Goal: Task Accomplishment & Management: Manage account settings

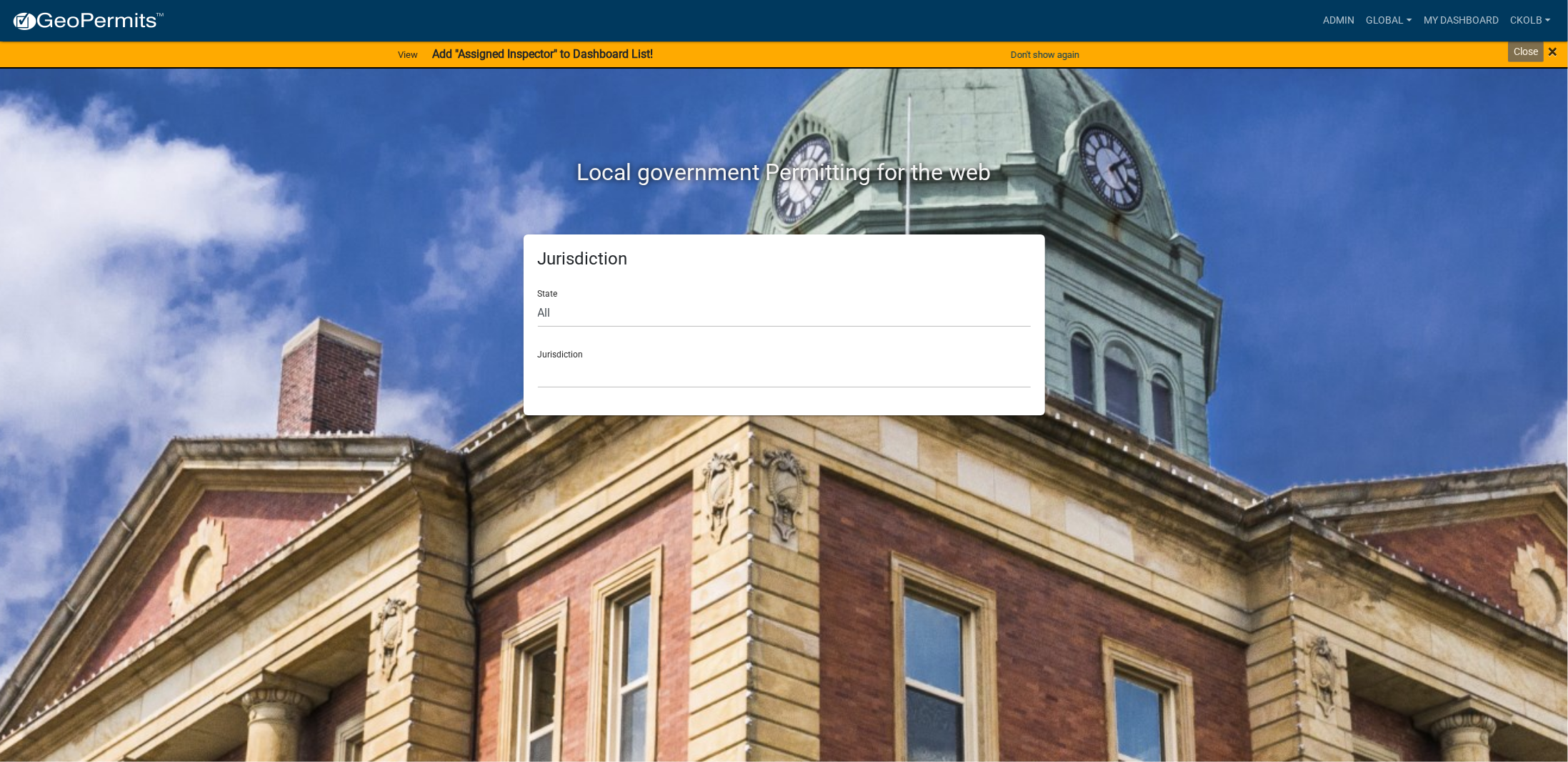
click at [1552, 49] on span "×" at bounding box center [1552, 51] width 10 height 20
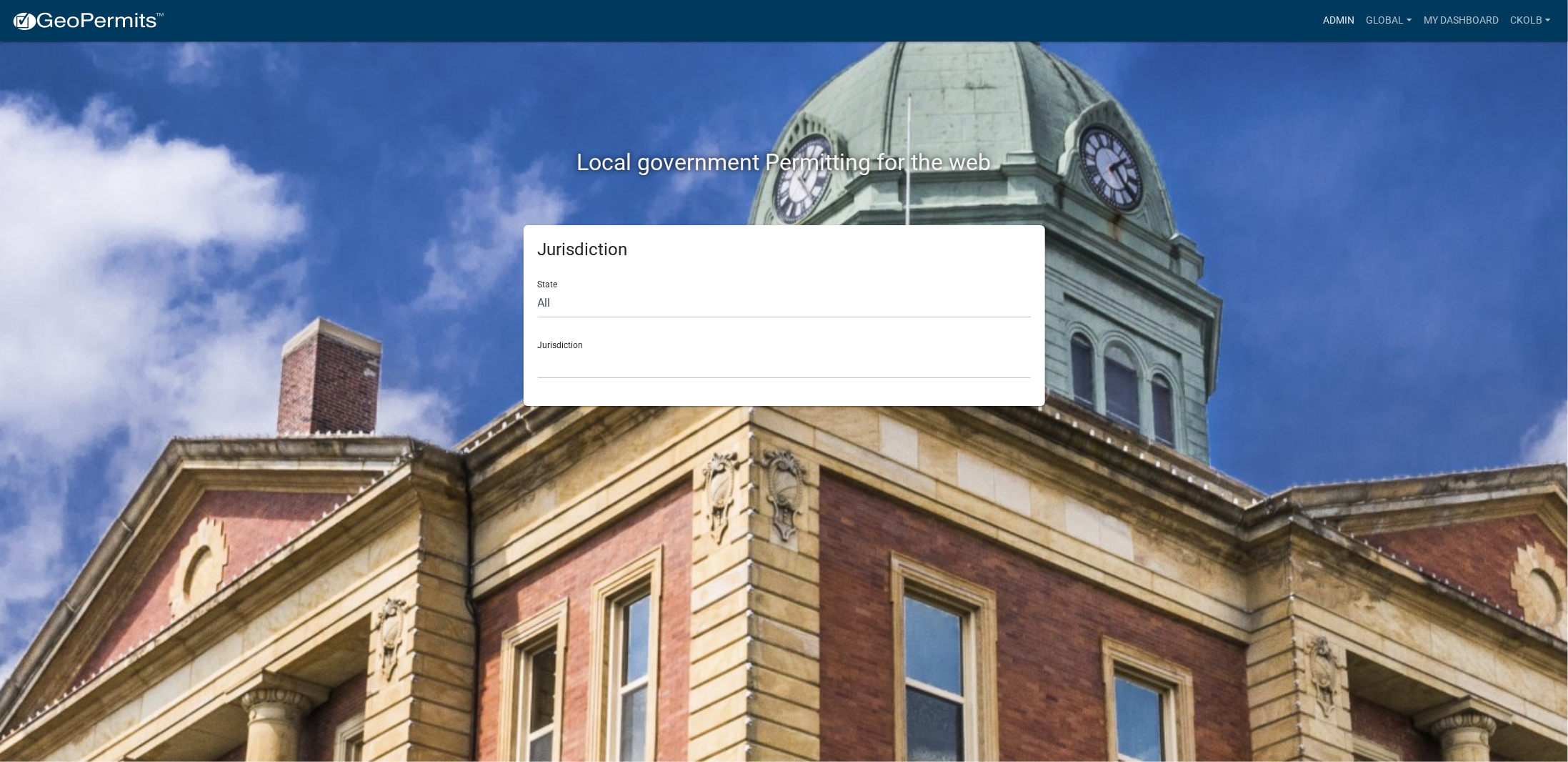
click at [1341, 29] on link "Admin" at bounding box center [1338, 21] width 43 height 27
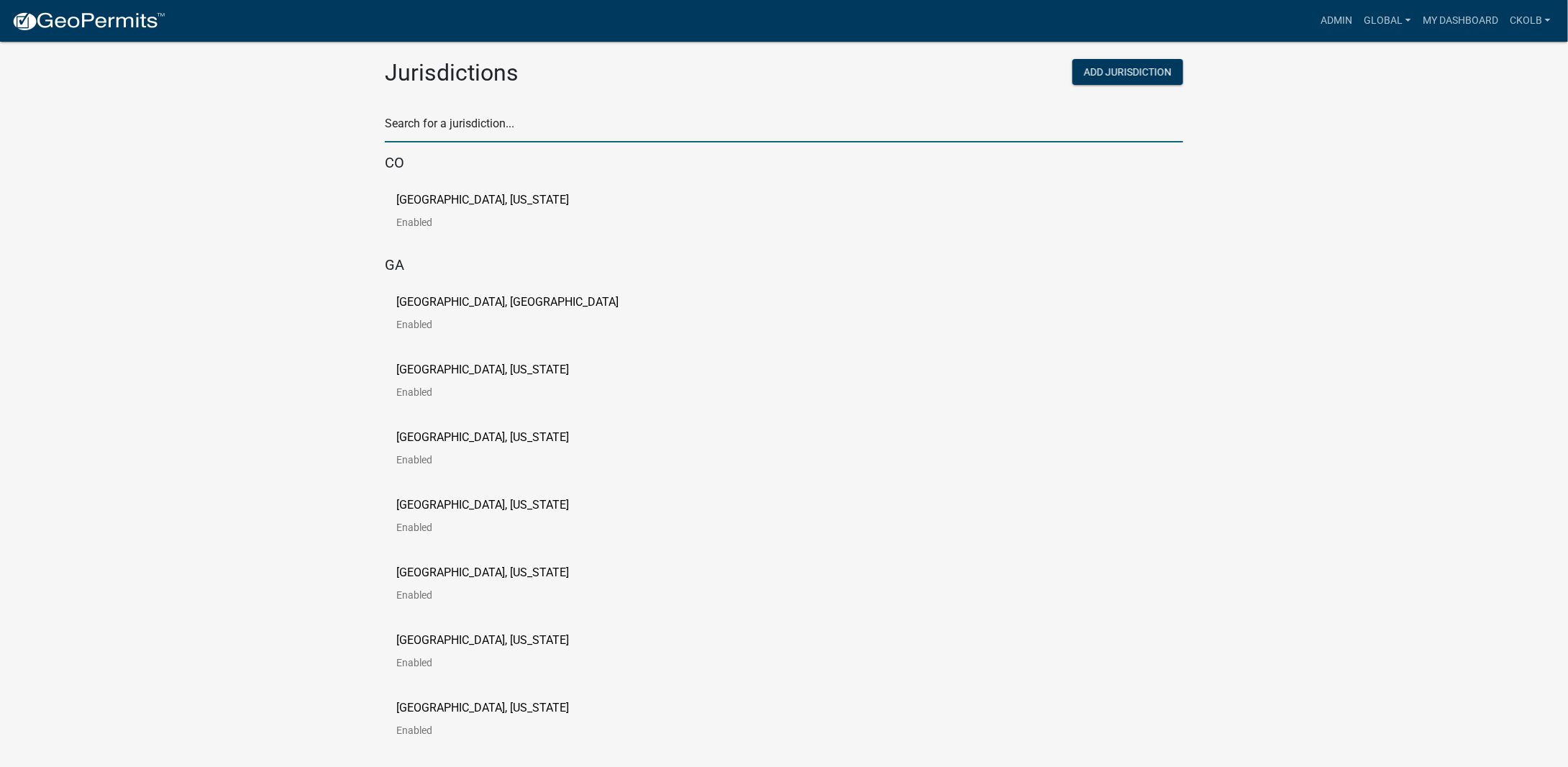
click at [559, 120] on input "text" at bounding box center [783, 128] width 798 height 30
click at [1376, 23] on link "Global" at bounding box center [1388, 21] width 59 height 27
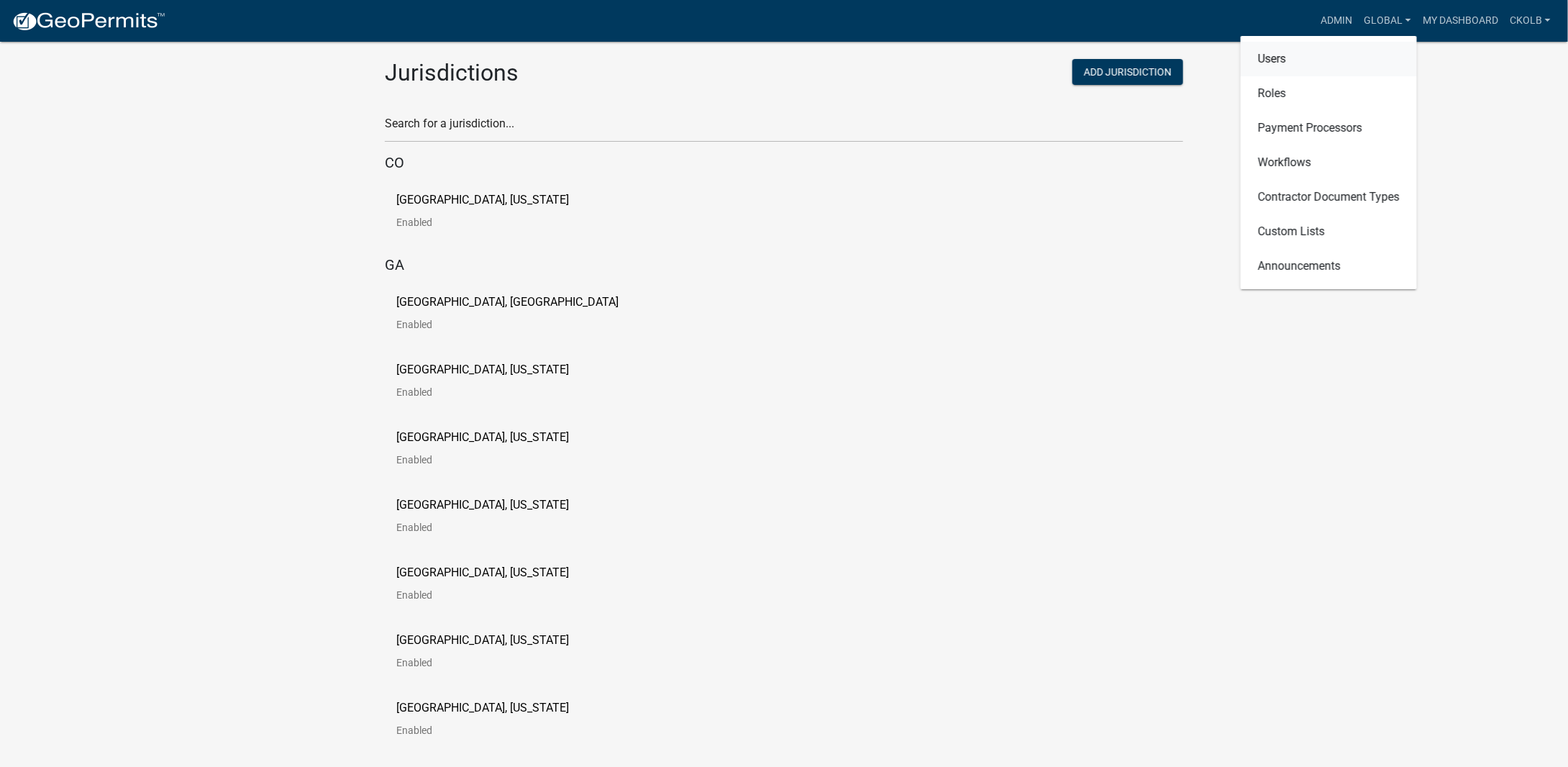
click at [1277, 58] on link "Users" at bounding box center [1329, 58] width 176 height 35
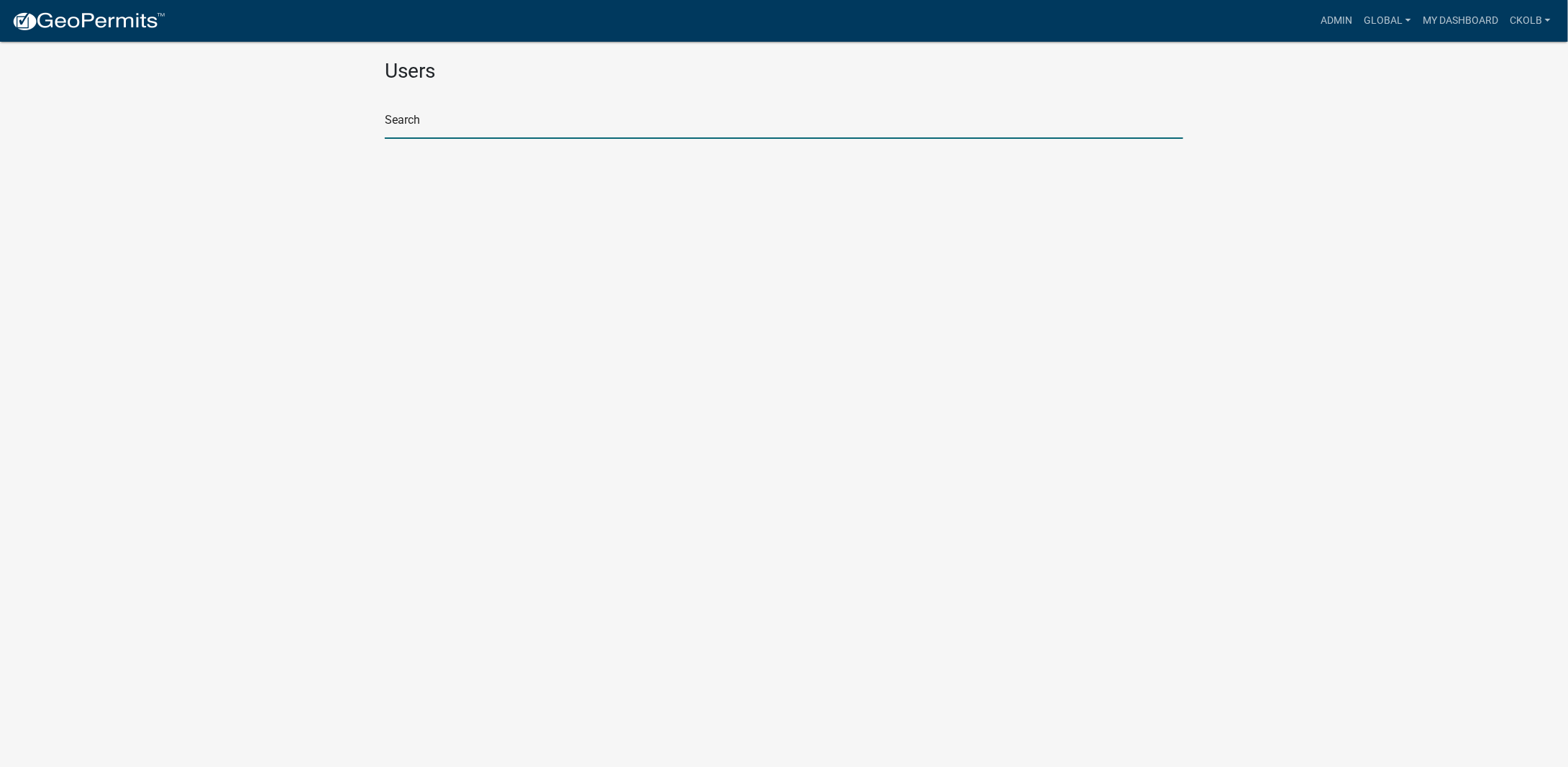
click at [430, 125] on input "text" at bounding box center [783, 124] width 798 height 30
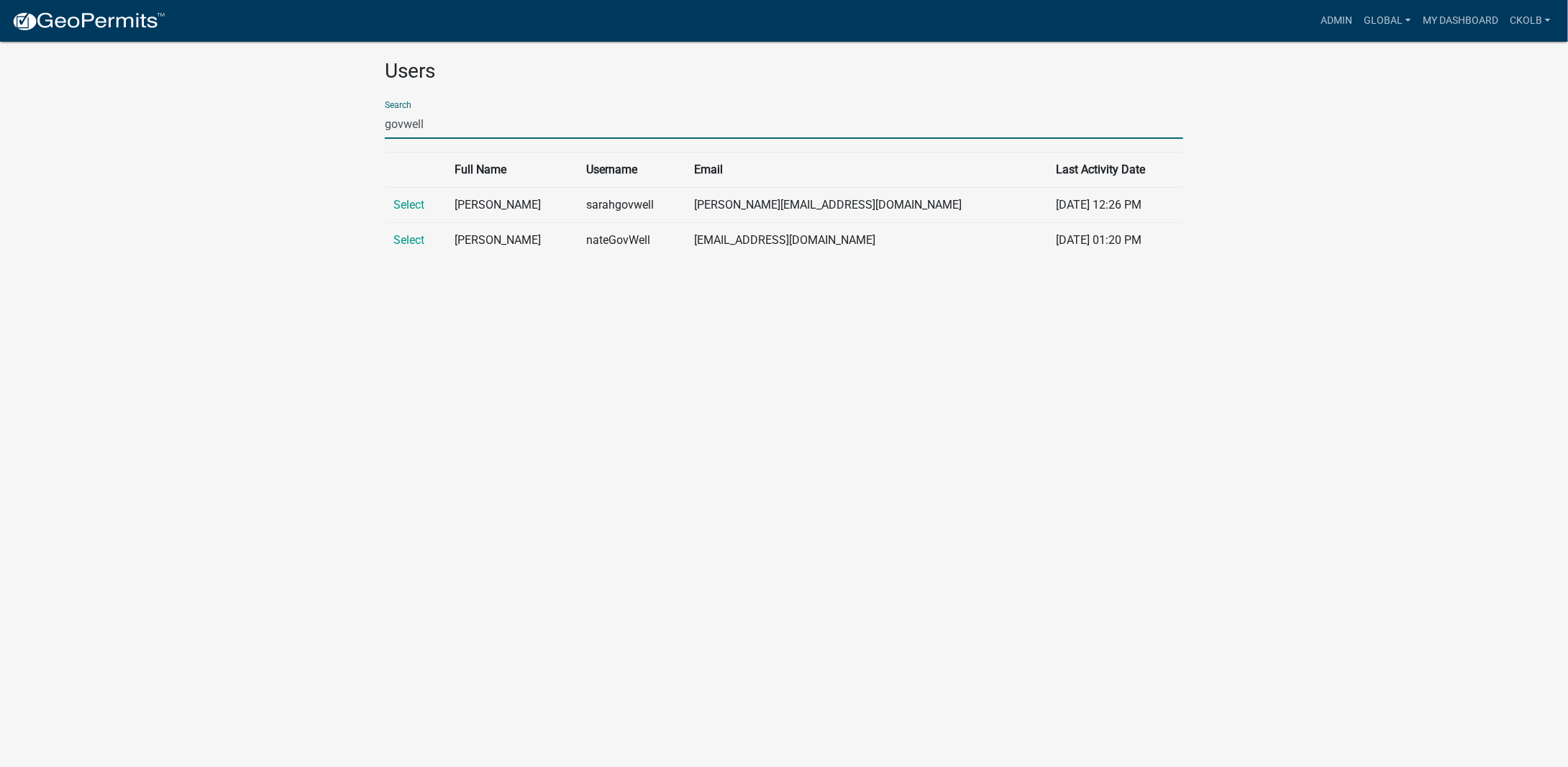
type input "govwell"
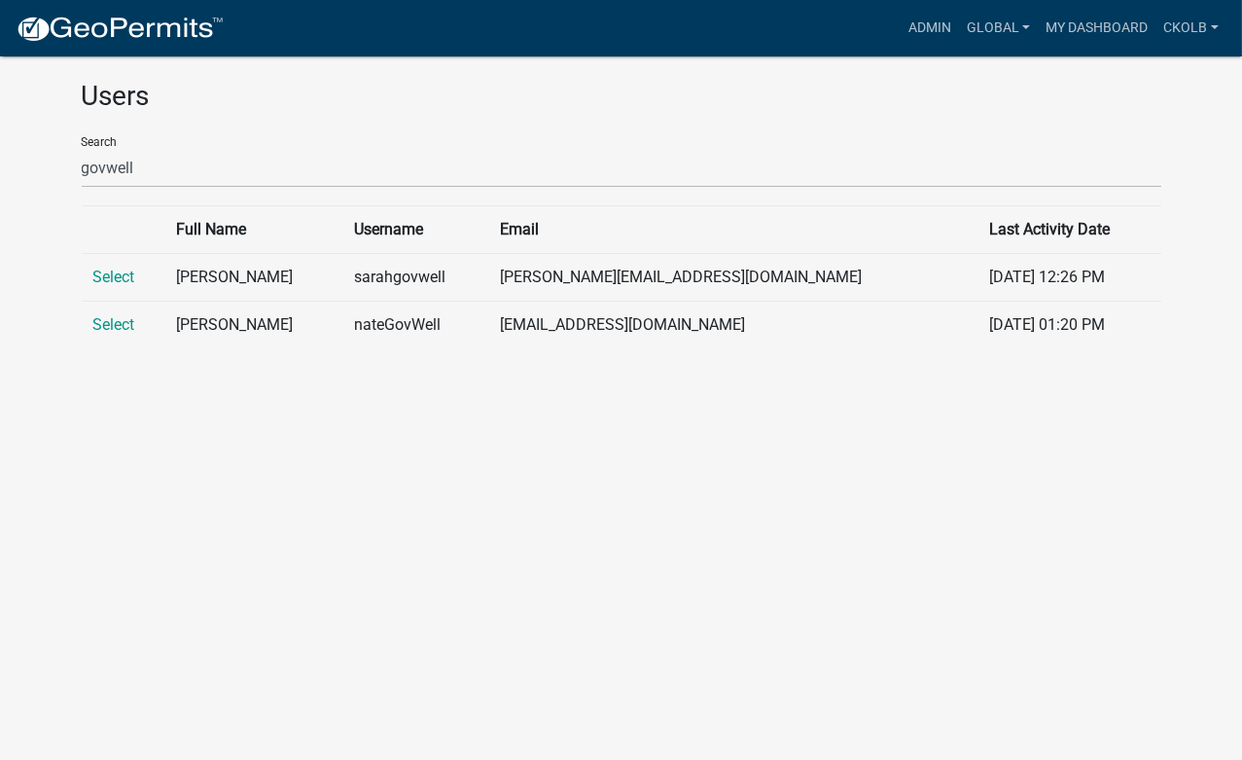
click at [1159, 604] on body "Internet Explorer does NOT work with GeoPermits. Get a new browser for more sec…" at bounding box center [621, 403] width 1242 height 760
click at [112, 267] on link "Select" at bounding box center [114, 276] width 42 height 18
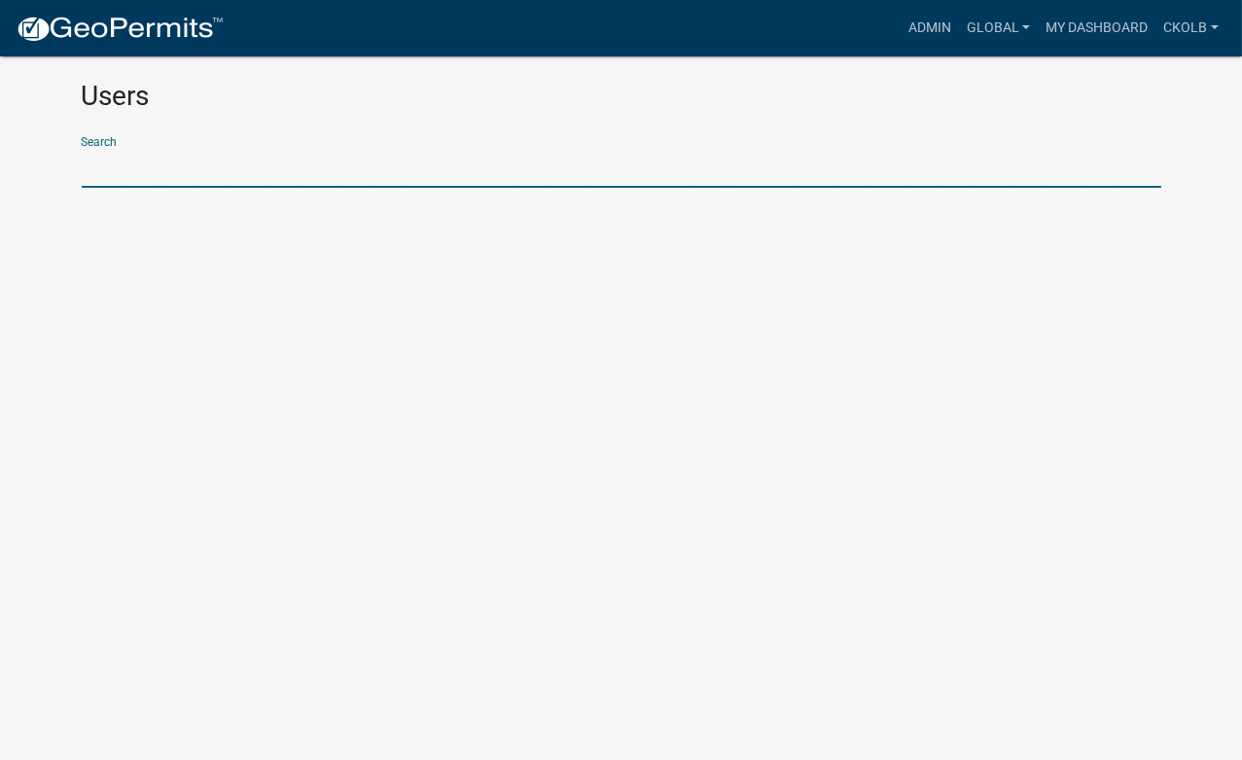
click at [220, 170] on input "text" at bounding box center [621, 168] width 1079 height 40
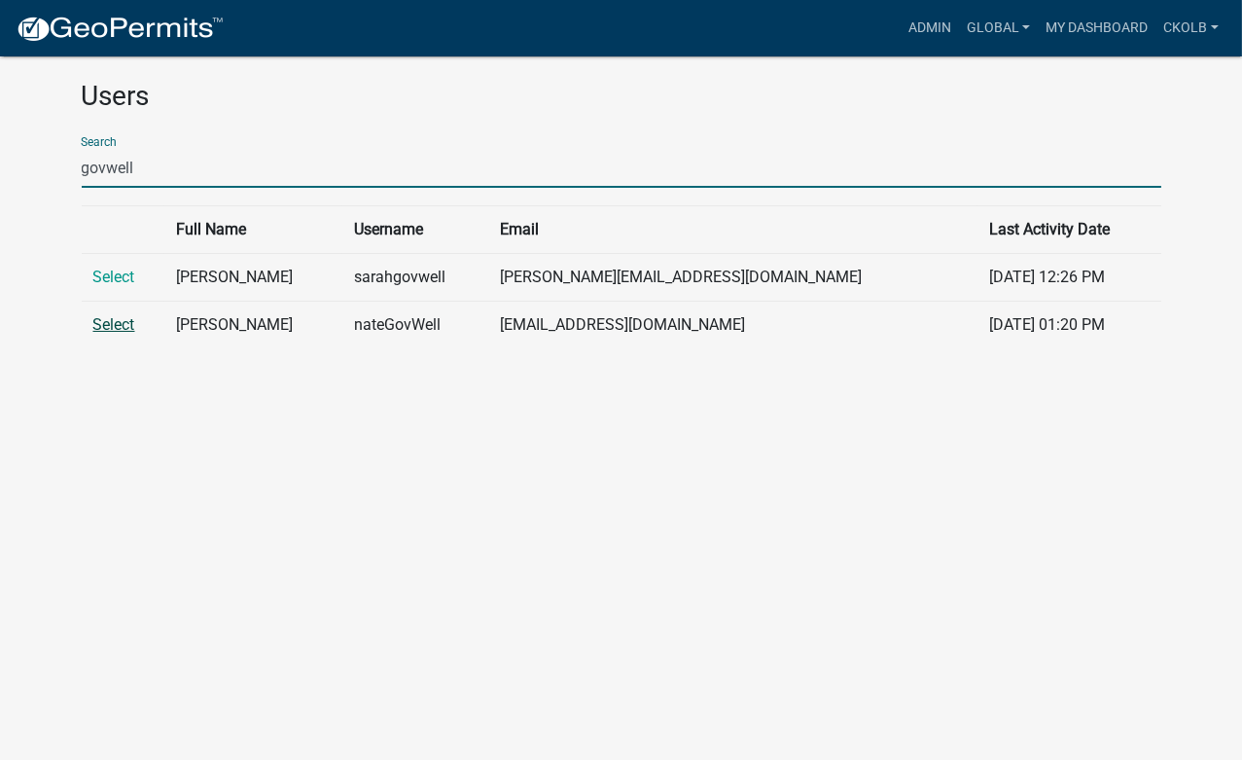
type input "govwell"
click at [120, 321] on link "Select" at bounding box center [114, 324] width 42 height 18
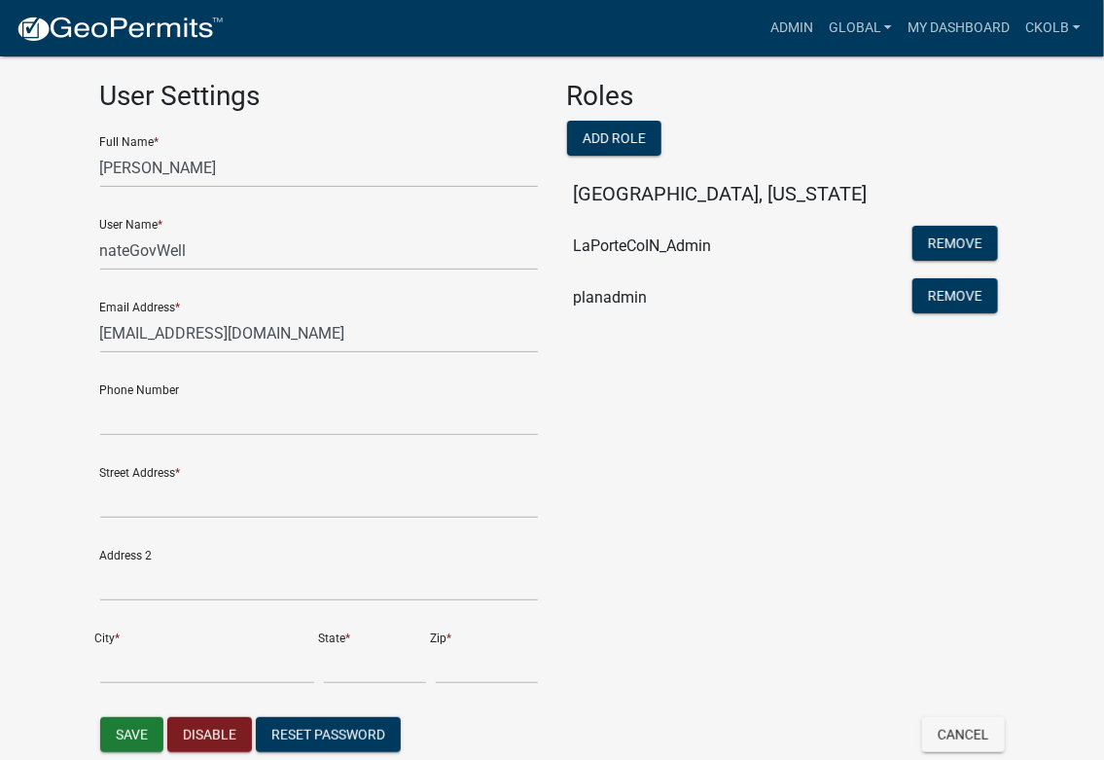
click at [747, 363] on div "Roles Add Role [GEOGRAPHIC_DATA], [US_STATE] LaPorteCoIN_Admin Remove planadmin…" at bounding box center [785, 398] width 467 height 637
click at [962, 246] on button "Remove" at bounding box center [955, 243] width 86 height 35
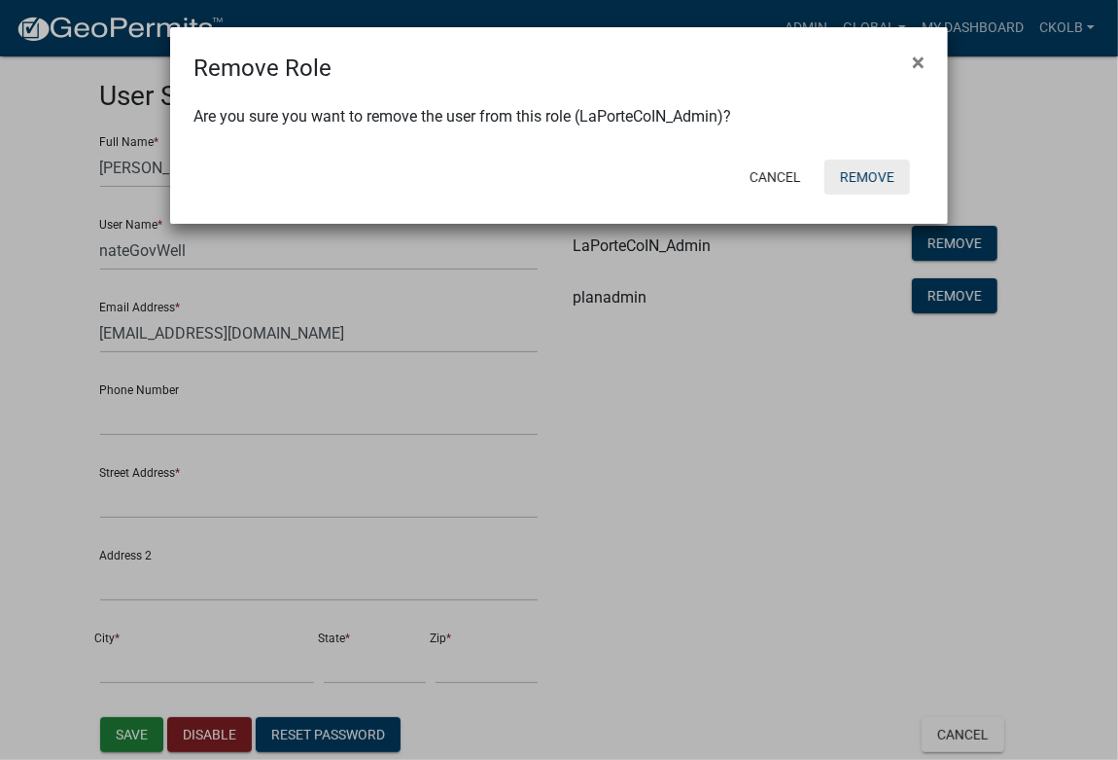
click at [866, 170] on button "Remove" at bounding box center [868, 176] width 86 height 35
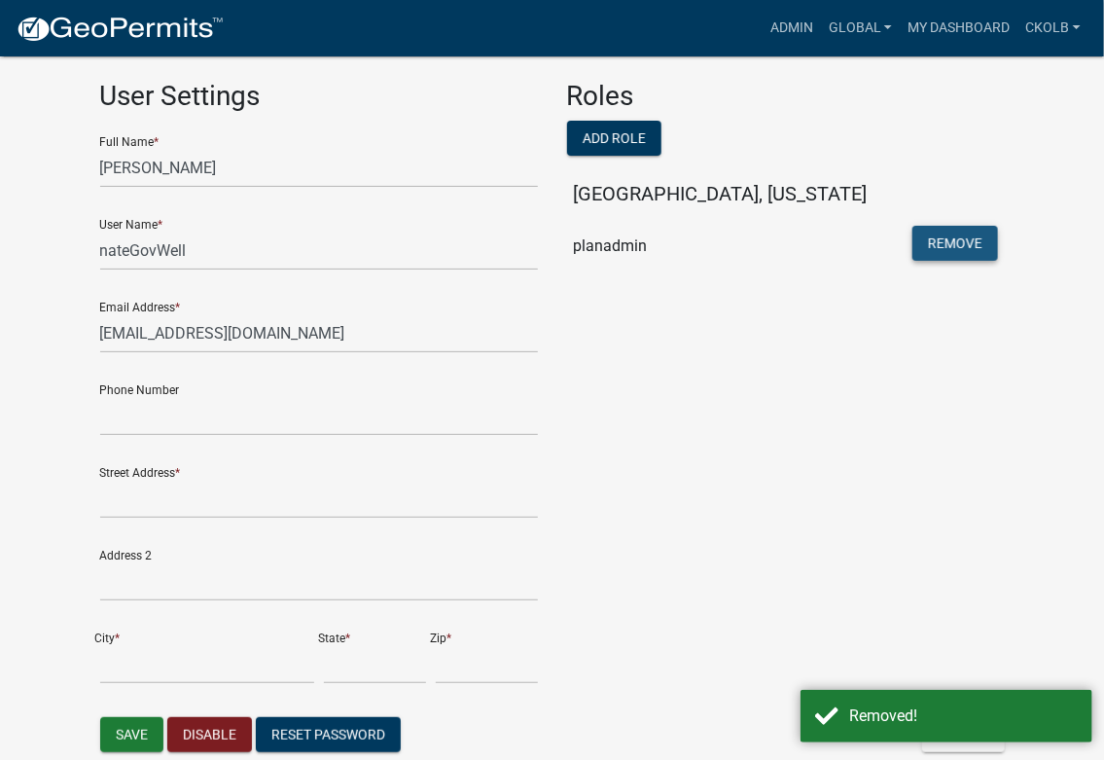
click at [948, 252] on button "Remove" at bounding box center [955, 243] width 86 height 35
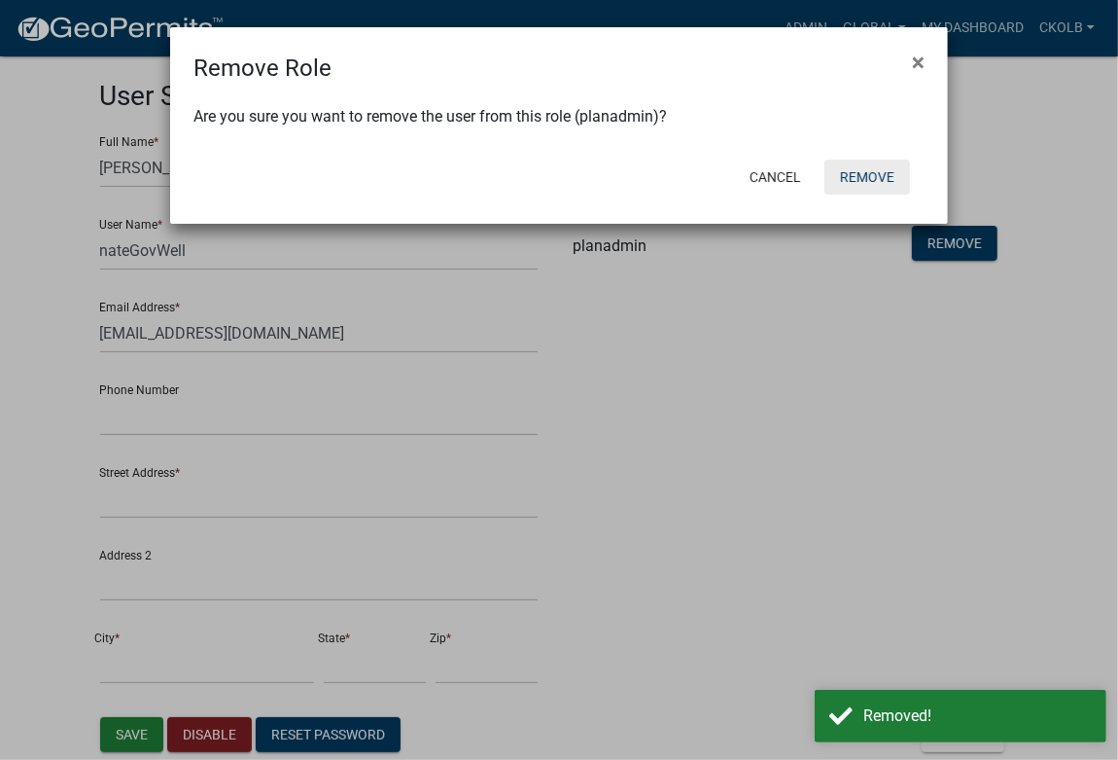
click at [893, 179] on button "Remove" at bounding box center [868, 176] width 86 height 35
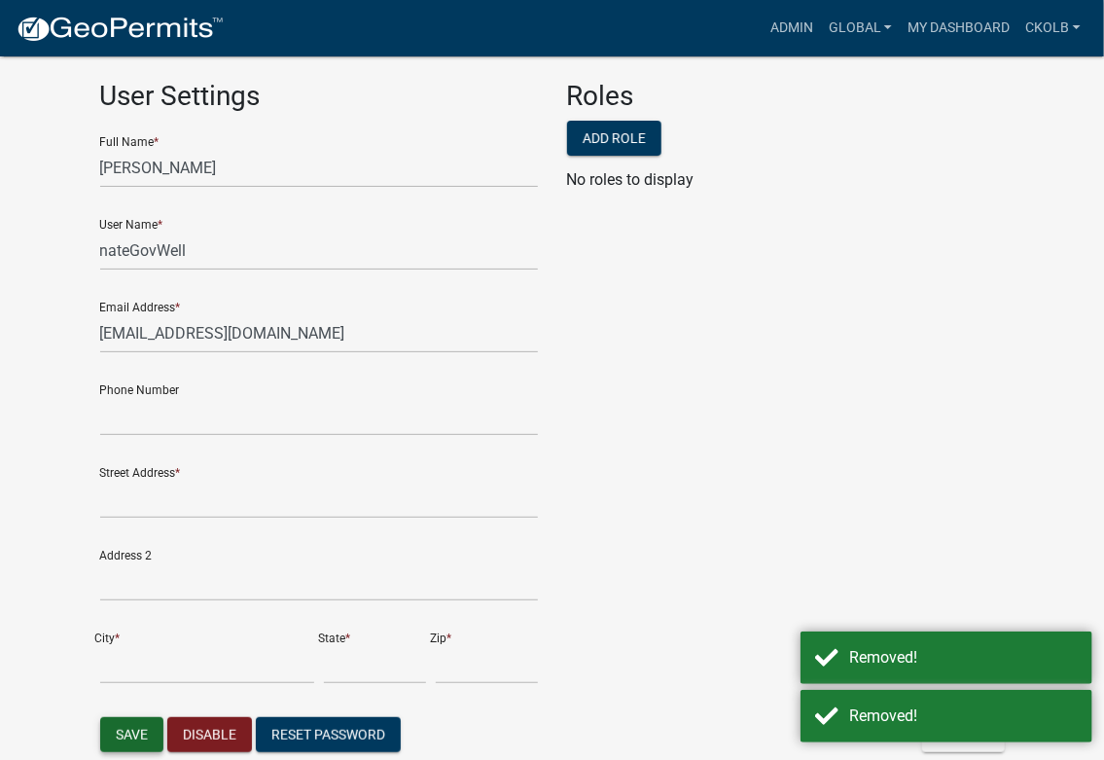
click at [140, 730] on button "Save" at bounding box center [131, 734] width 63 height 35
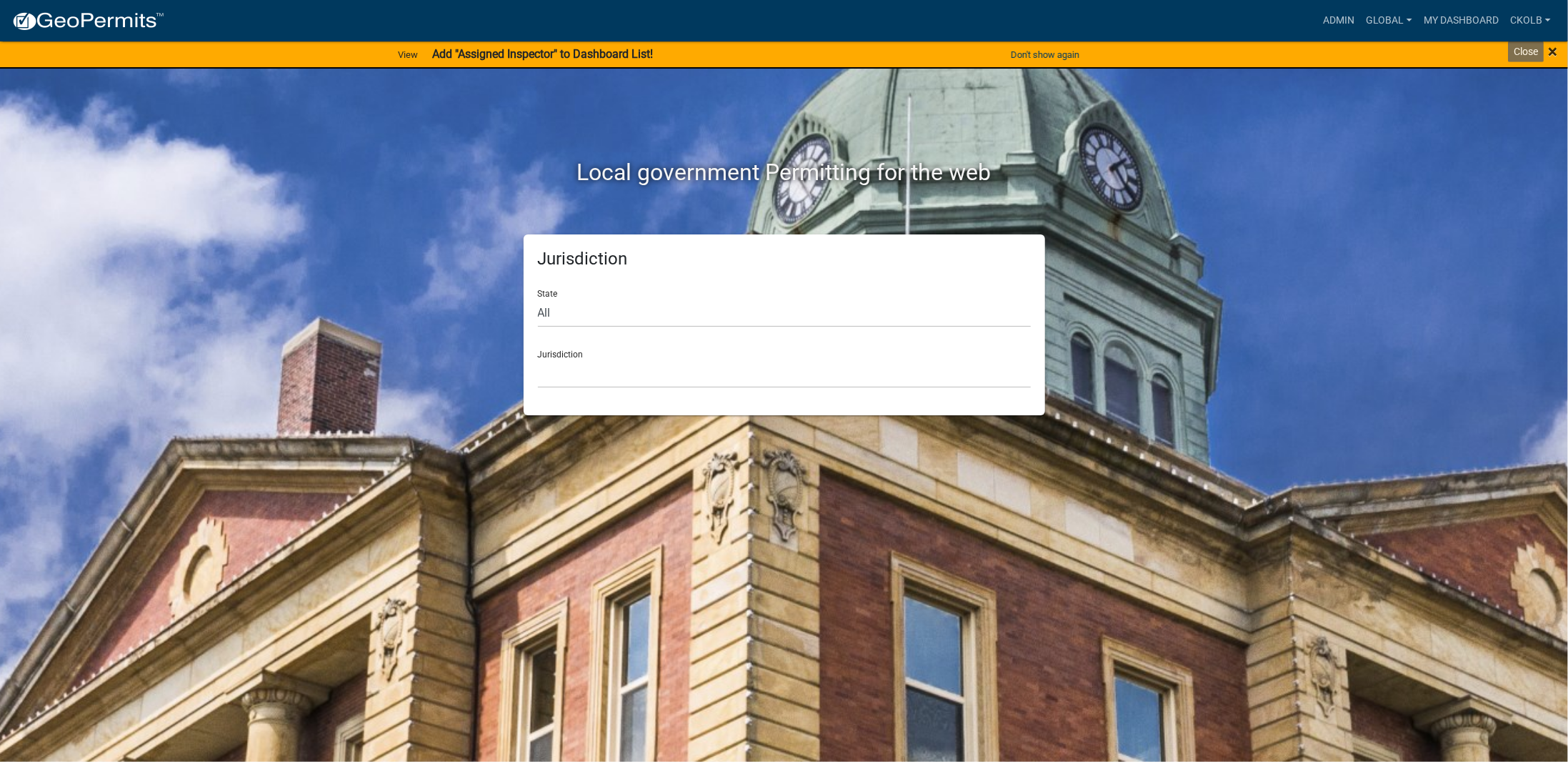
click at [1555, 48] on span "×" at bounding box center [1552, 51] width 10 height 20
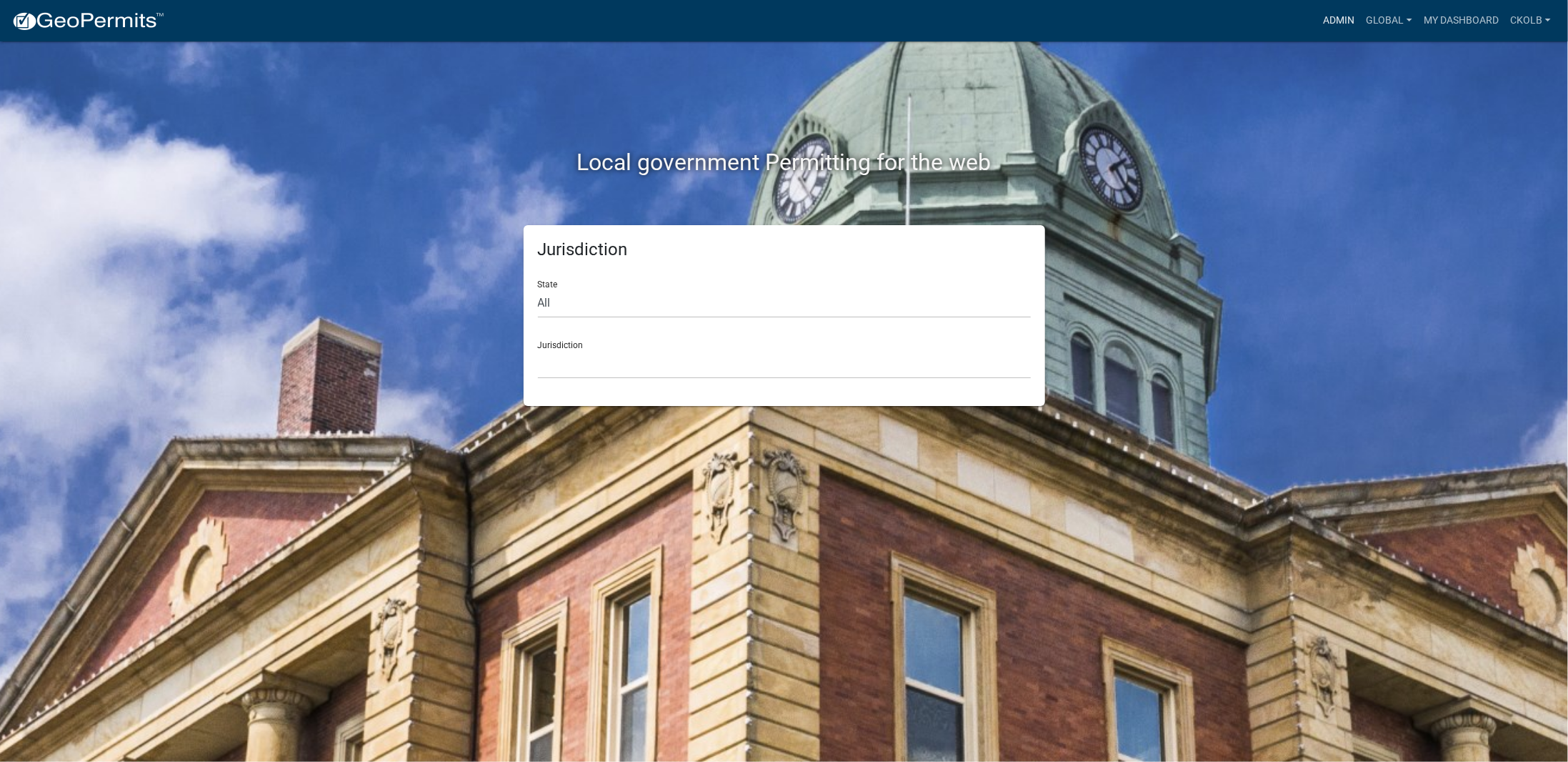
click at [1329, 14] on link "Admin" at bounding box center [1338, 21] width 43 height 27
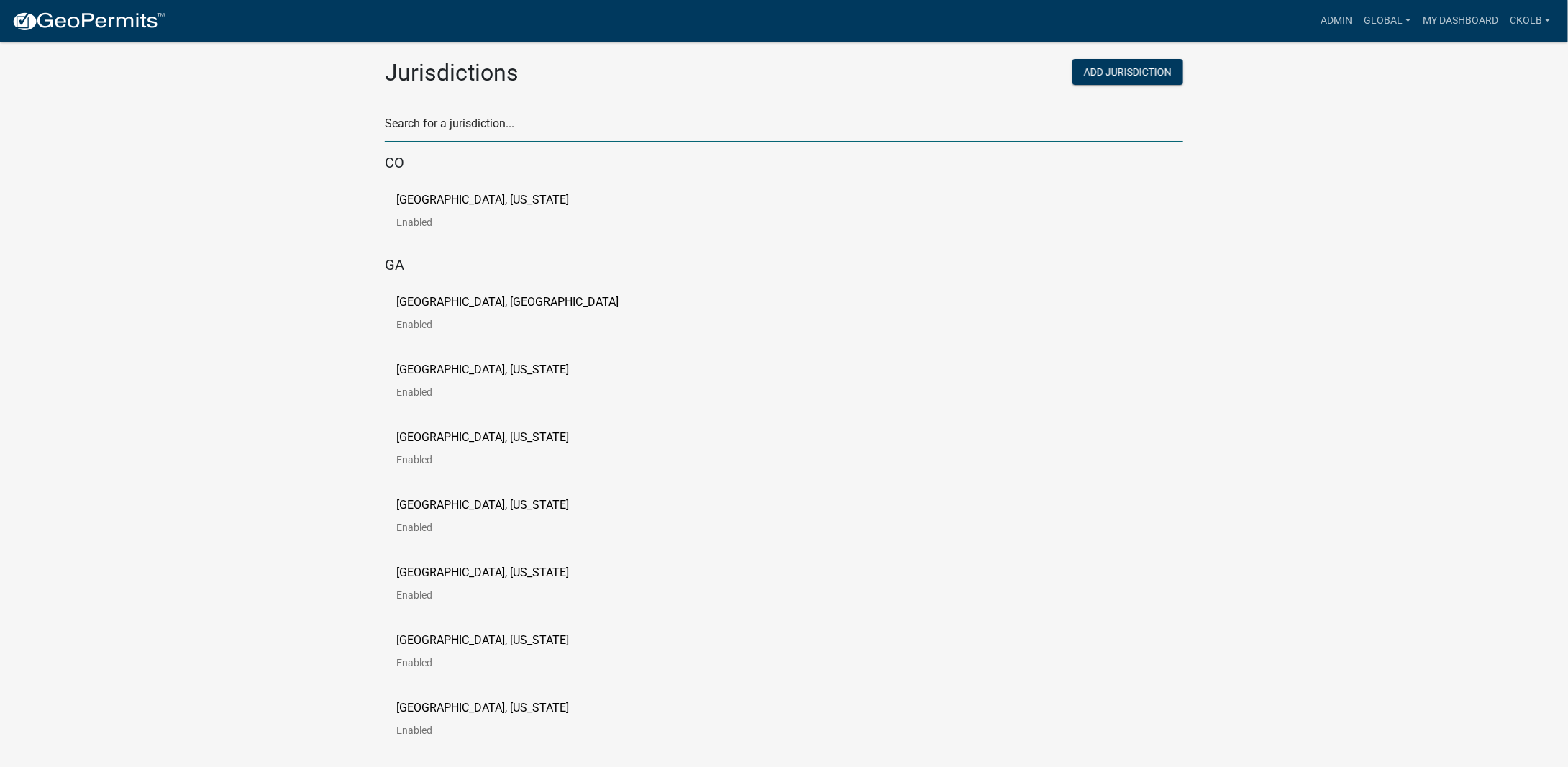
click at [444, 135] on input "text" at bounding box center [783, 128] width 798 height 30
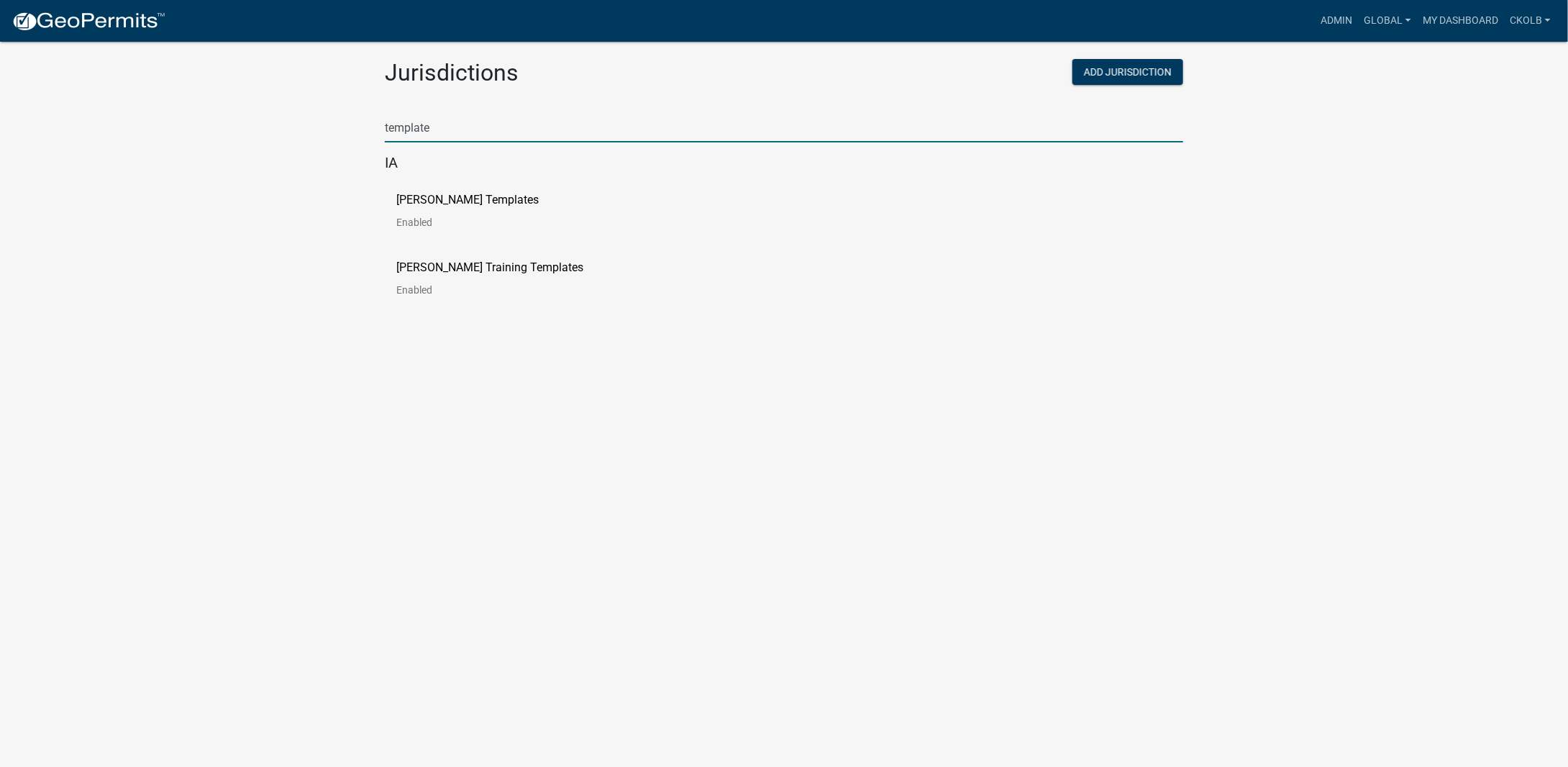
type input "template"
click at [447, 198] on p "[PERSON_NAME] Templates" at bounding box center [467, 200] width 143 height 12
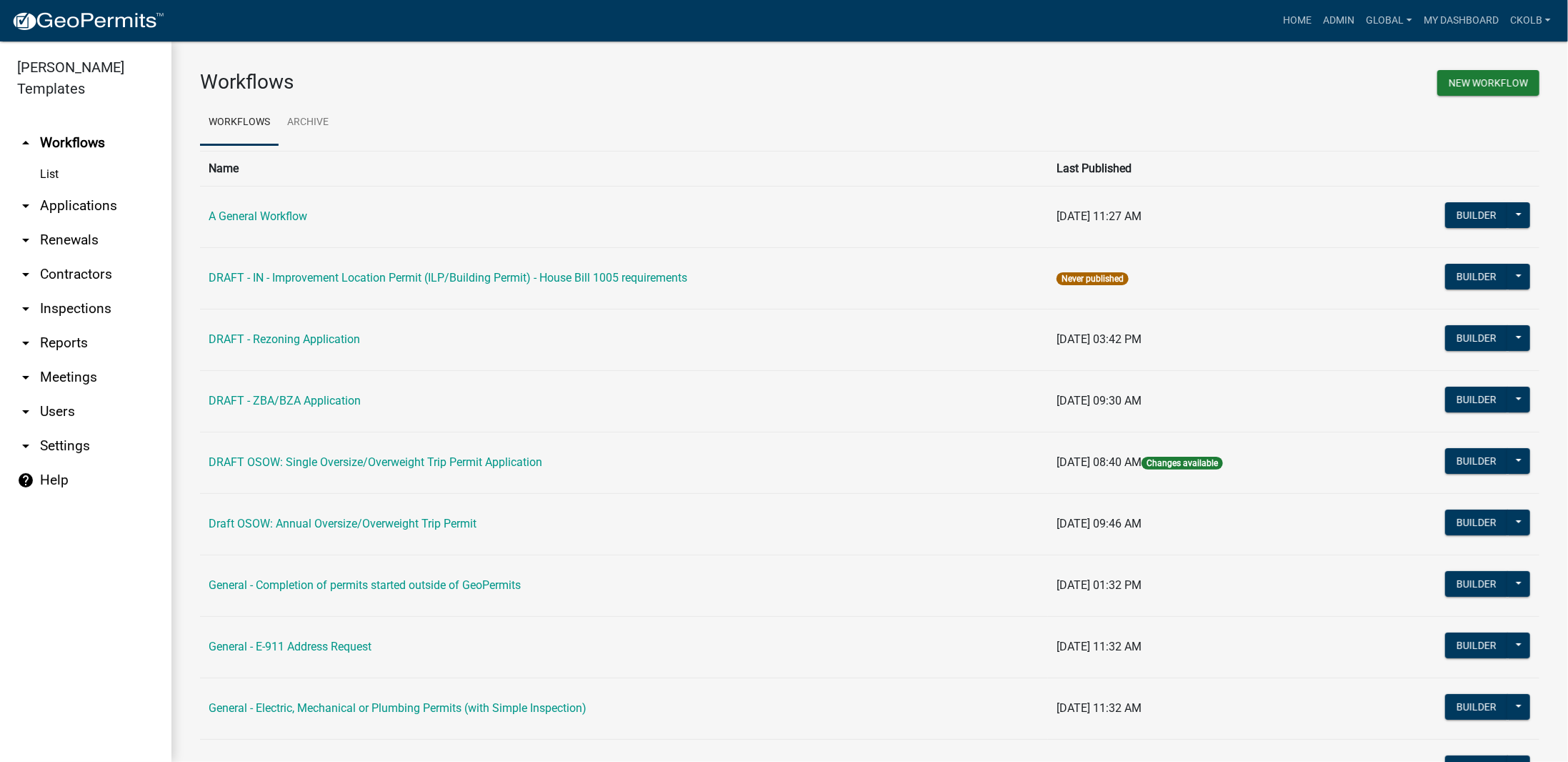
click at [1114, 83] on div "New Workflow" at bounding box center [1210, 85] width 681 height 30
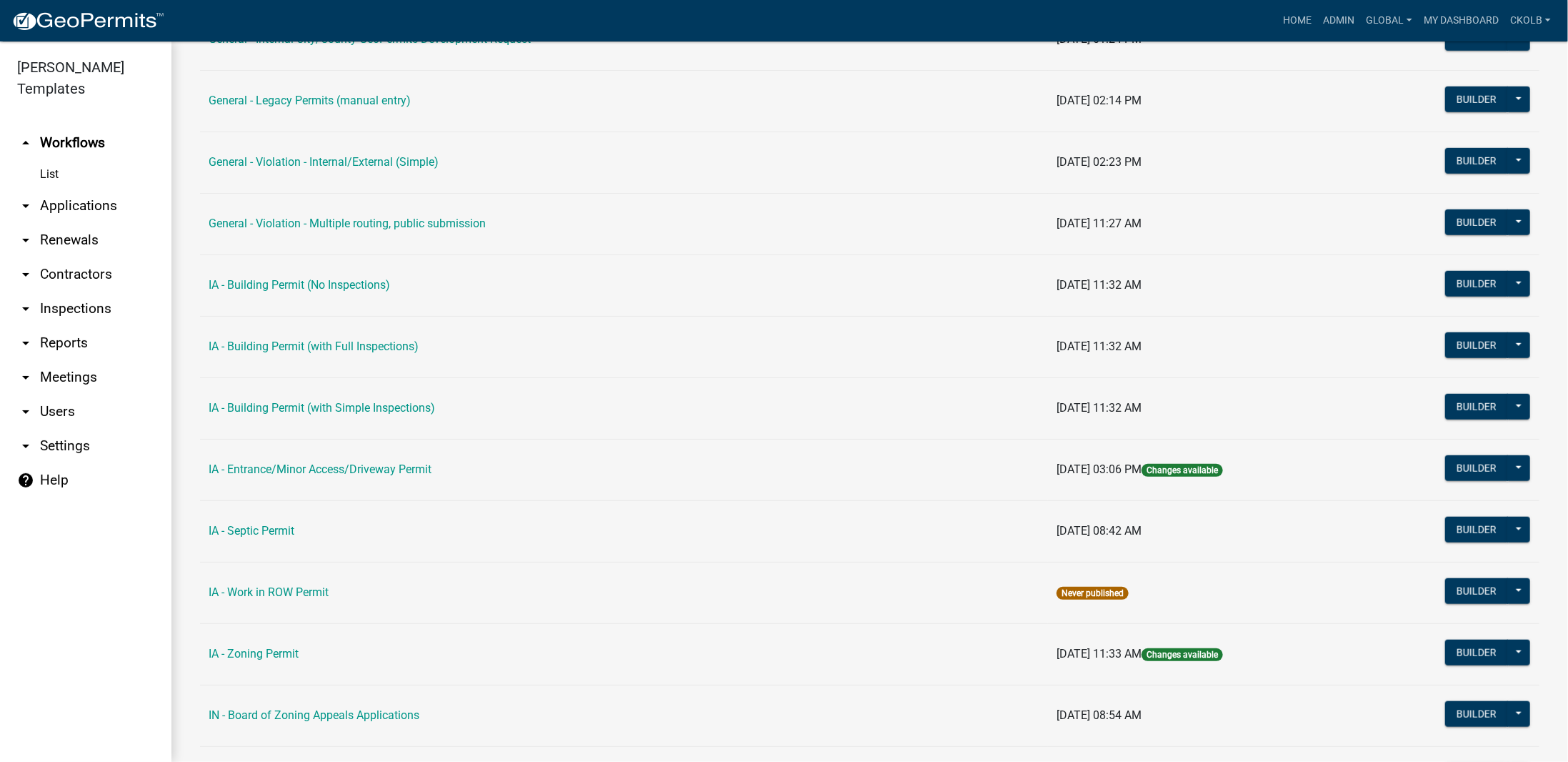
scroll to position [730, 0]
click at [1475, 338] on button "Builder" at bounding box center [1476, 345] width 63 height 26
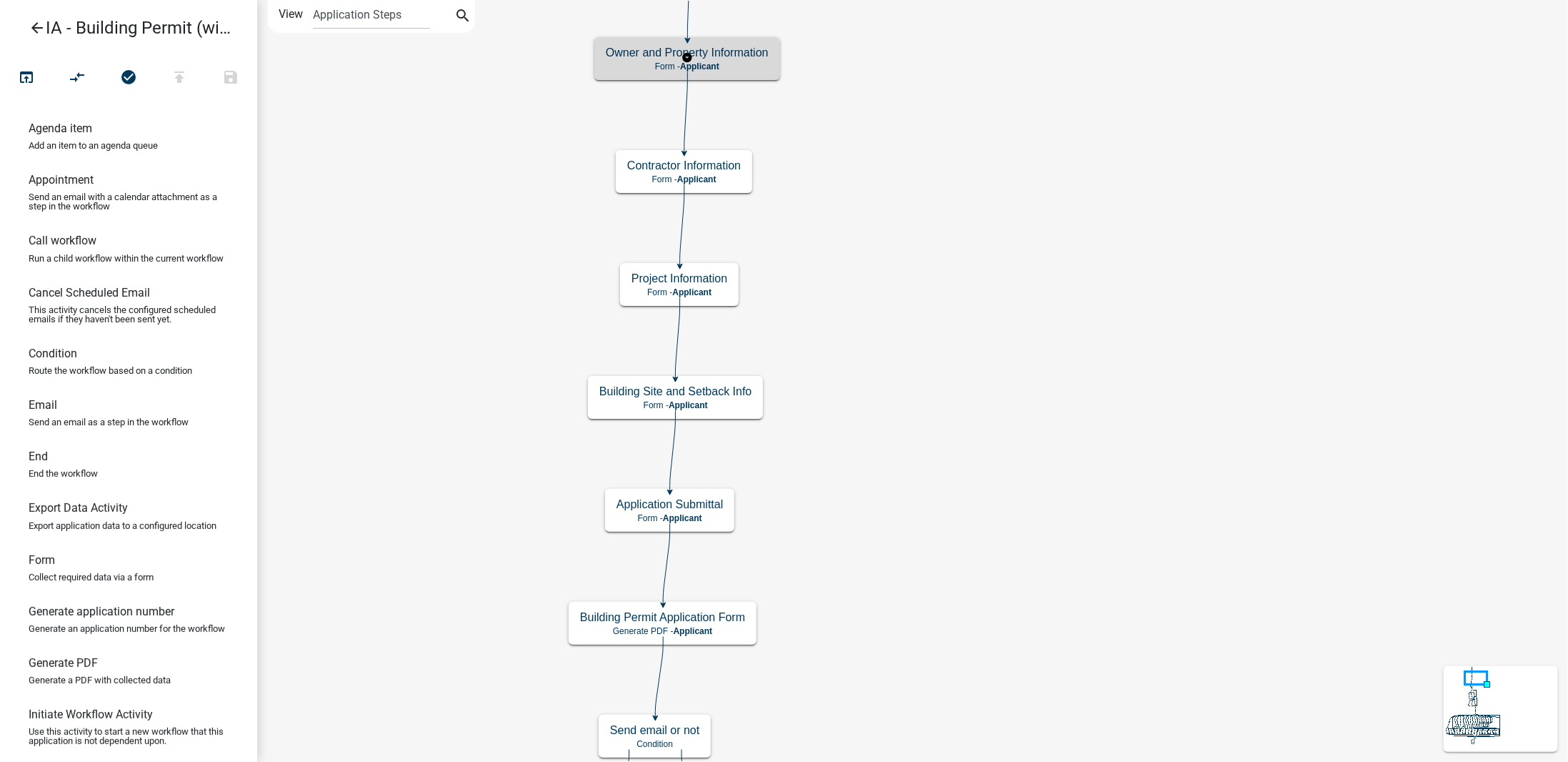
click at [742, 55] on h5 "Owner and Property Information" at bounding box center [687, 52] width 163 height 13
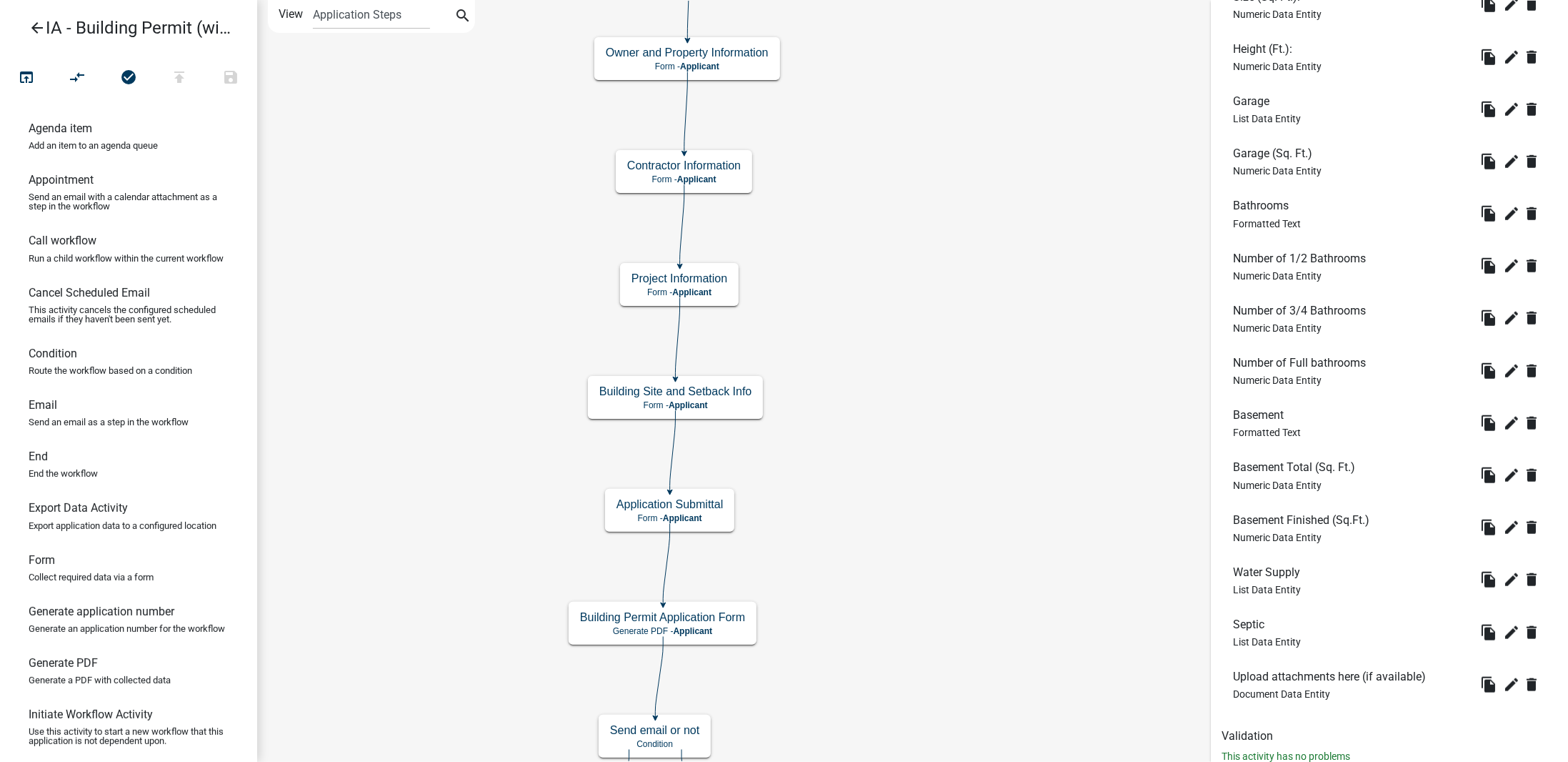
scroll to position [801, 0]
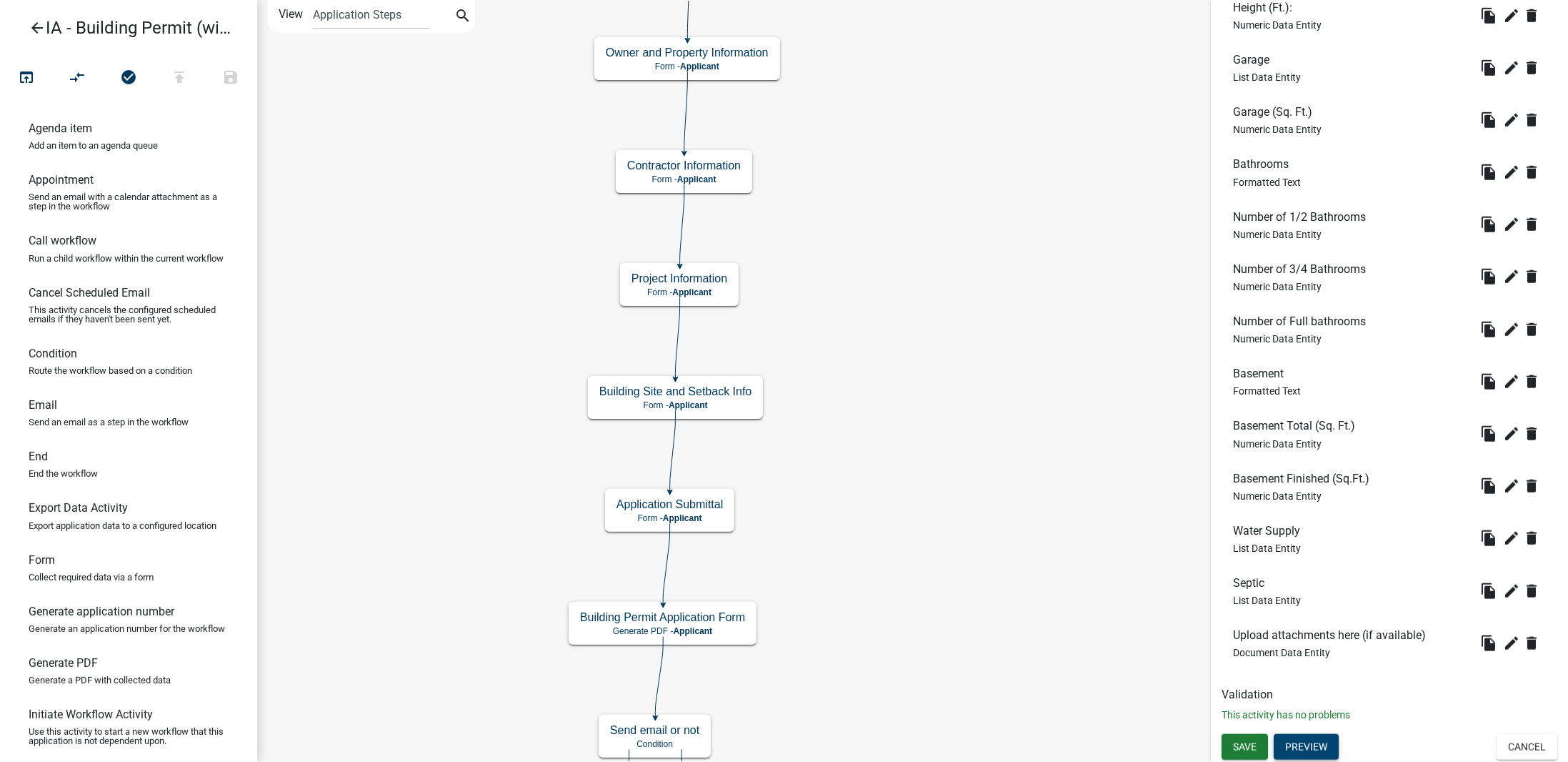
click at [1309, 740] on button "Preview" at bounding box center [1306, 747] width 65 height 26
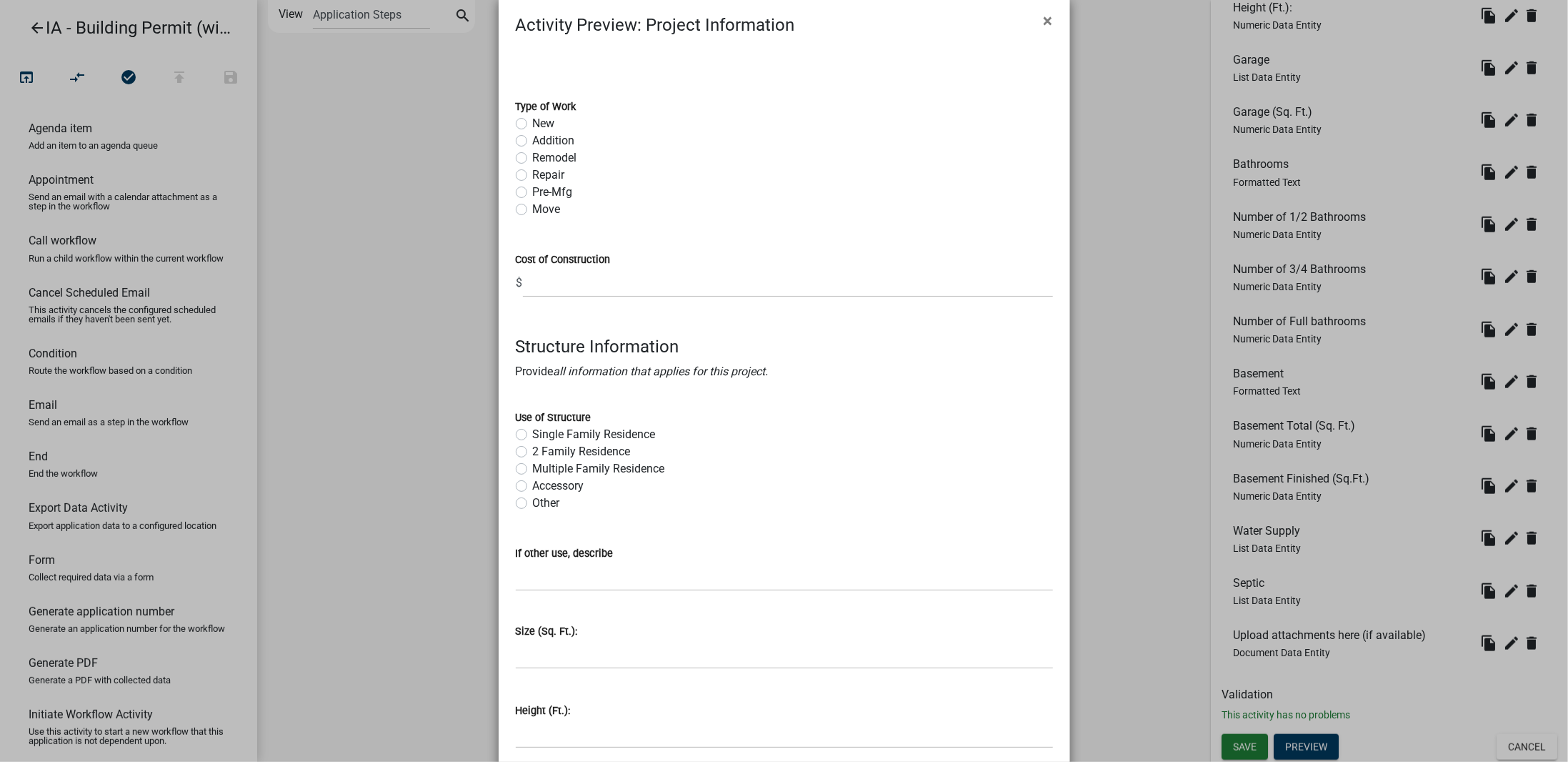
scroll to position [0, 0]
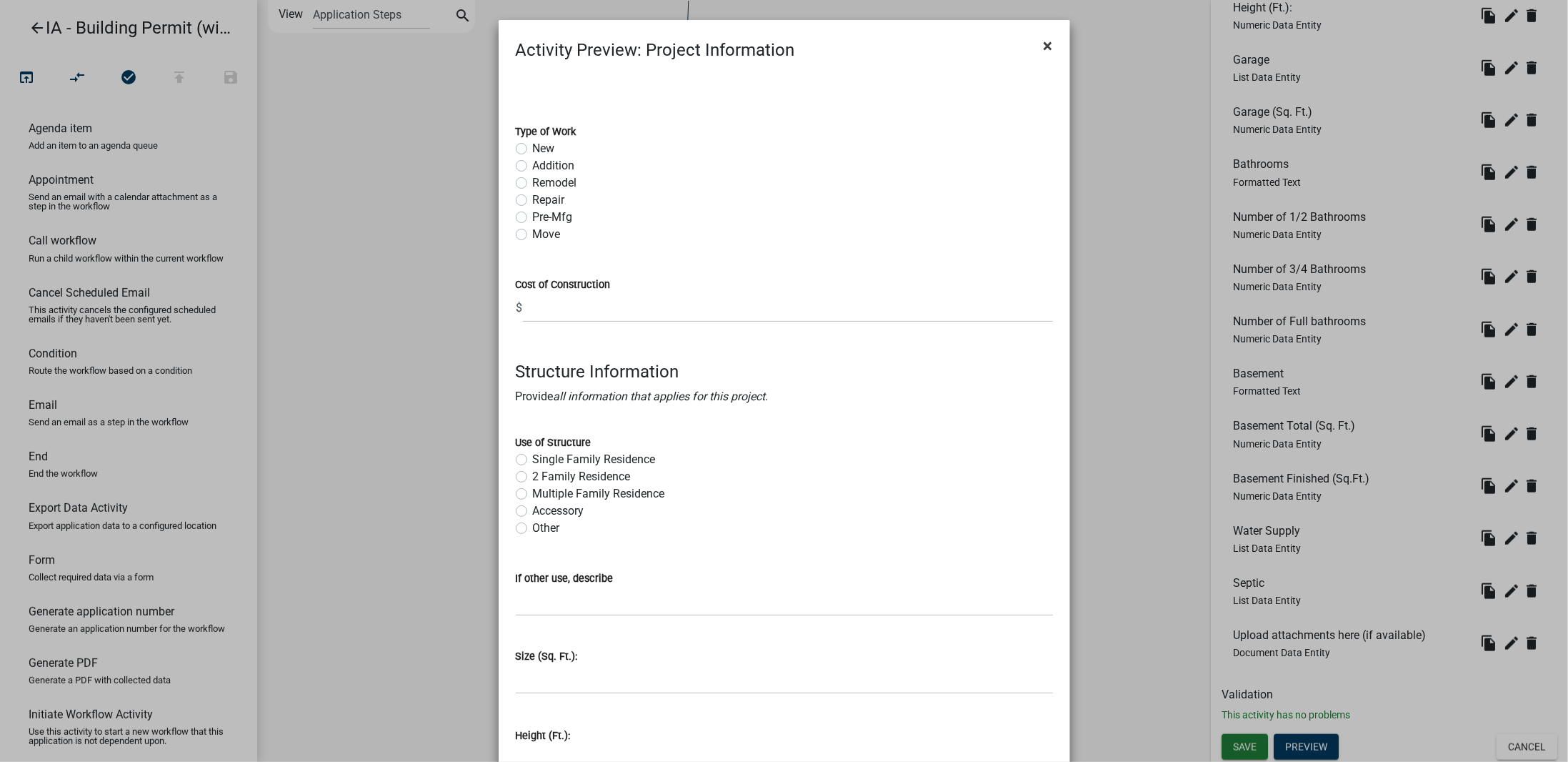
click at [1045, 42] on span "×" at bounding box center [1048, 46] width 10 height 20
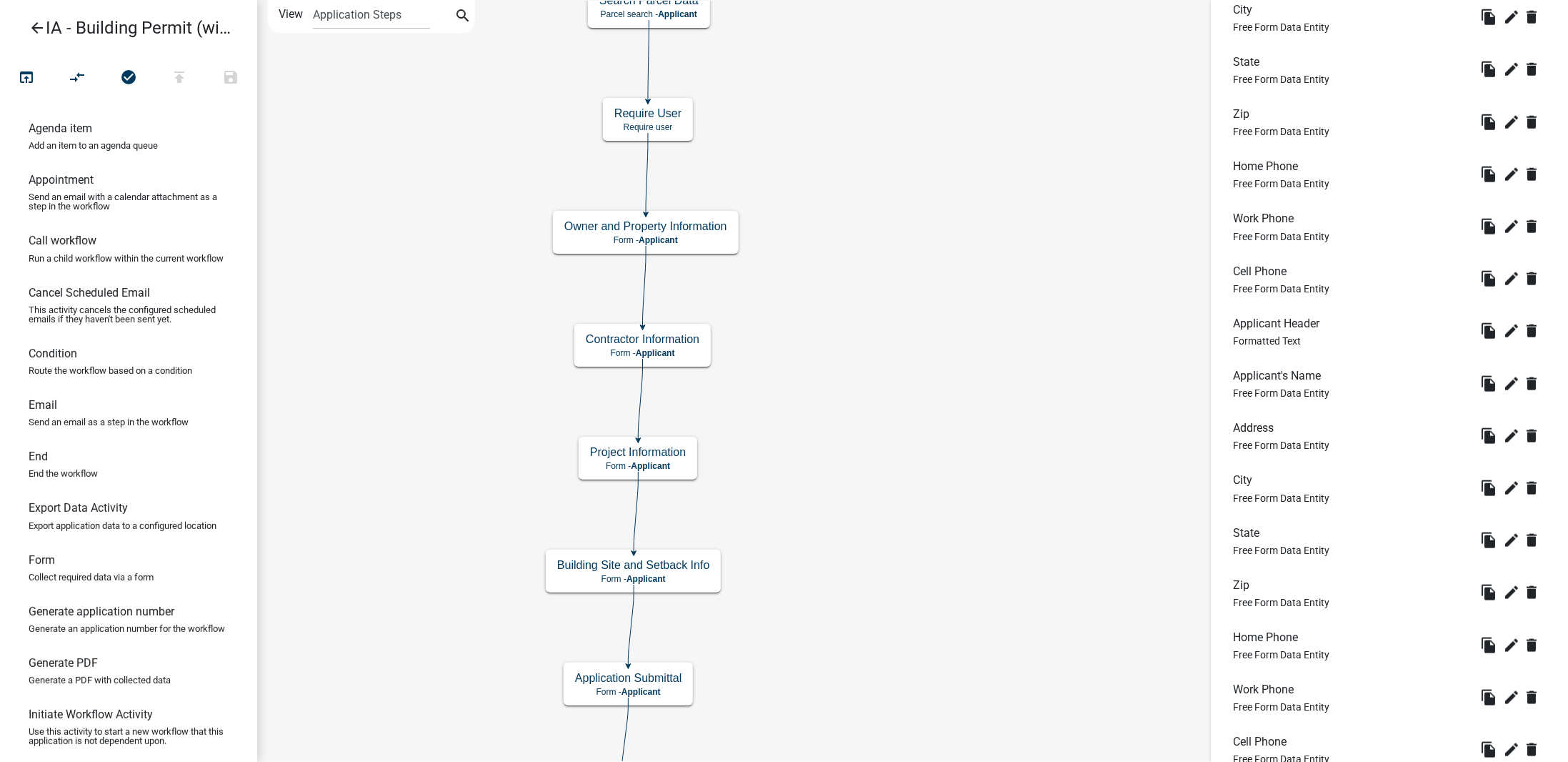
scroll to position [1115, 0]
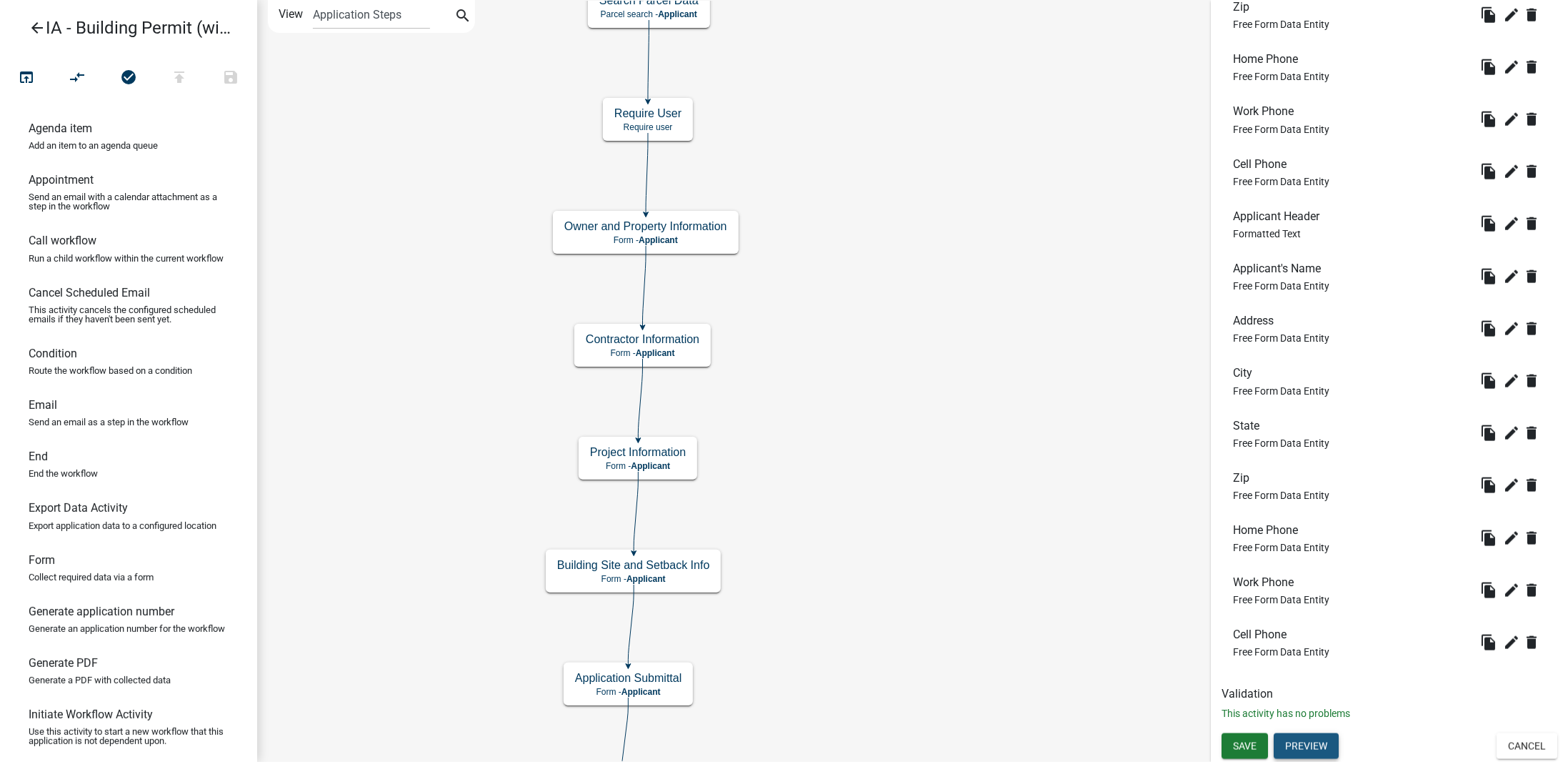
click at [1291, 747] on button "Preview" at bounding box center [1306, 746] width 65 height 26
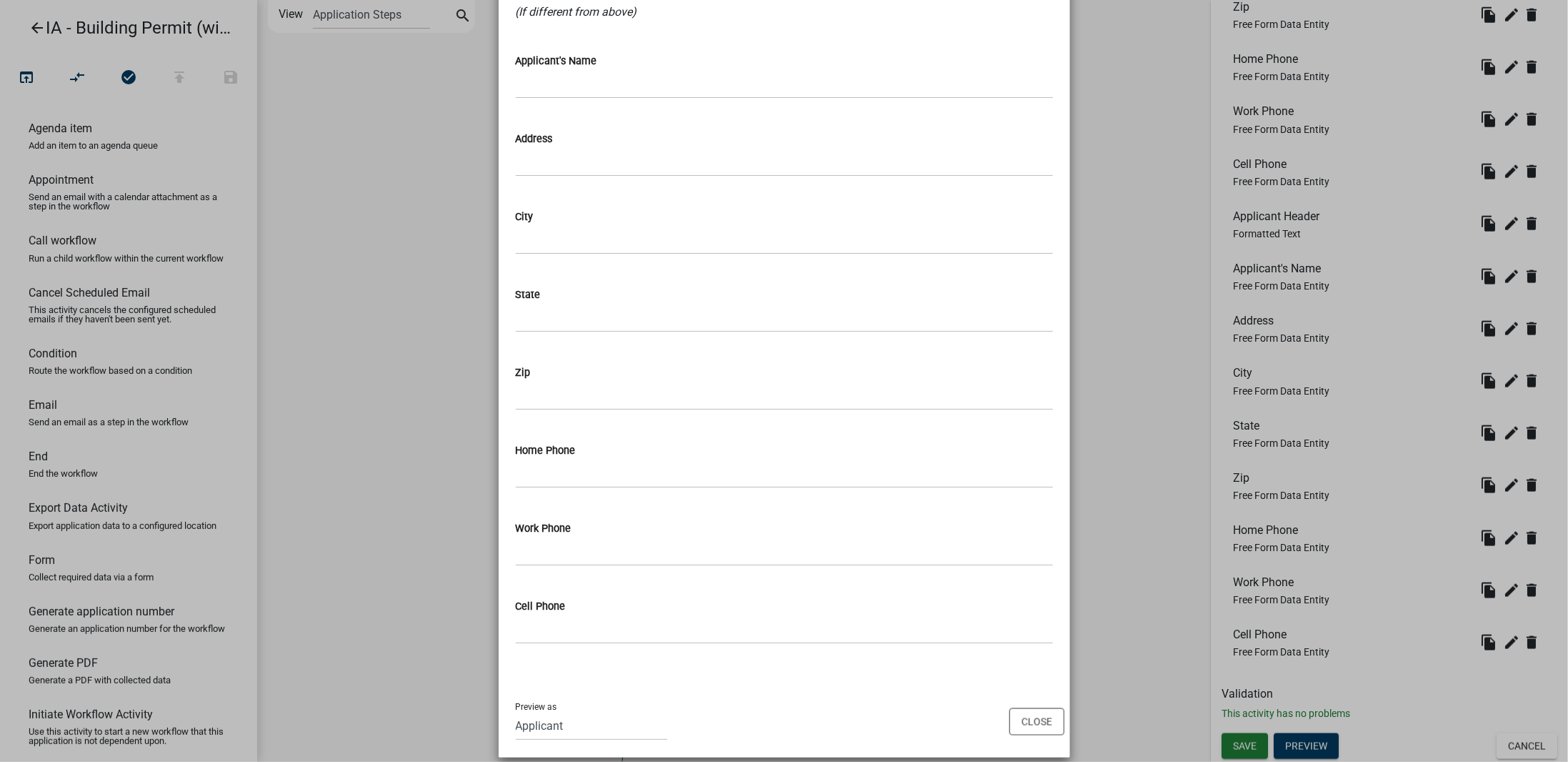
scroll to position [1337, 0]
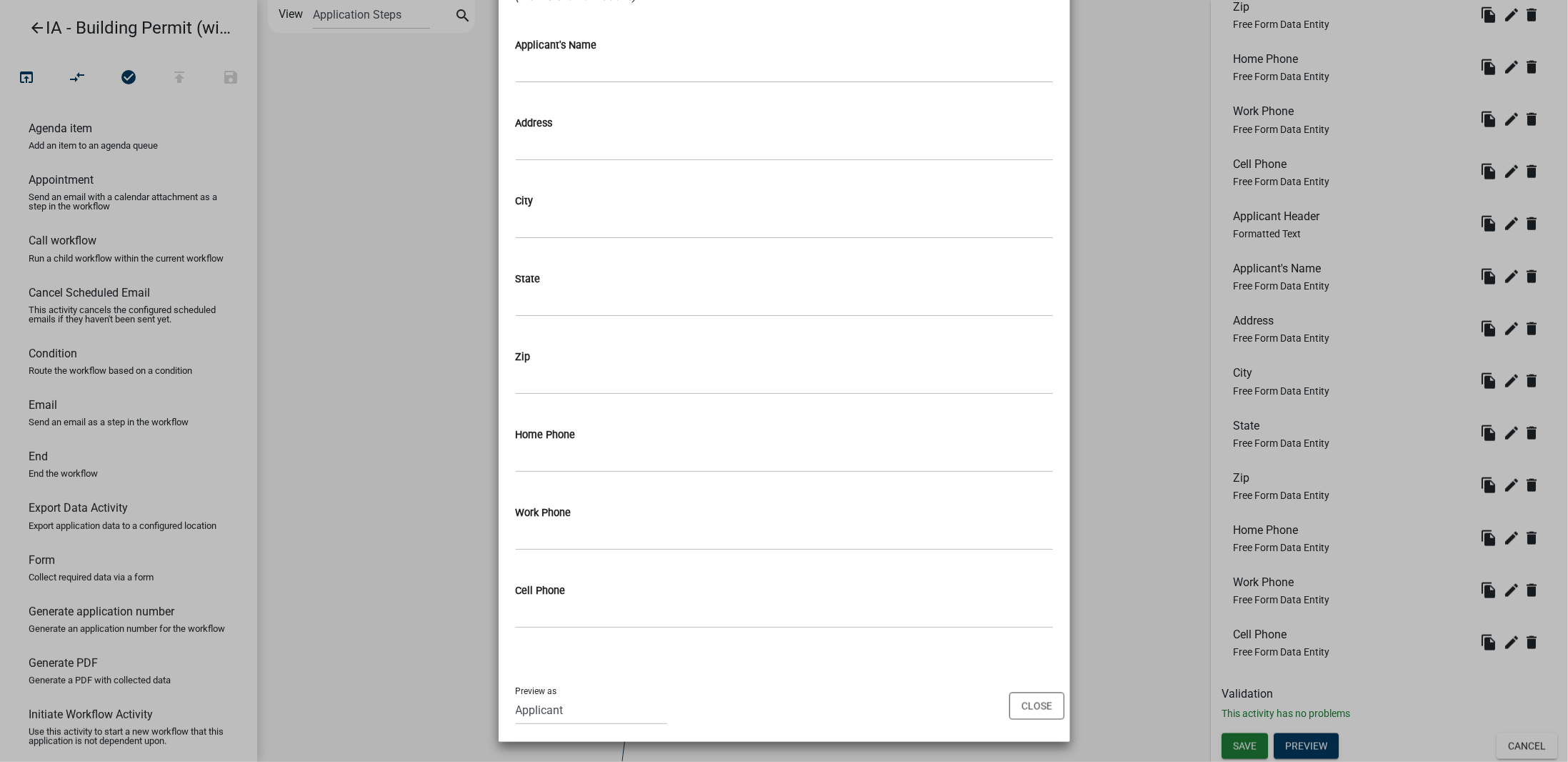
click at [1096, 363] on ngb-modal-window "Activity Preview : Owner and Property Information × Building Site Location Addr…" at bounding box center [784, 381] width 1568 height 762
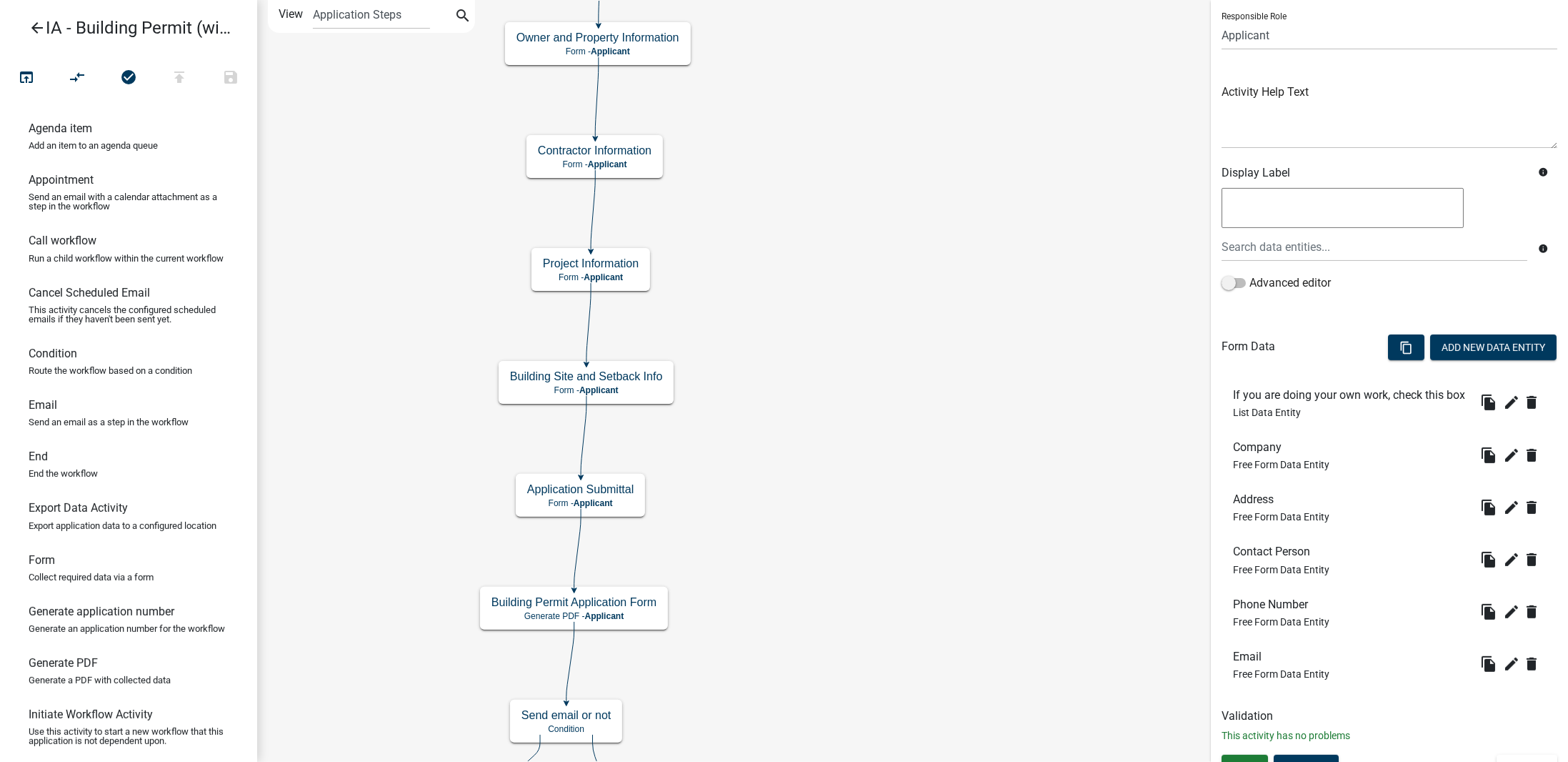
scroll to position [144, 0]
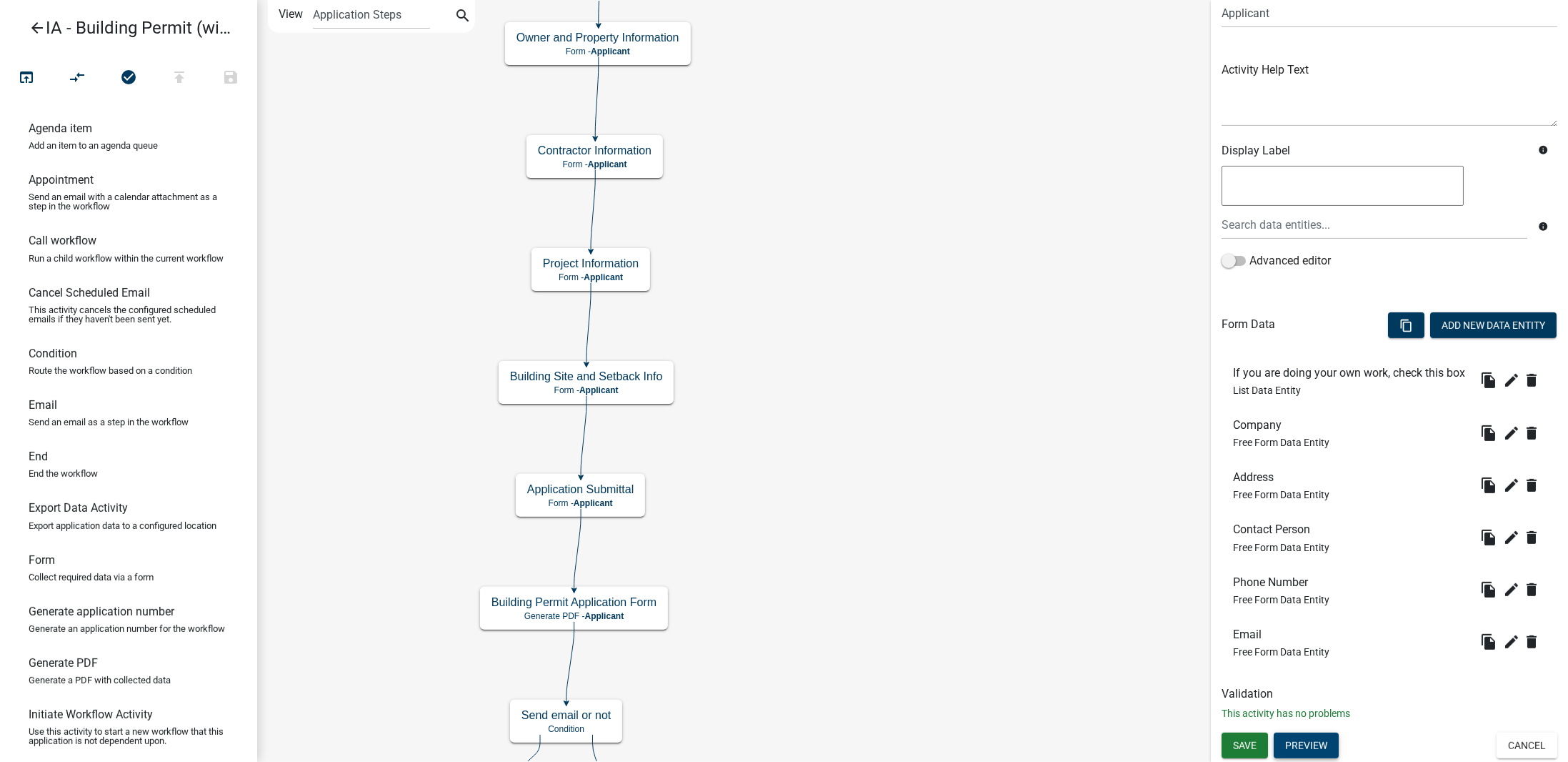
click at [1326, 748] on button "Preview" at bounding box center [1306, 745] width 65 height 26
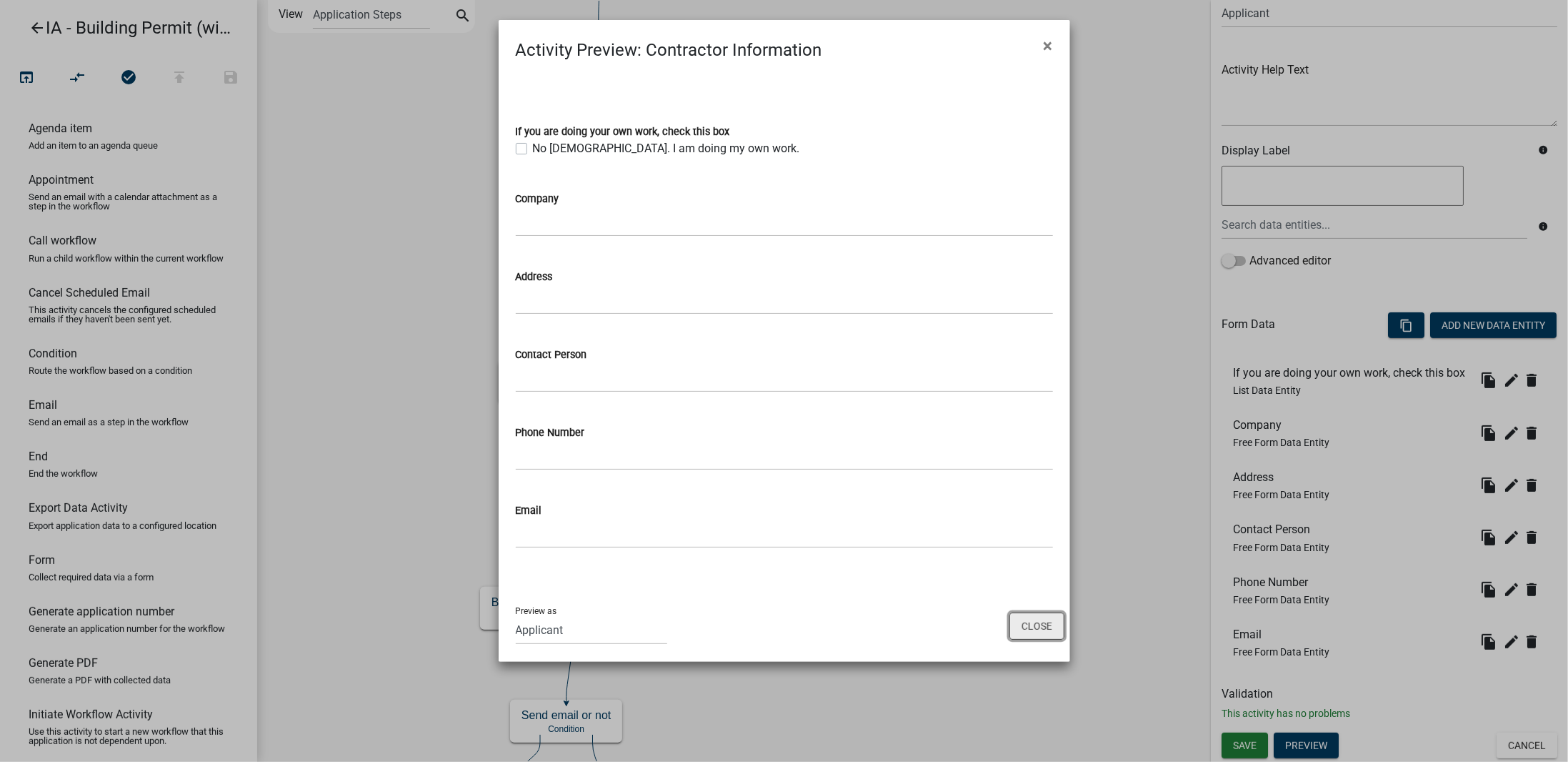
click at [1034, 617] on button "Close" at bounding box center [1036, 625] width 55 height 27
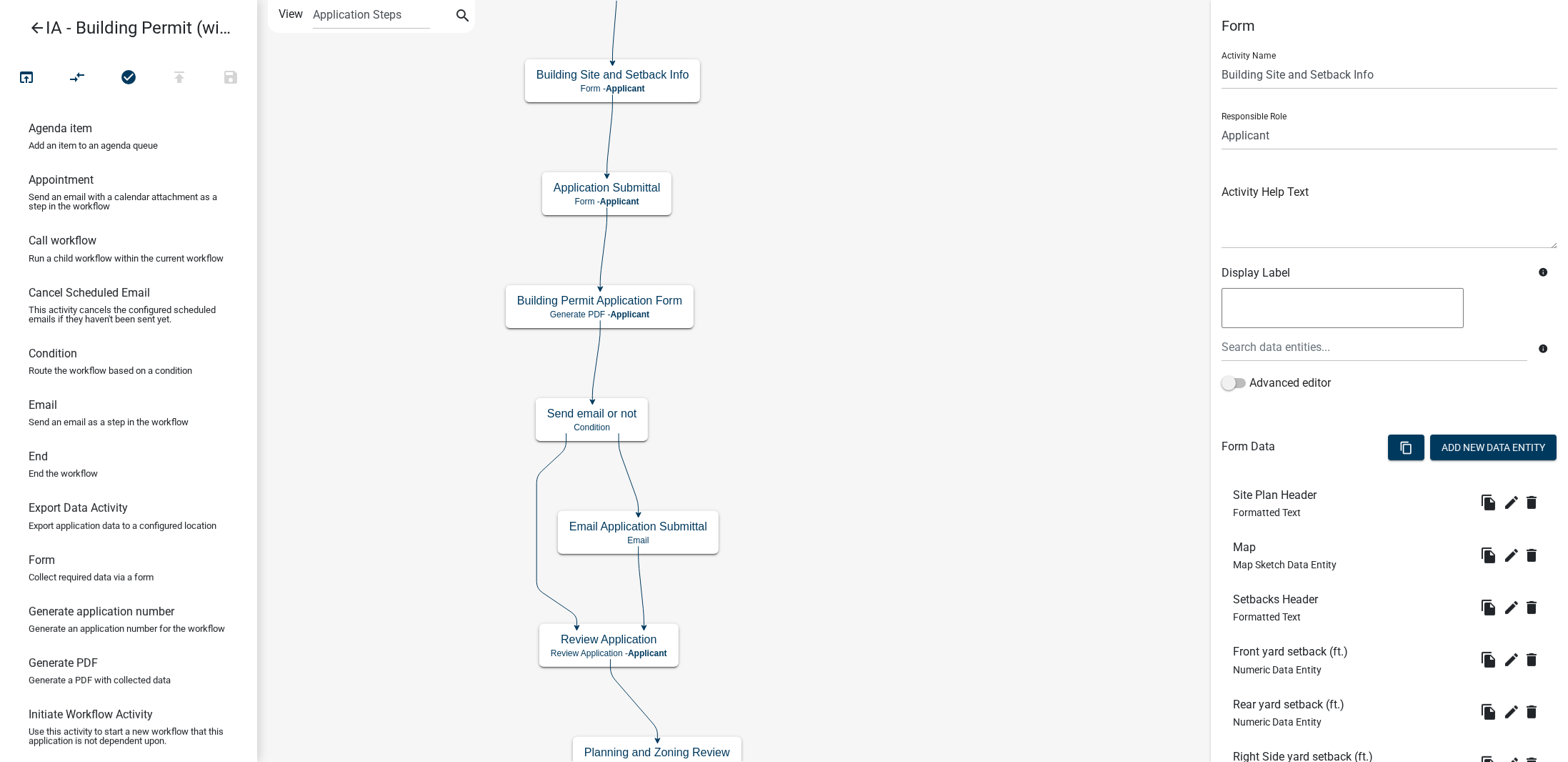
scroll to position [226, 0]
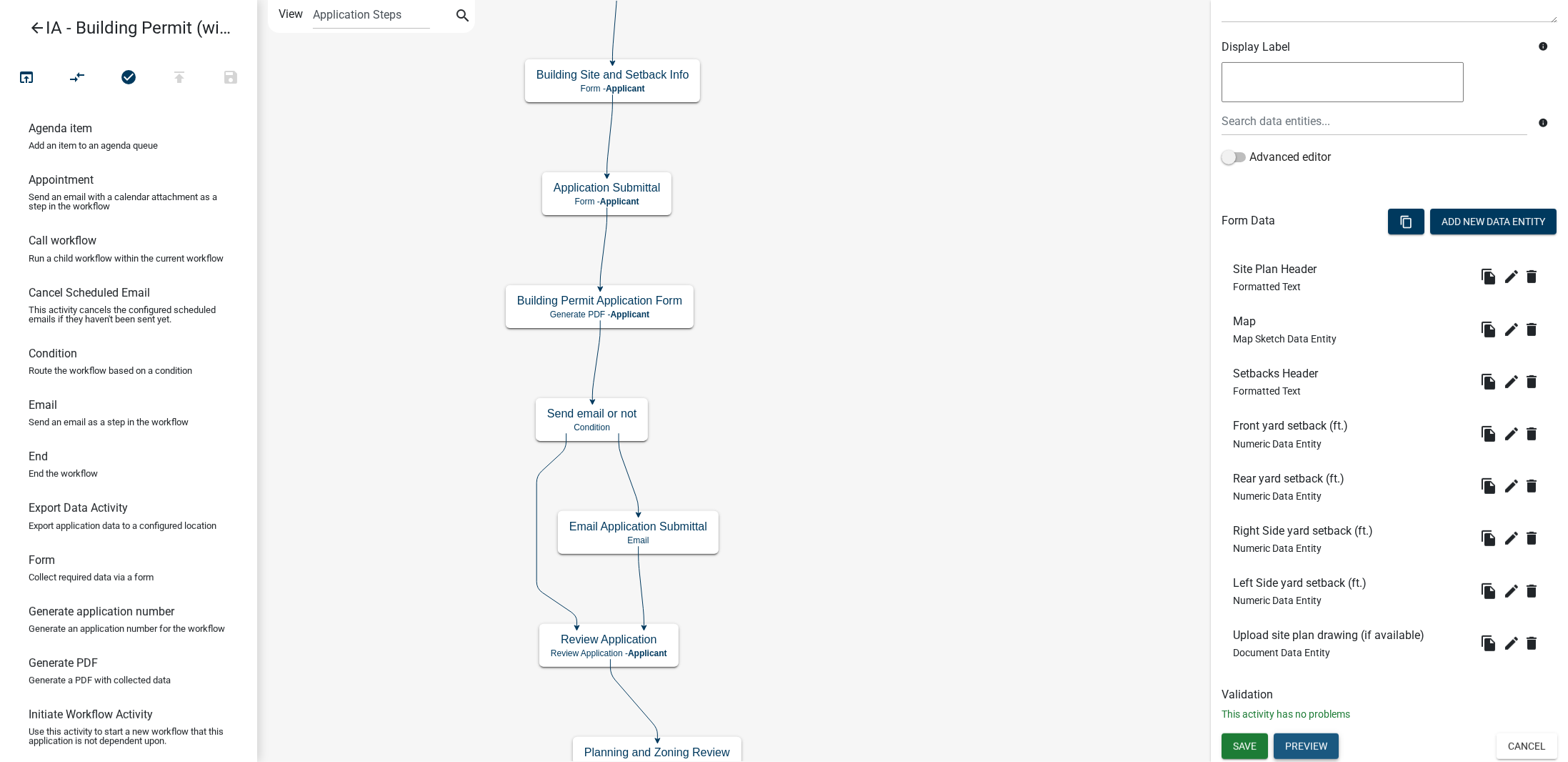
click at [1306, 745] on button "Preview" at bounding box center [1306, 746] width 65 height 26
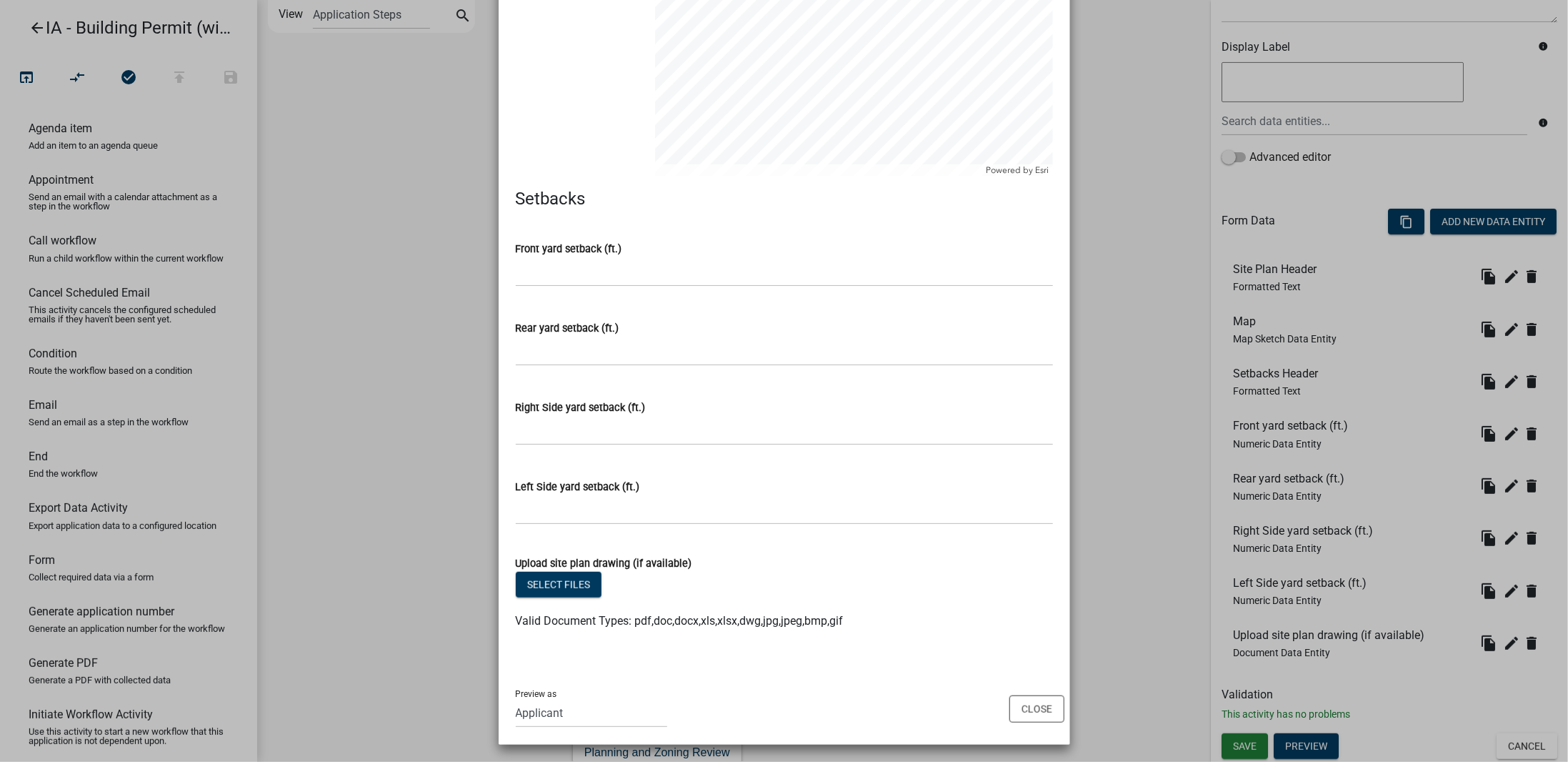
scroll to position [567, 0]
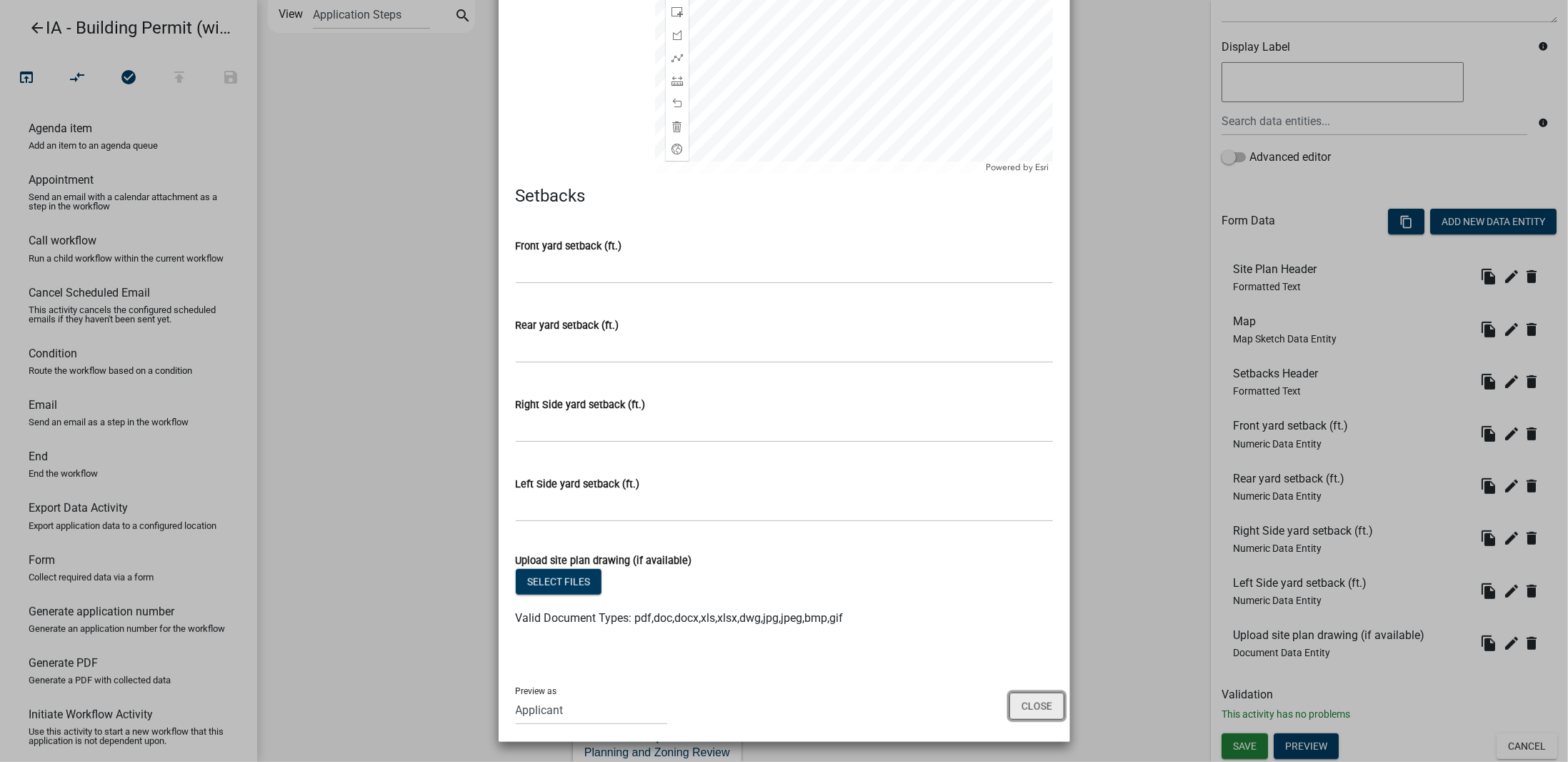
click at [1041, 702] on button "Close" at bounding box center [1036, 705] width 55 height 27
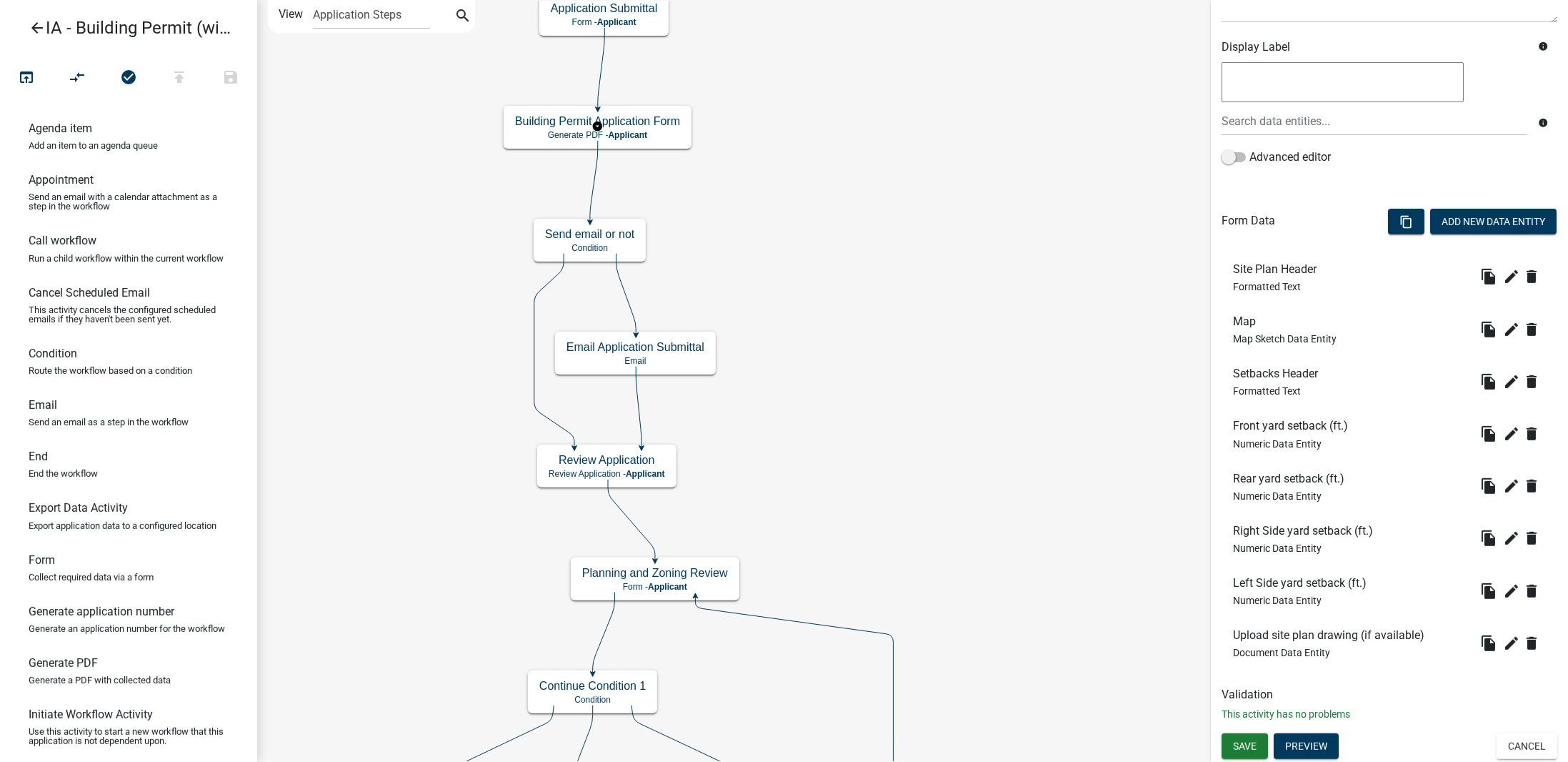
scroll to position [0, 0]
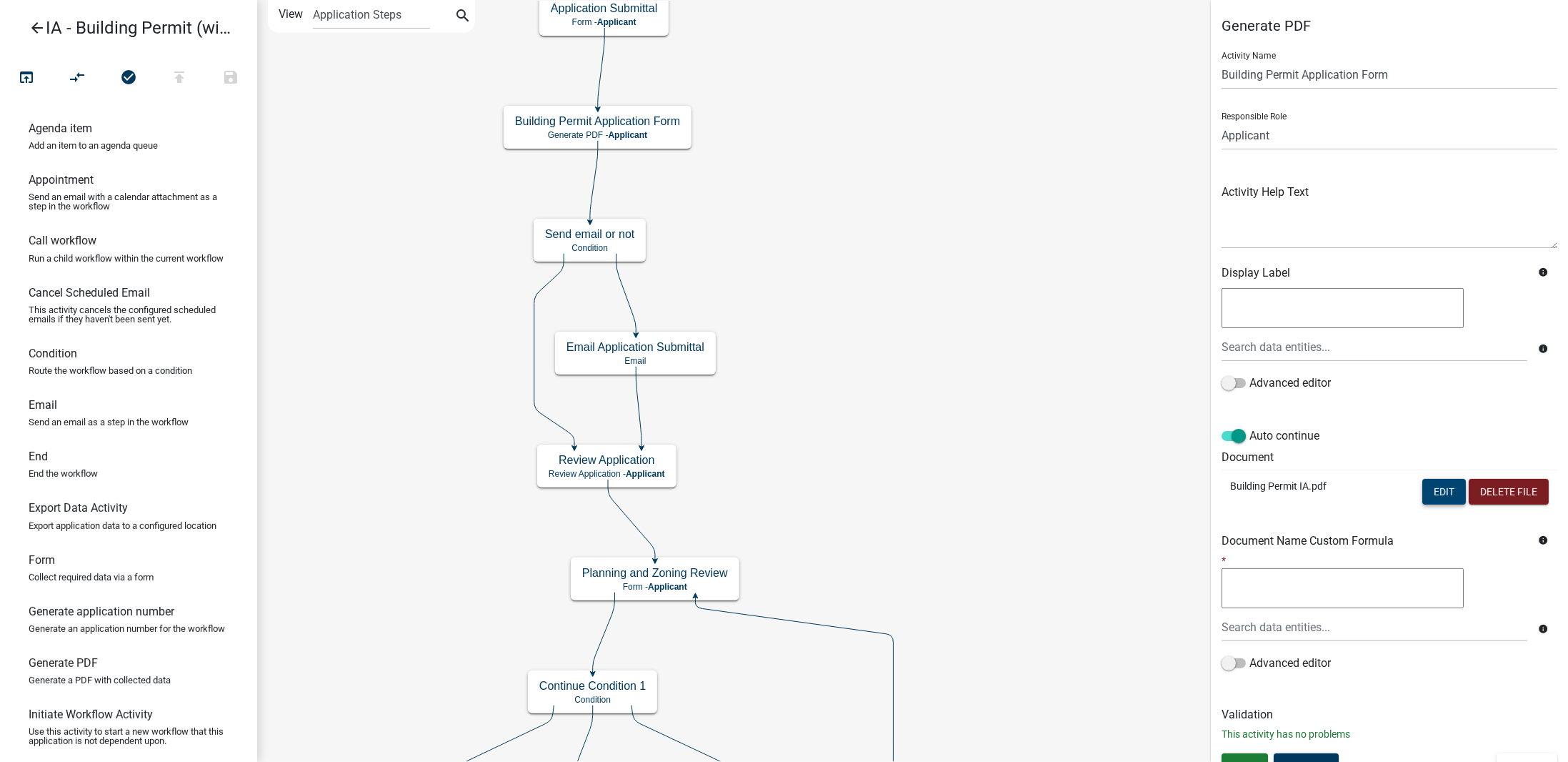
click at [1428, 491] on button "Edit" at bounding box center [1443, 492] width 43 height 26
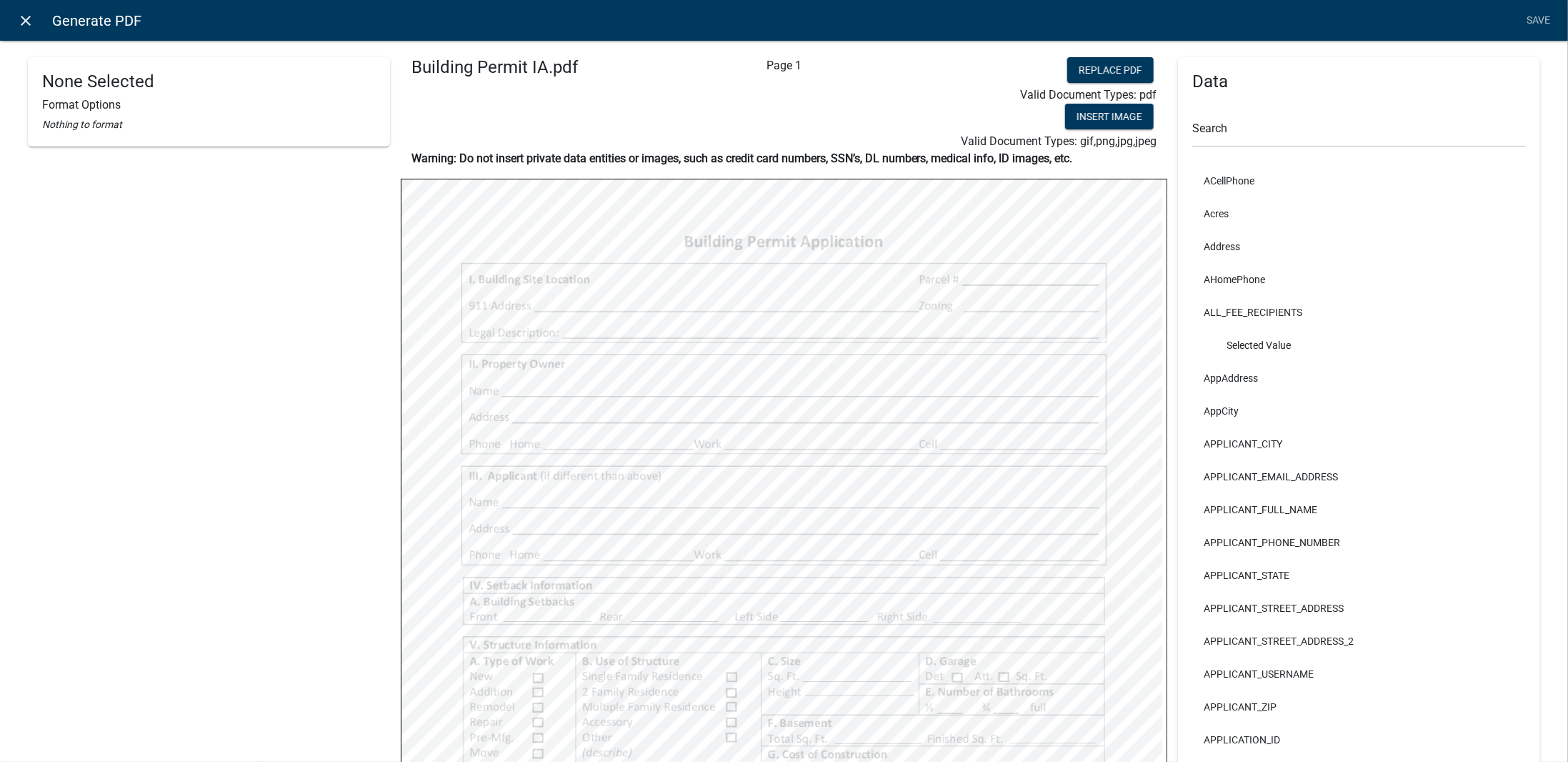
click at [18, 15] on icon "close" at bounding box center [26, 21] width 17 height 17
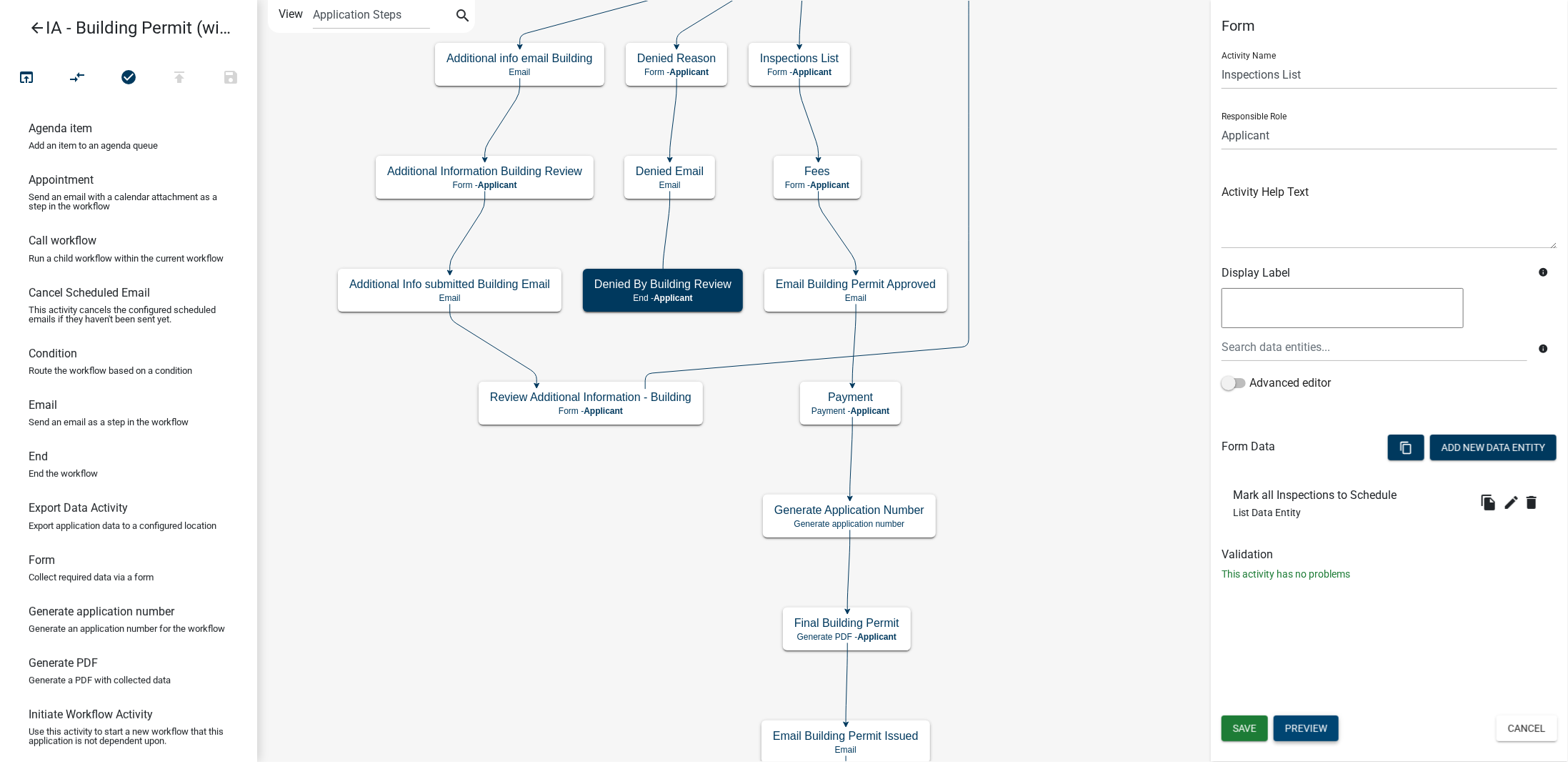
click at [1324, 738] on button "Preview" at bounding box center [1306, 727] width 65 height 26
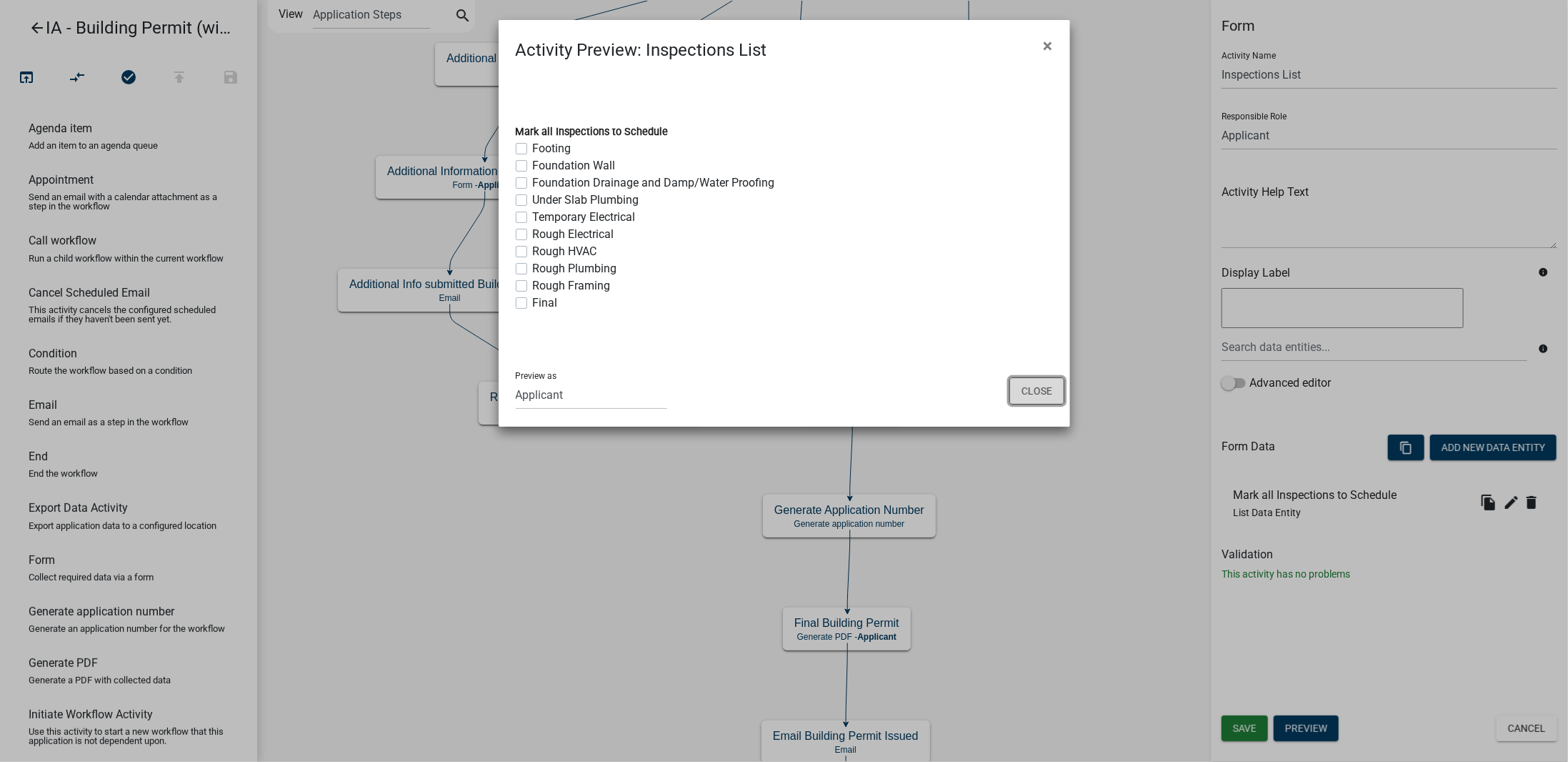
click at [1037, 390] on button "Close" at bounding box center [1036, 390] width 55 height 27
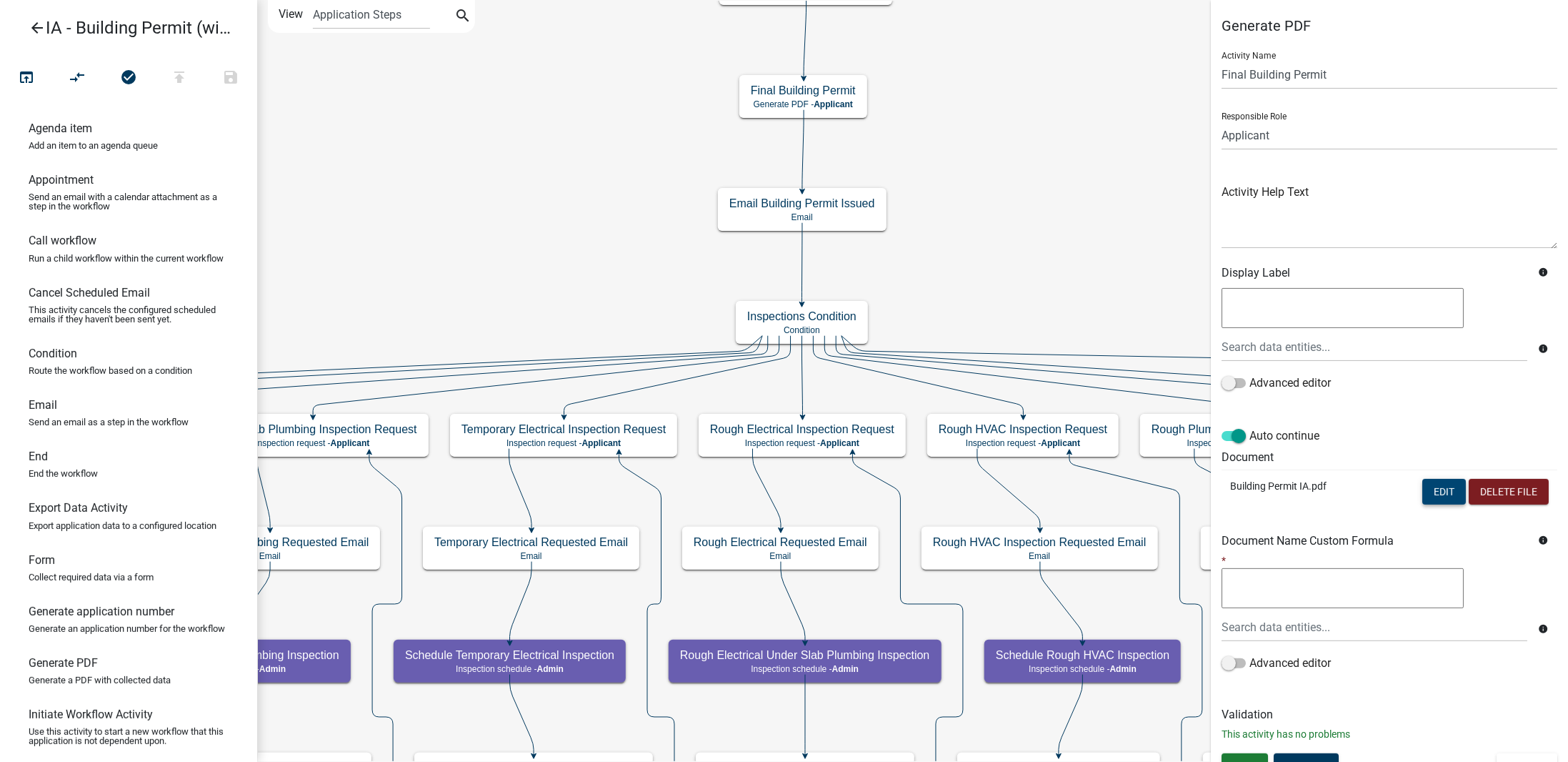
click at [1423, 486] on button "Edit" at bounding box center [1443, 492] width 43 height 26
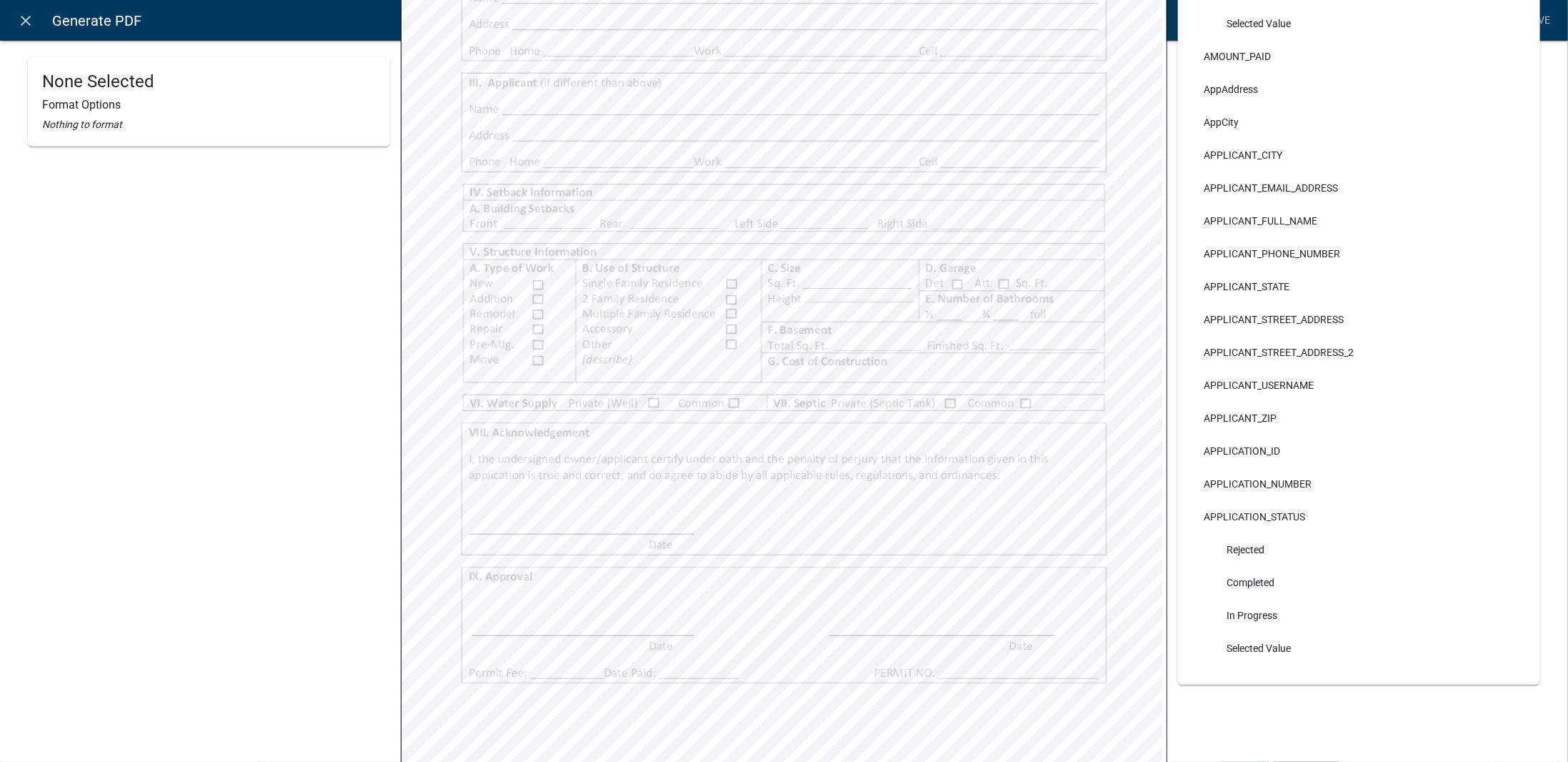
scroll to position [428, 0]
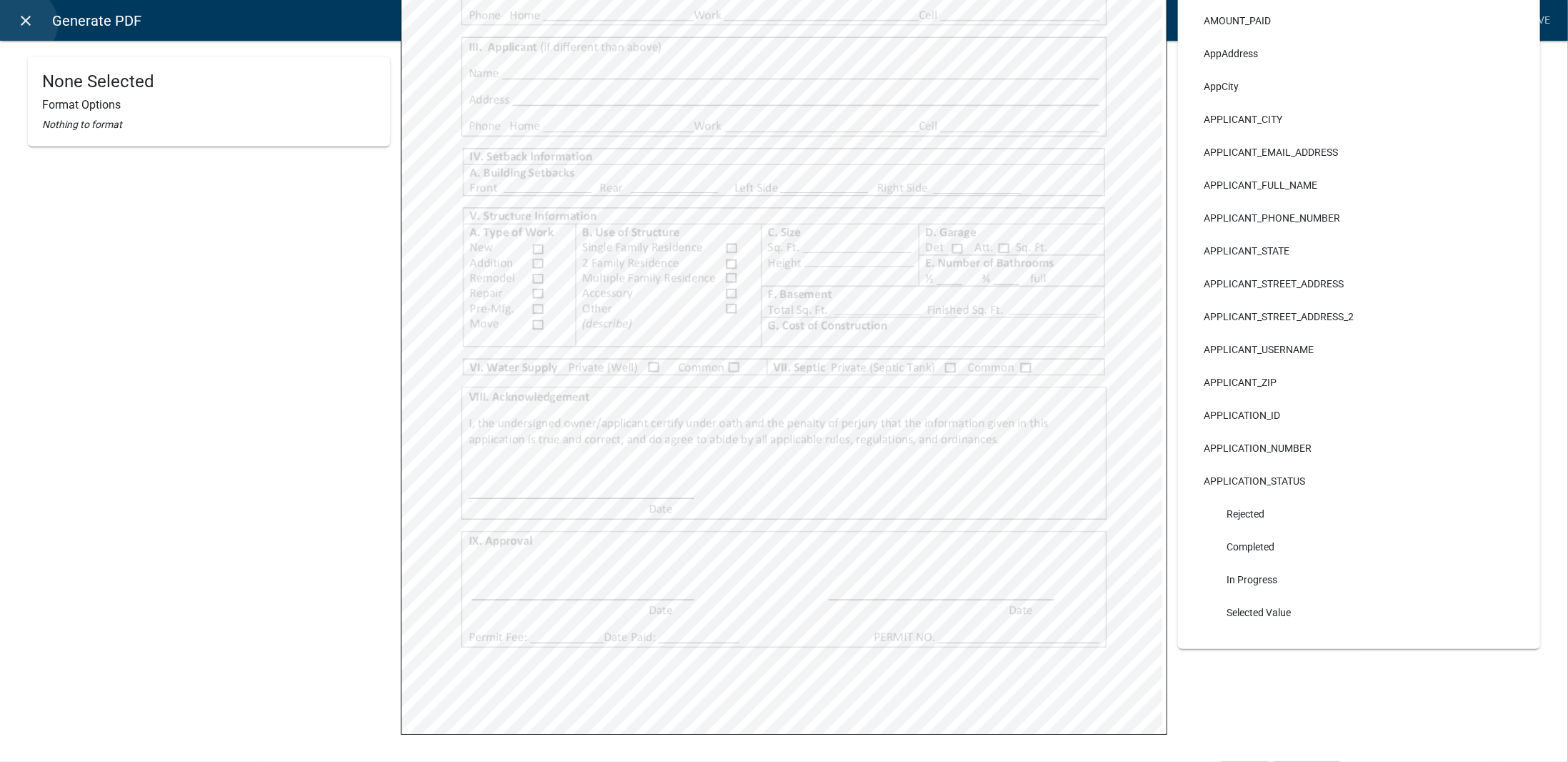
click at [21, 24] on icon "close" at bounding box center [26, 21] width 17 height 17
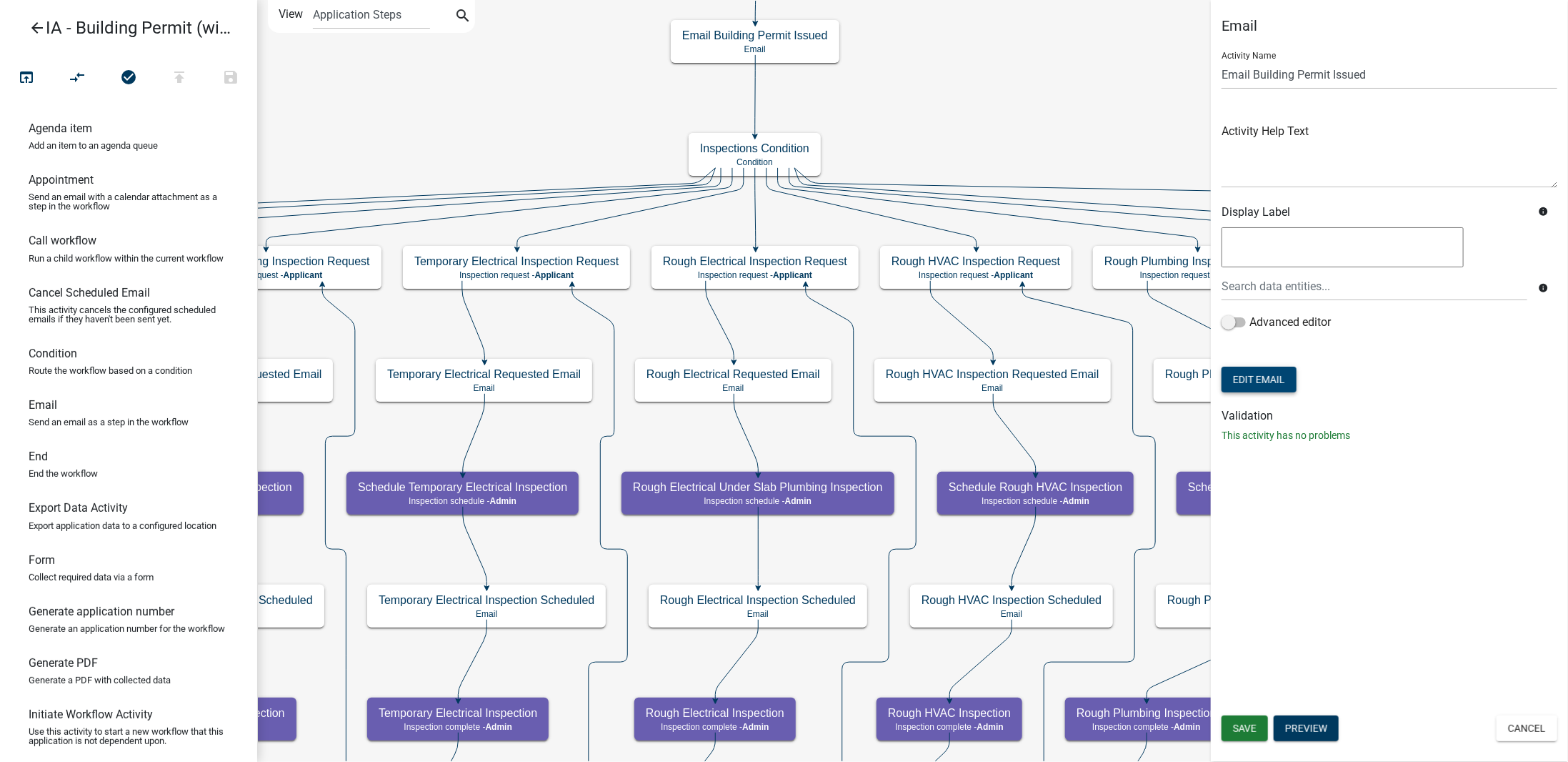
click at [1239, 375] on button "Edit Email" at bounding box center [1259, 379] width 75 height 26
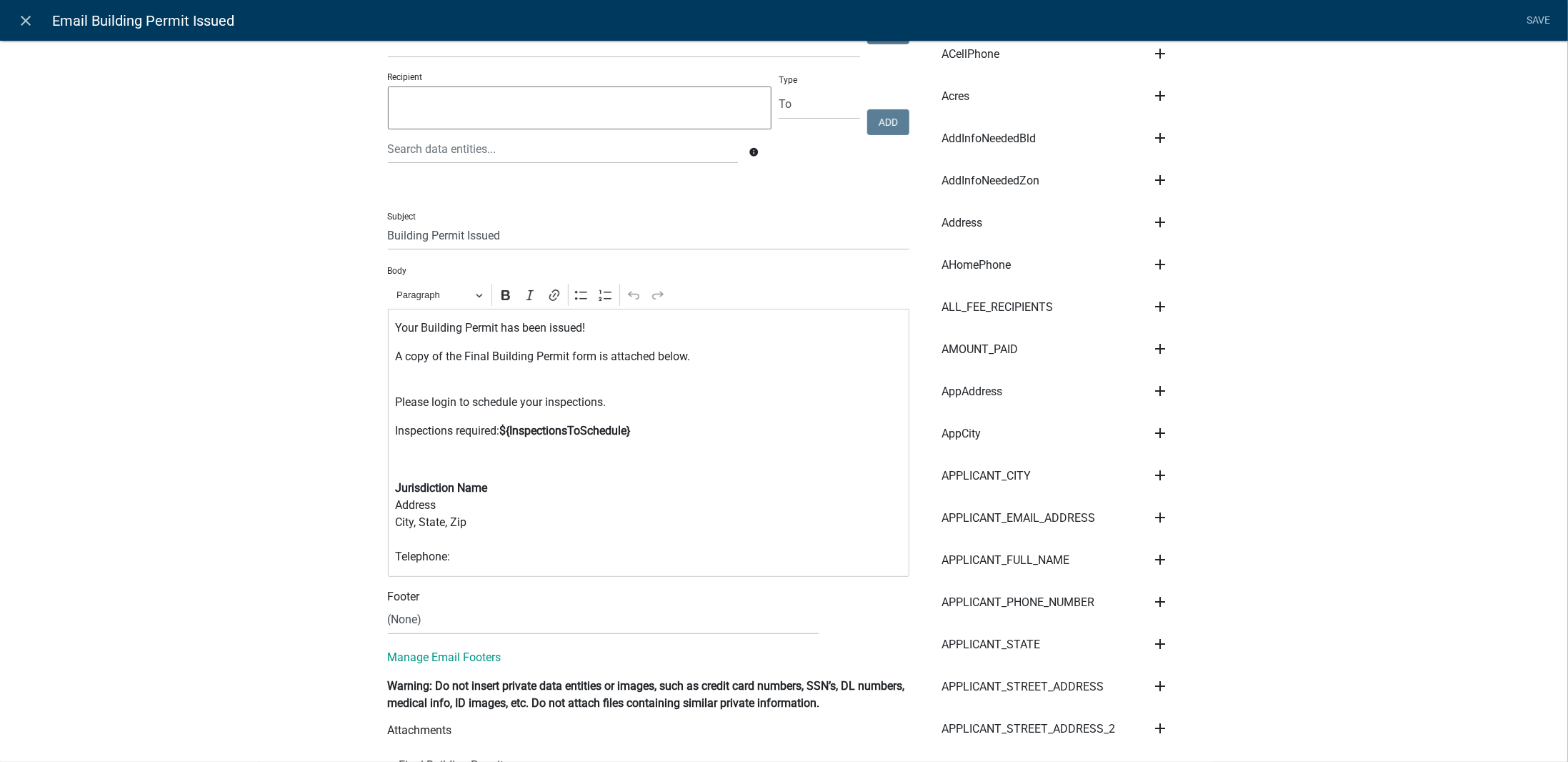
scroll to position [286, 0]
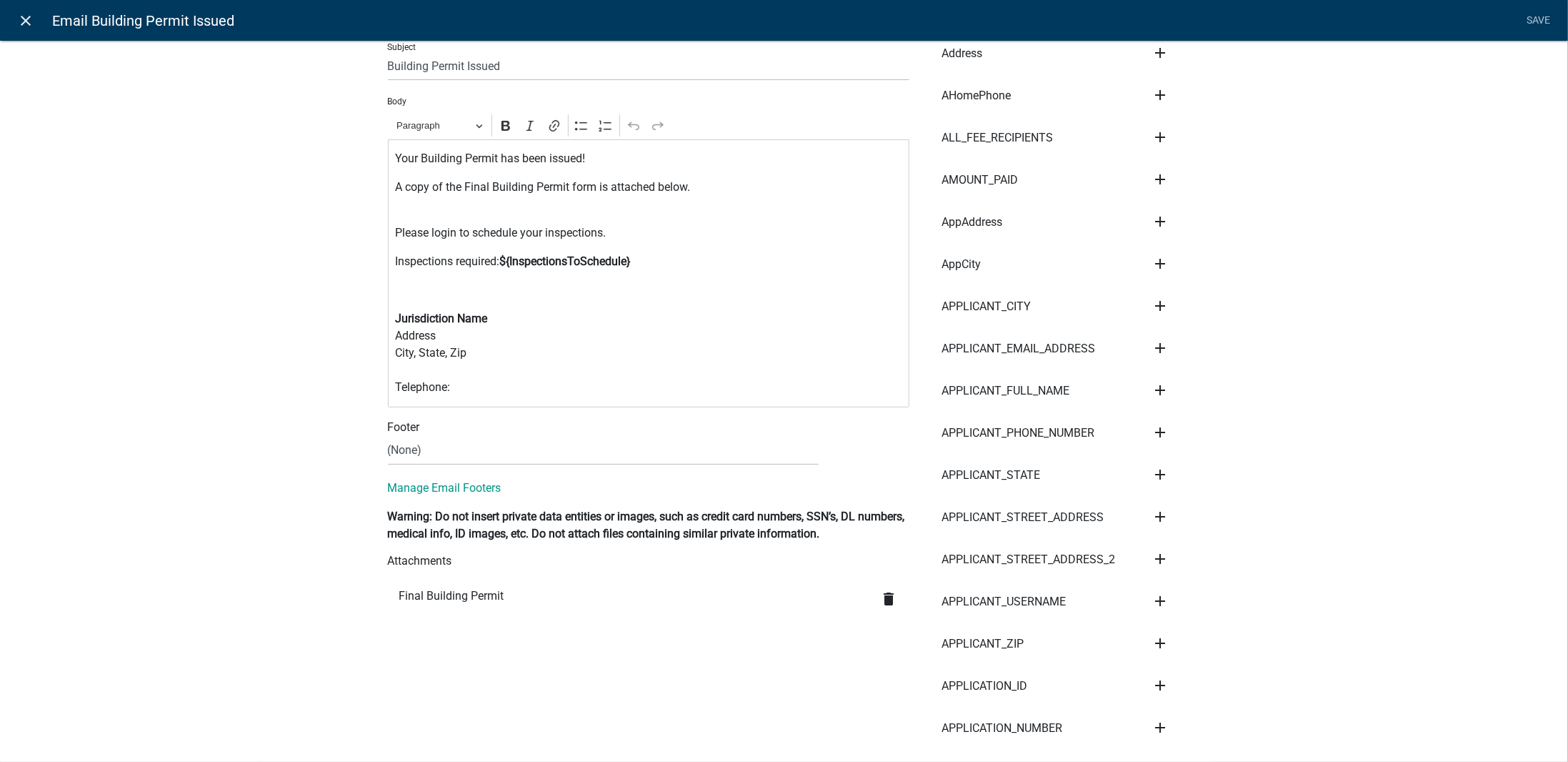
click at [36, 22] on link "close" at bounding box center [26, 21] width 29 height 29
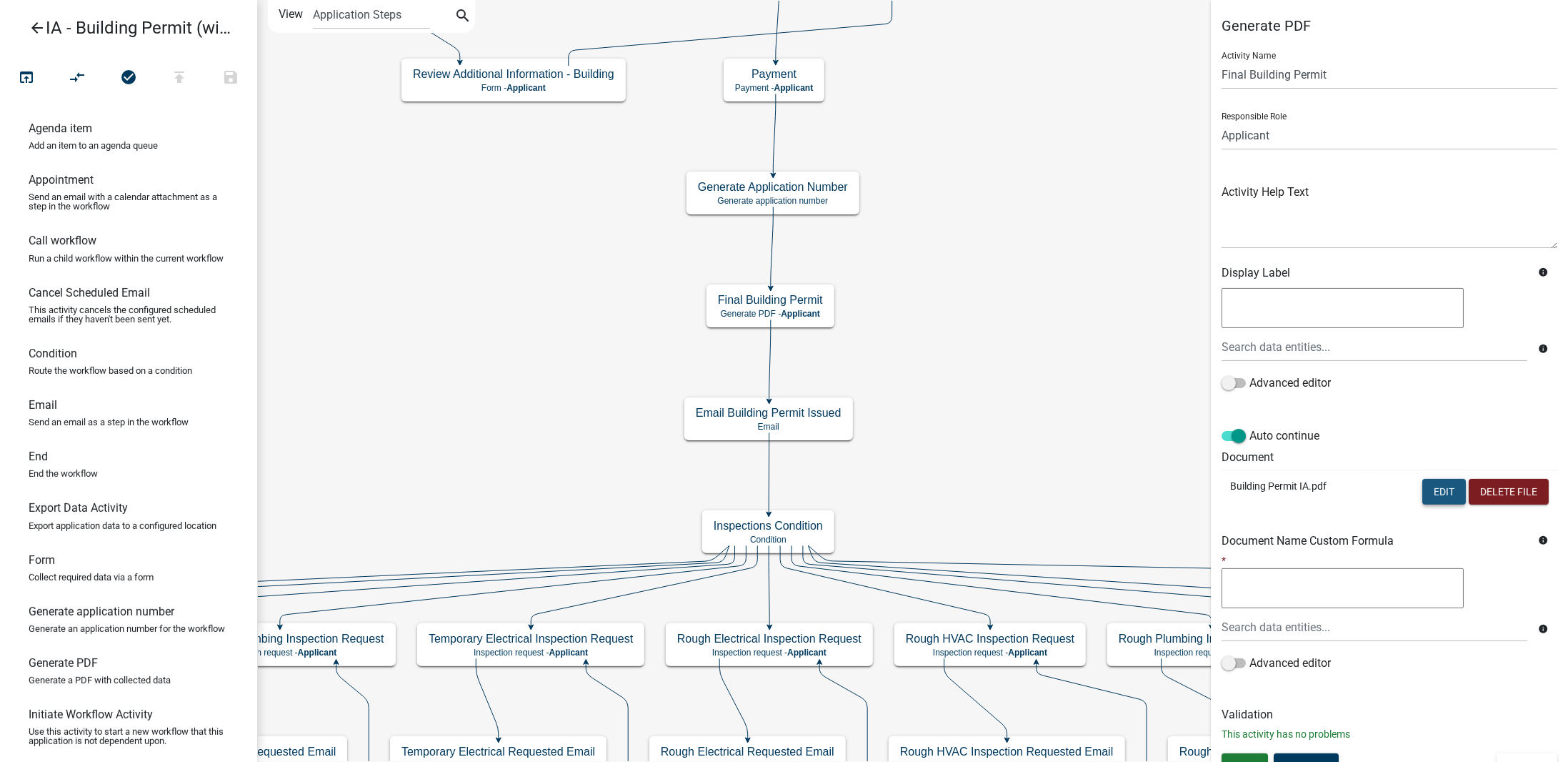
click at [1445, 479] on button "Edit" at bounding box center [1443, 492] width 43 height 26
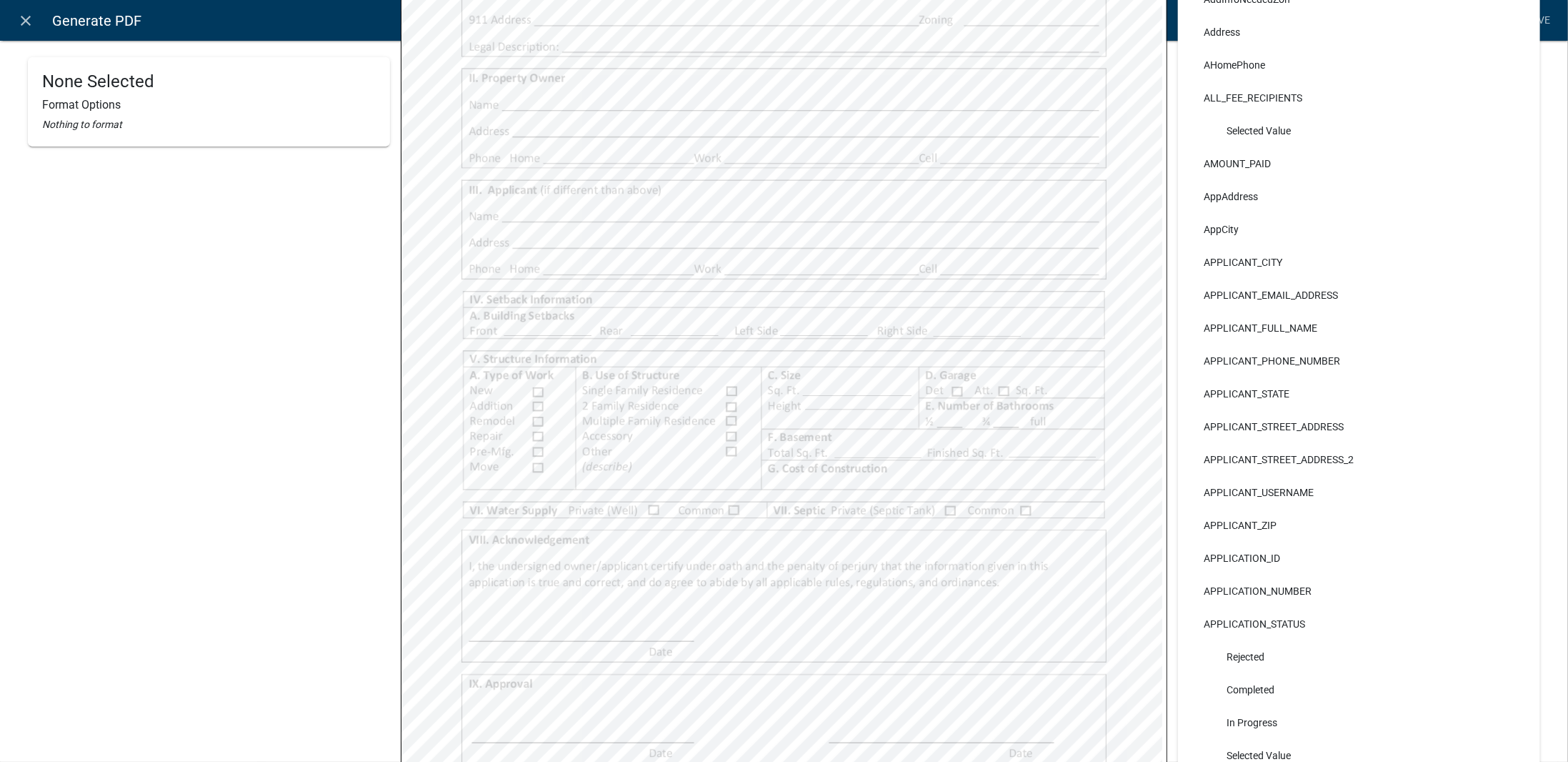
scroll to position [489, 0]
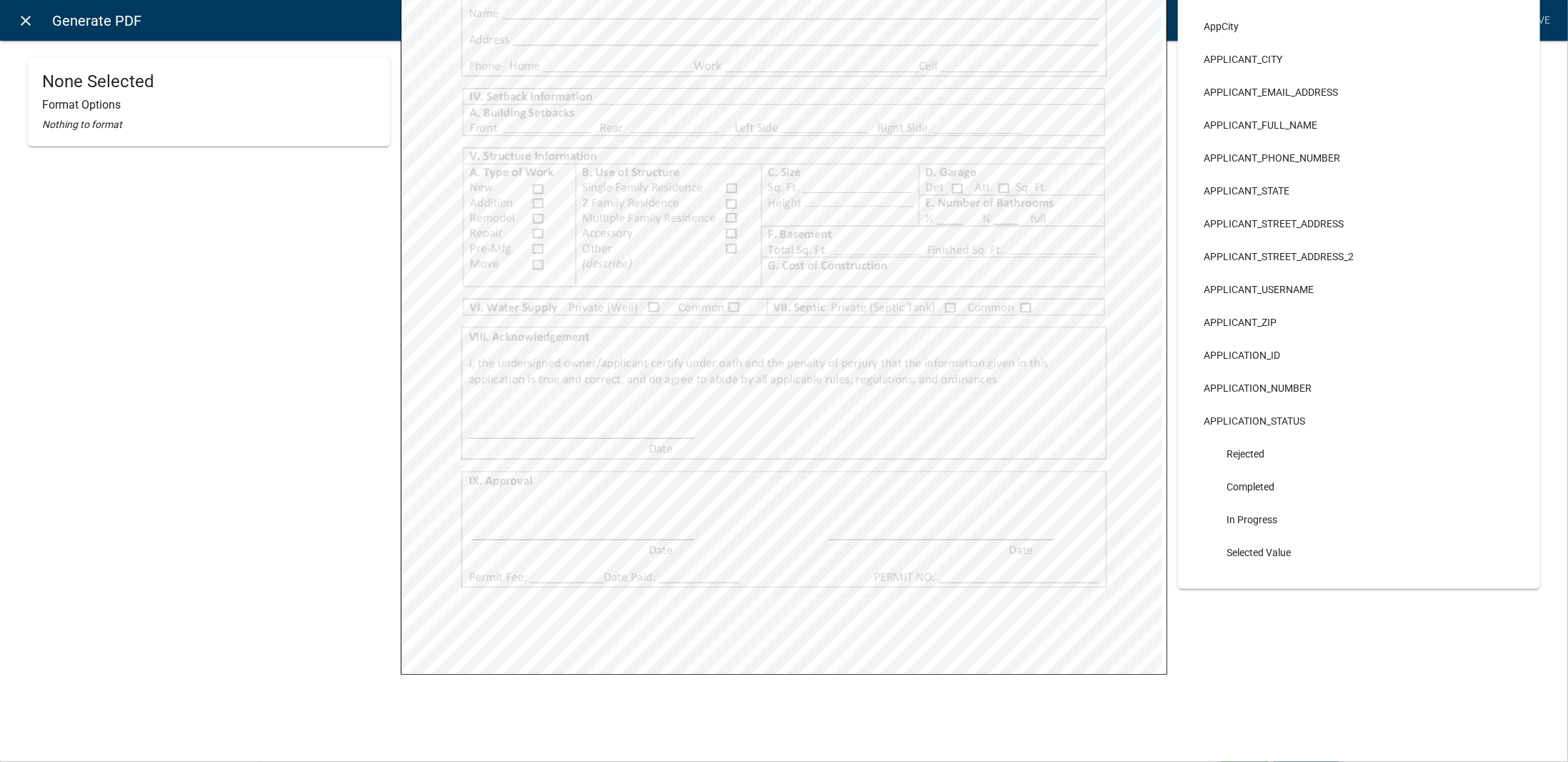
click at [29, 26] on icon "close" at bounding box center [26, 21] width 17 height 17
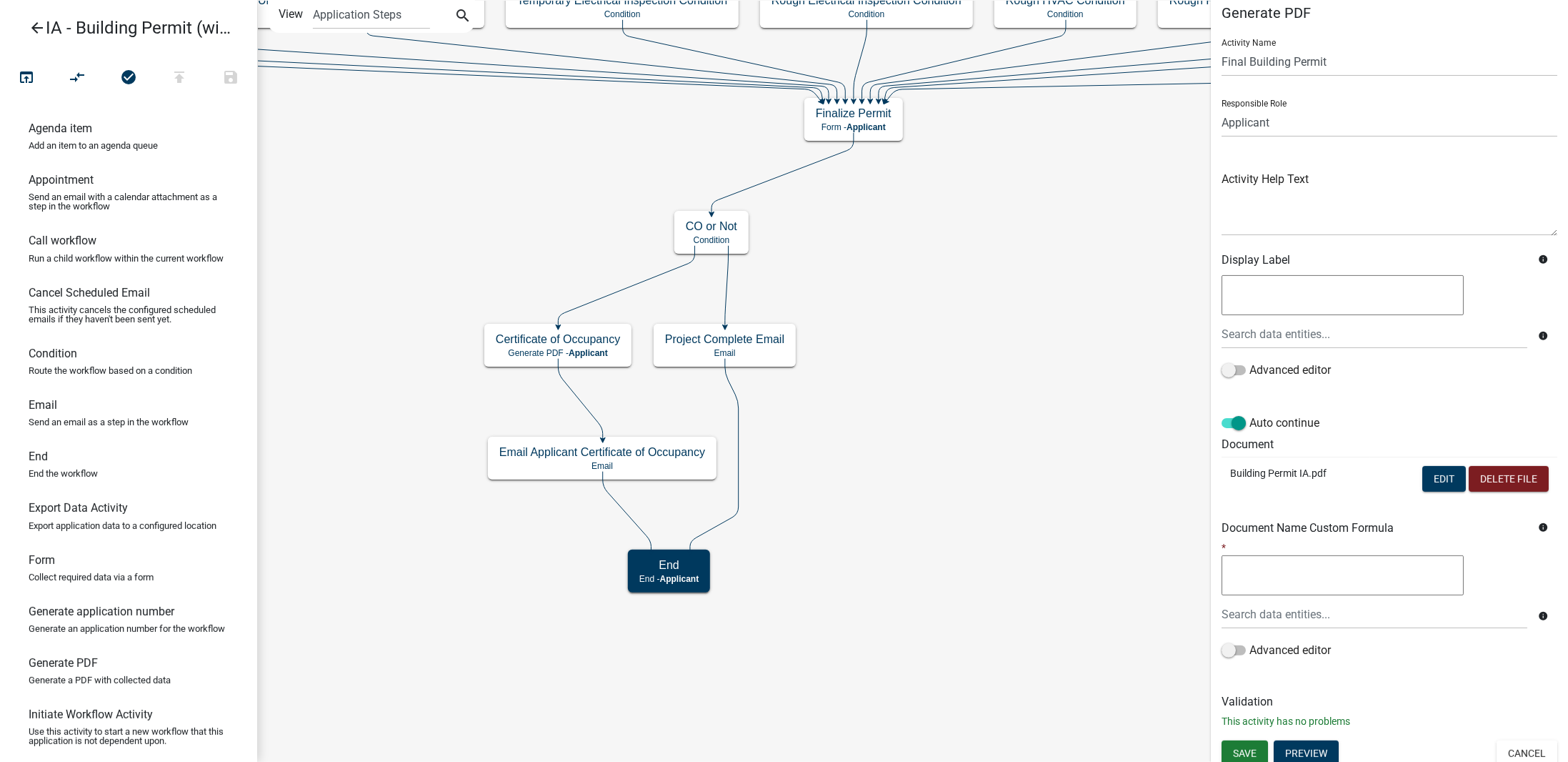
scroll to position [18, 0]
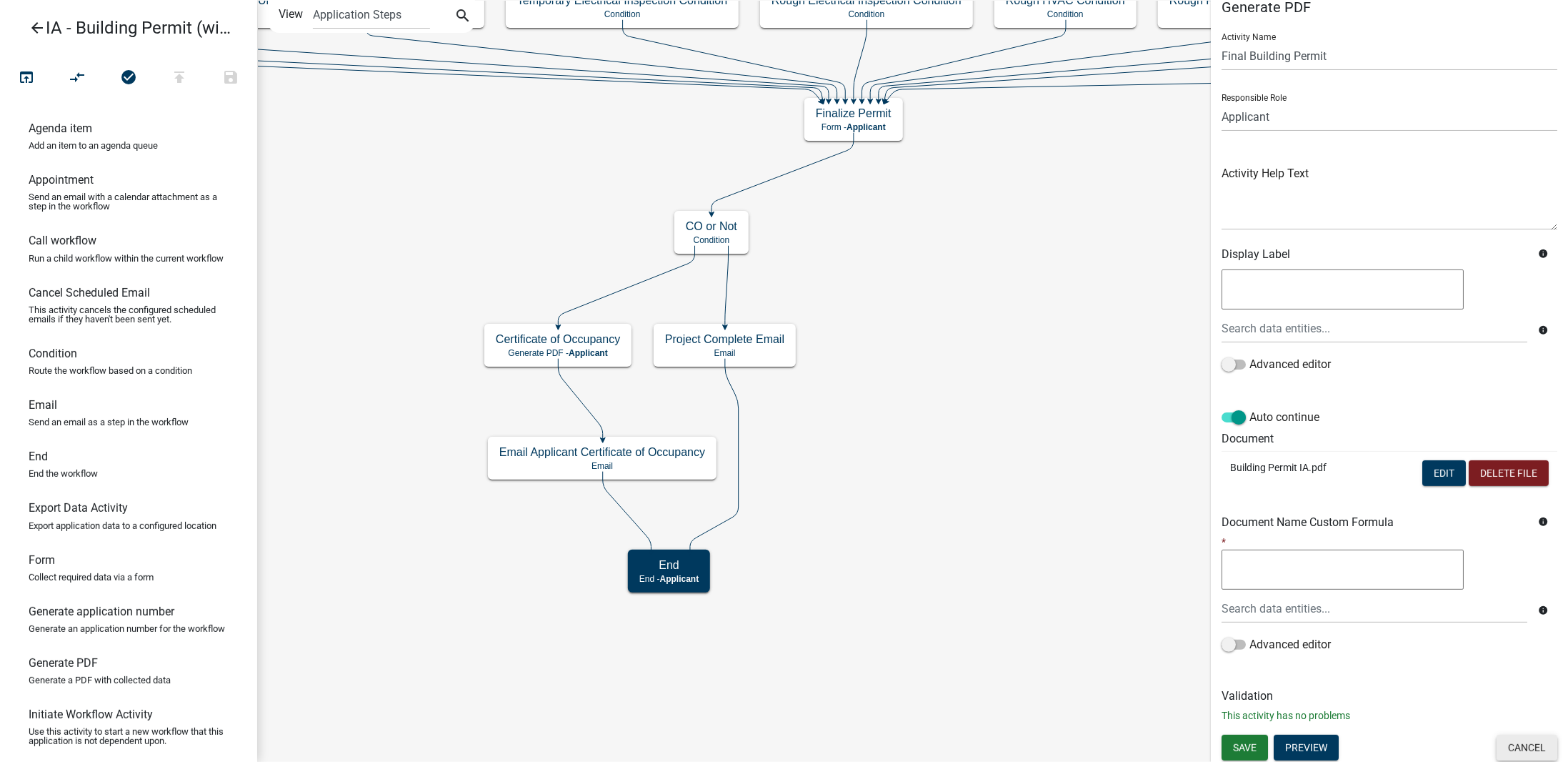
click at [1503, 742] on button "Cancel" at bounding box center [1526, 747] width 61 height 26
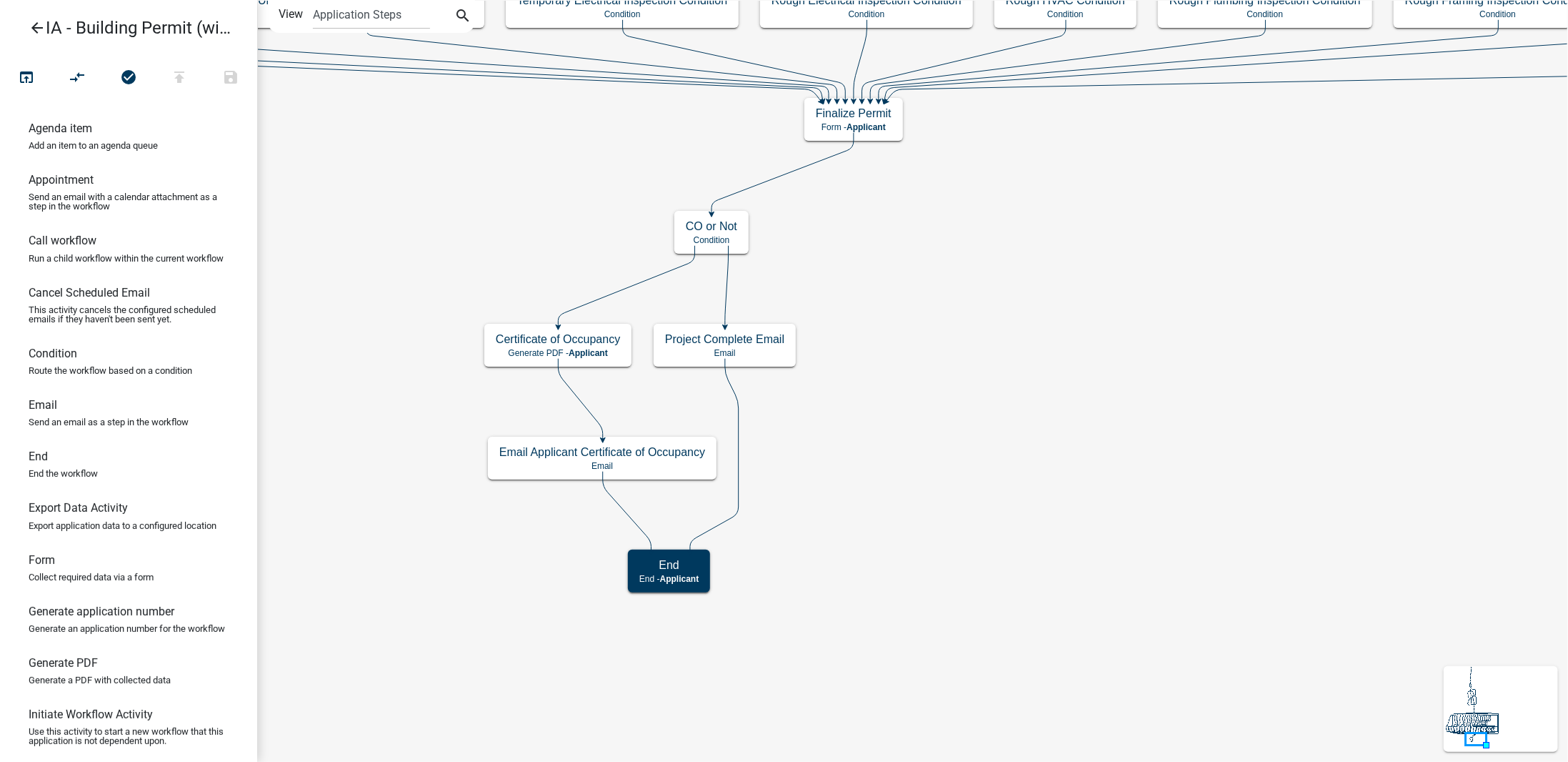
scroll to position [0, 0]
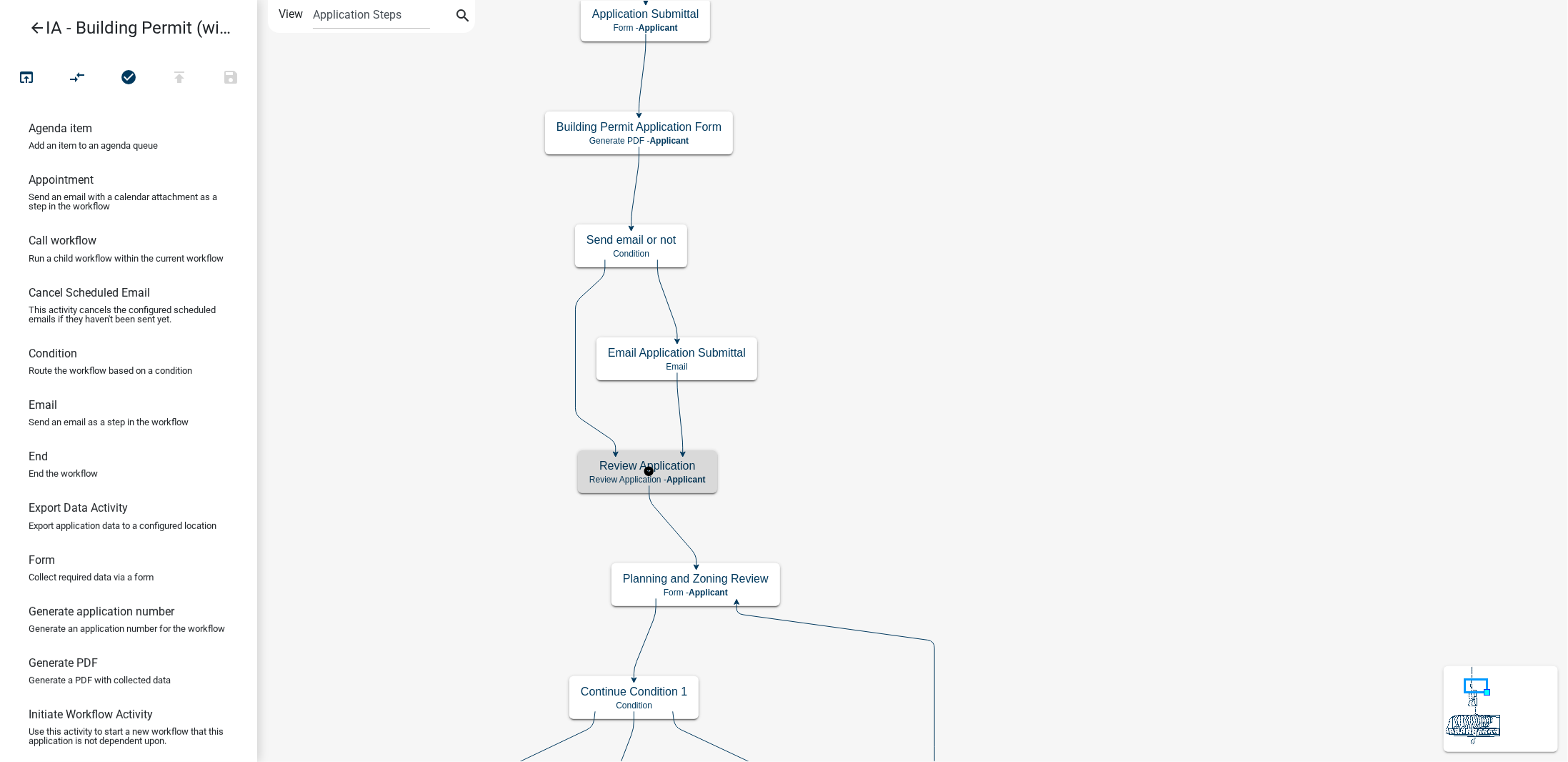
click at [687, 482] on span "Applicant" at bounding box center [685, 480] width 39 height 10
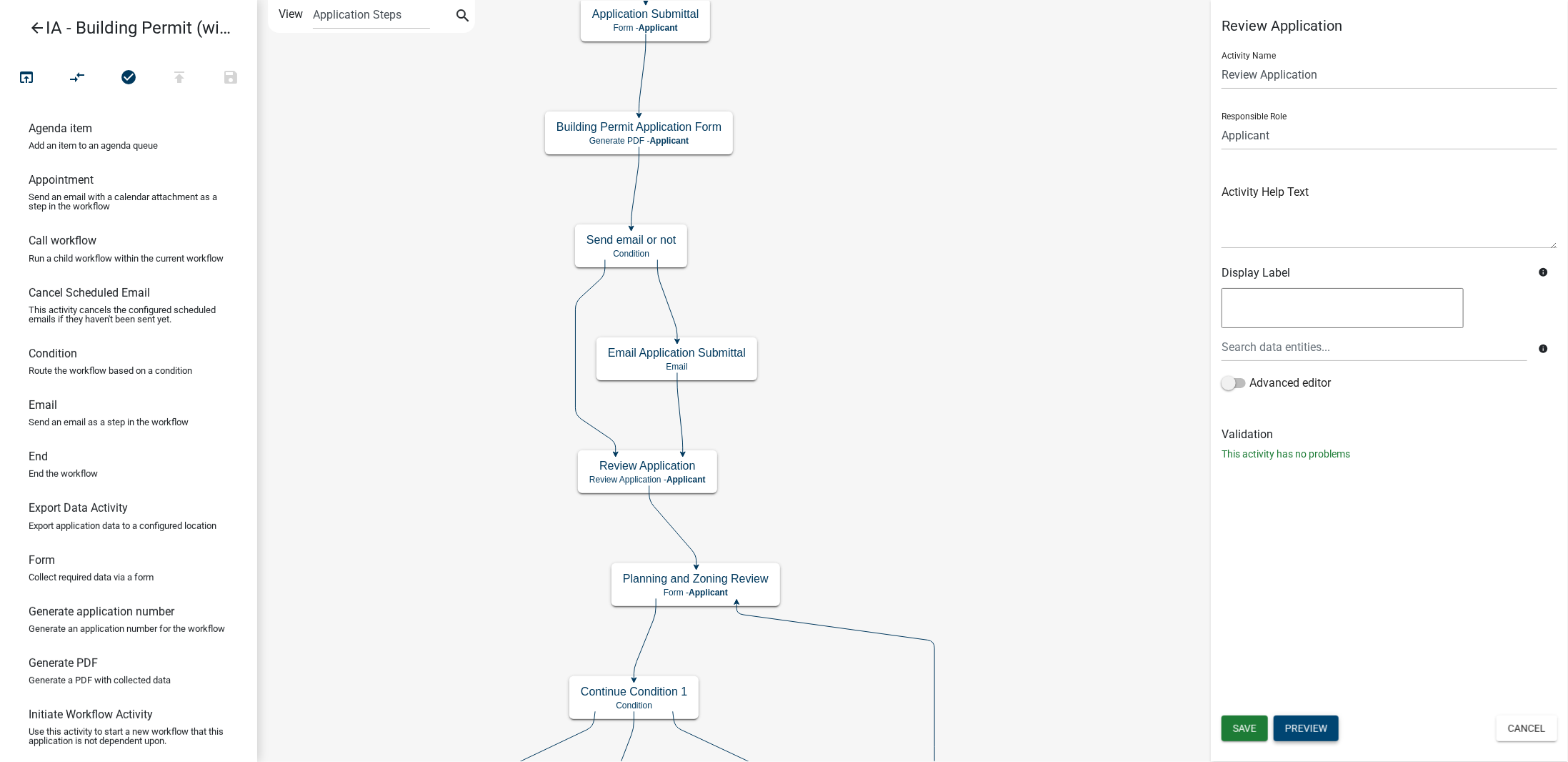
click at [1295, 731] on button "Preview" at bounding box center [1306, 727] width 65 height 26
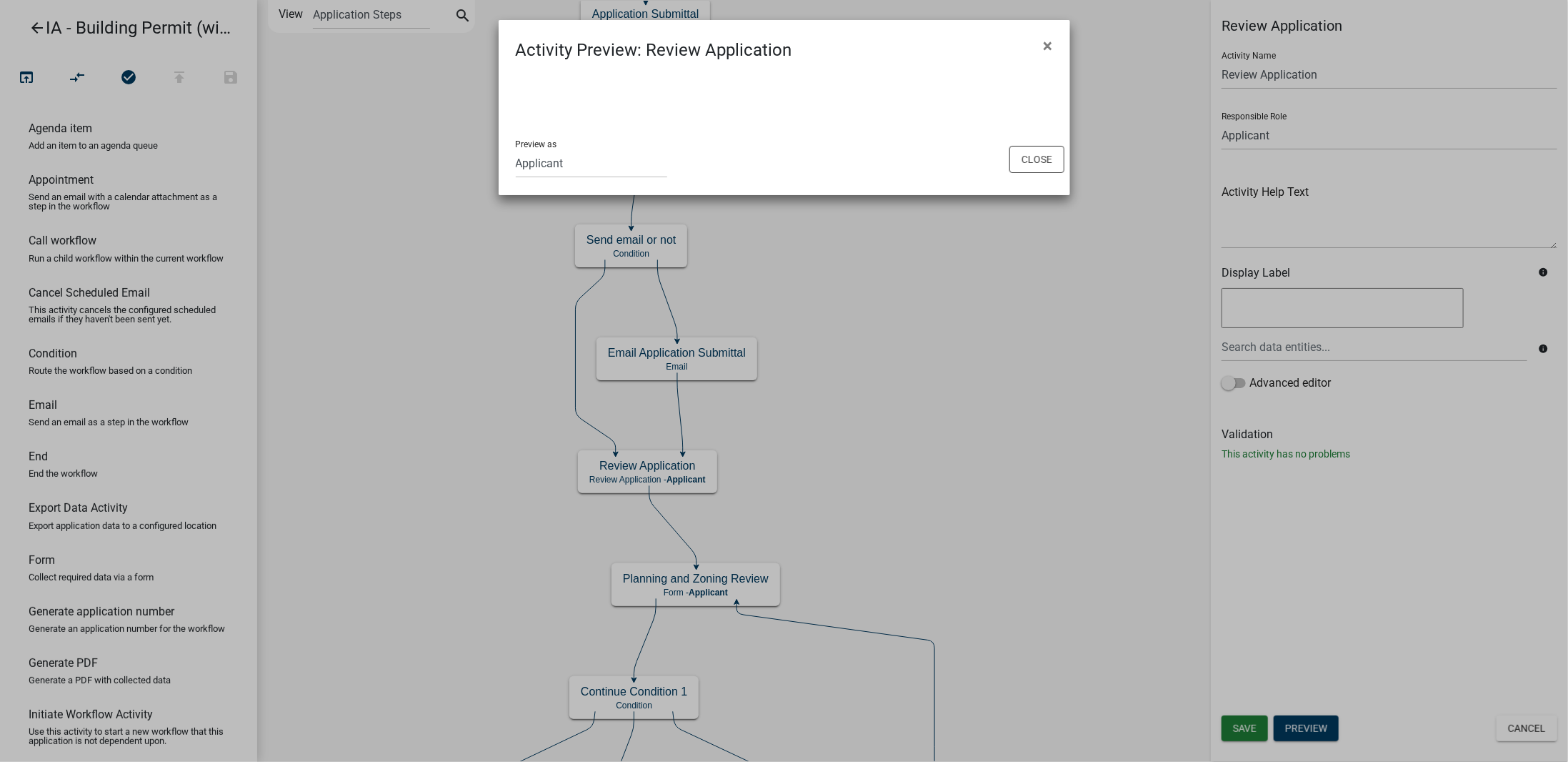
click at [1070, 163] on ngb-modal-window "Activity Preview : Review Application × Preview as Applicant Admin SDR Septic M…" at bounding box center [784, 381] width 1568 height 762
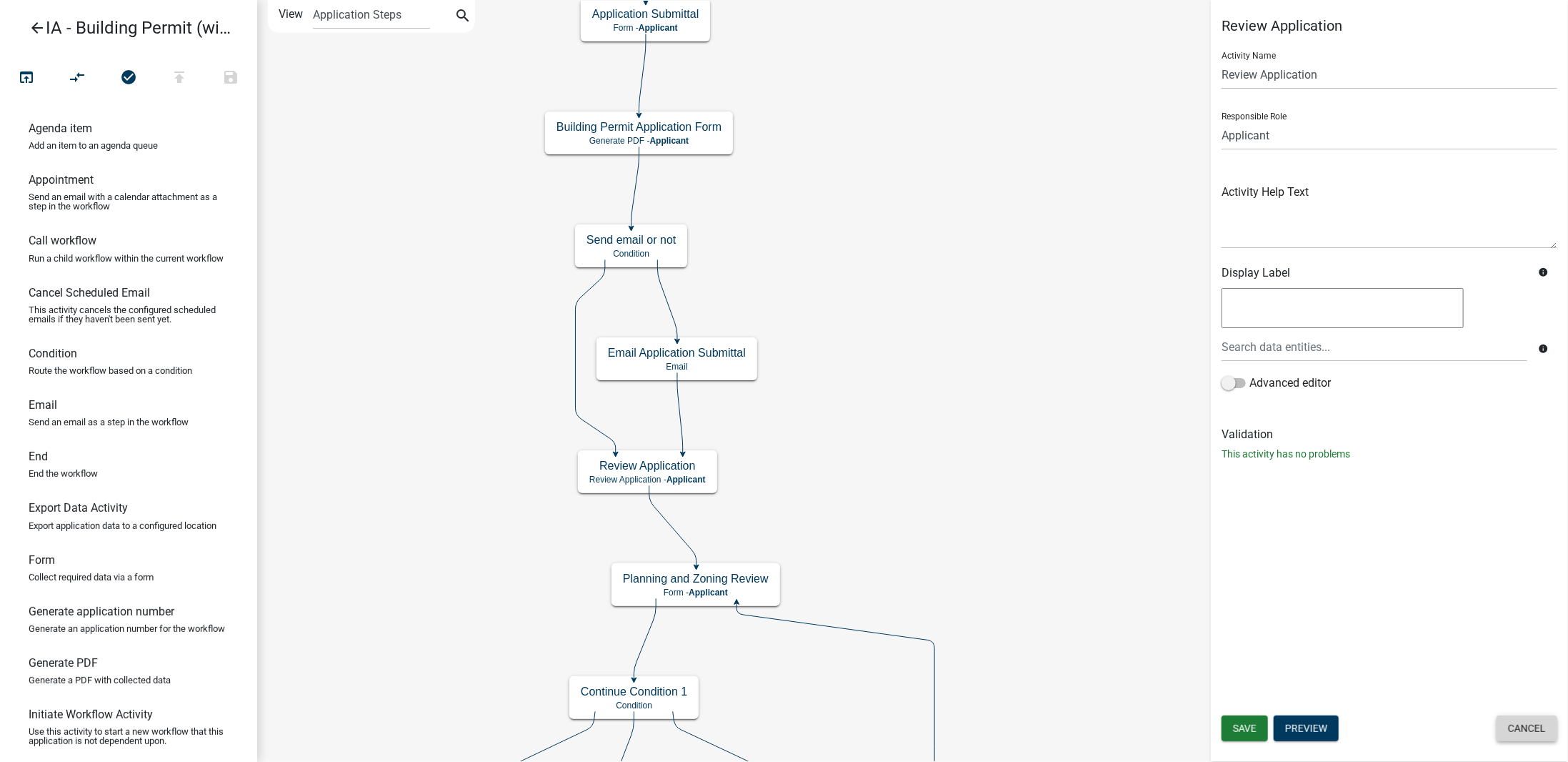
click at [1512, 735] on button "Cancel" at bounding box center [1526, 727] width 61 height 26
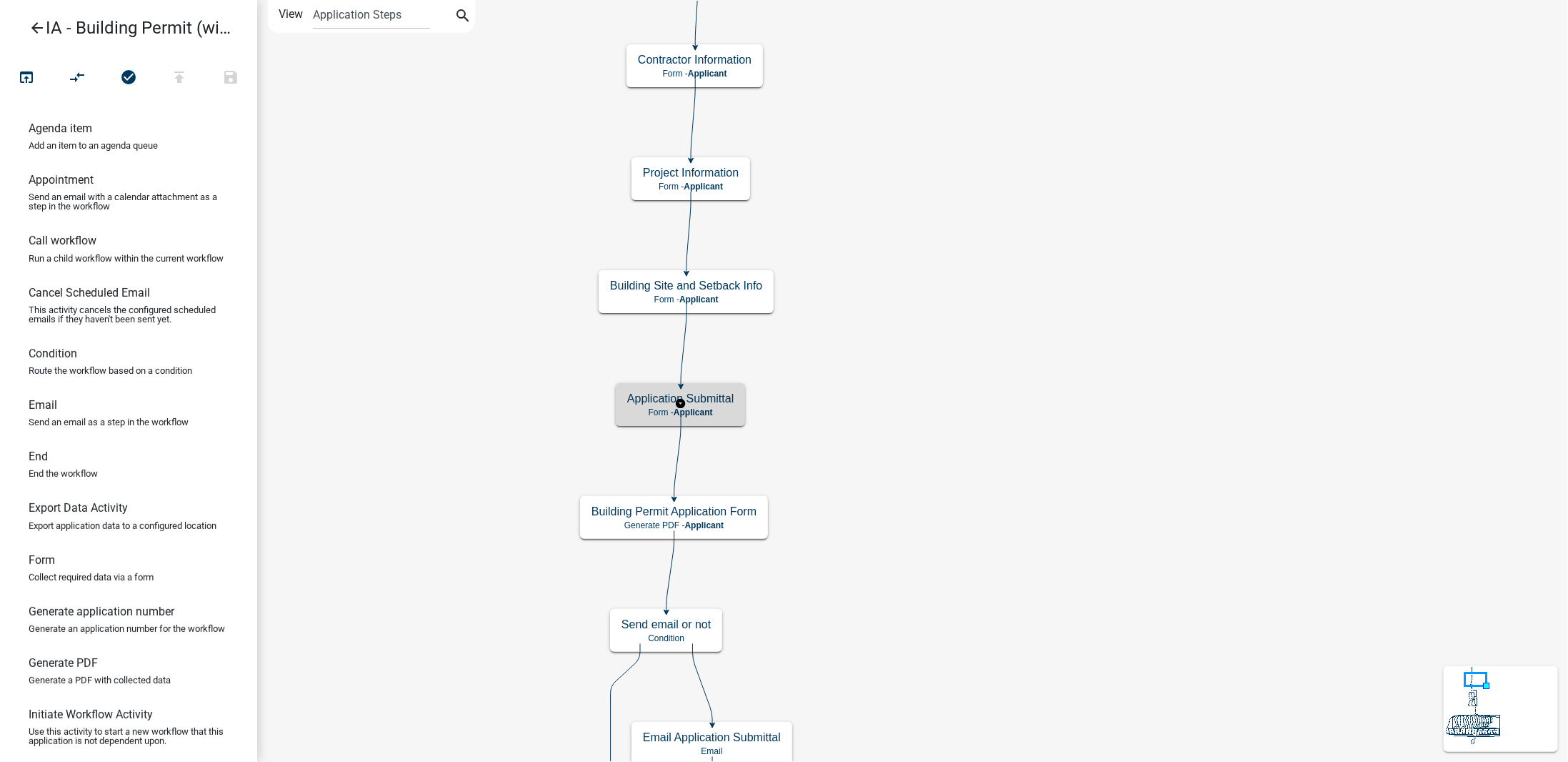
click at [701, 403] on h5 "Application Submittal" at bounding box center [680, 398] width 106 height 13
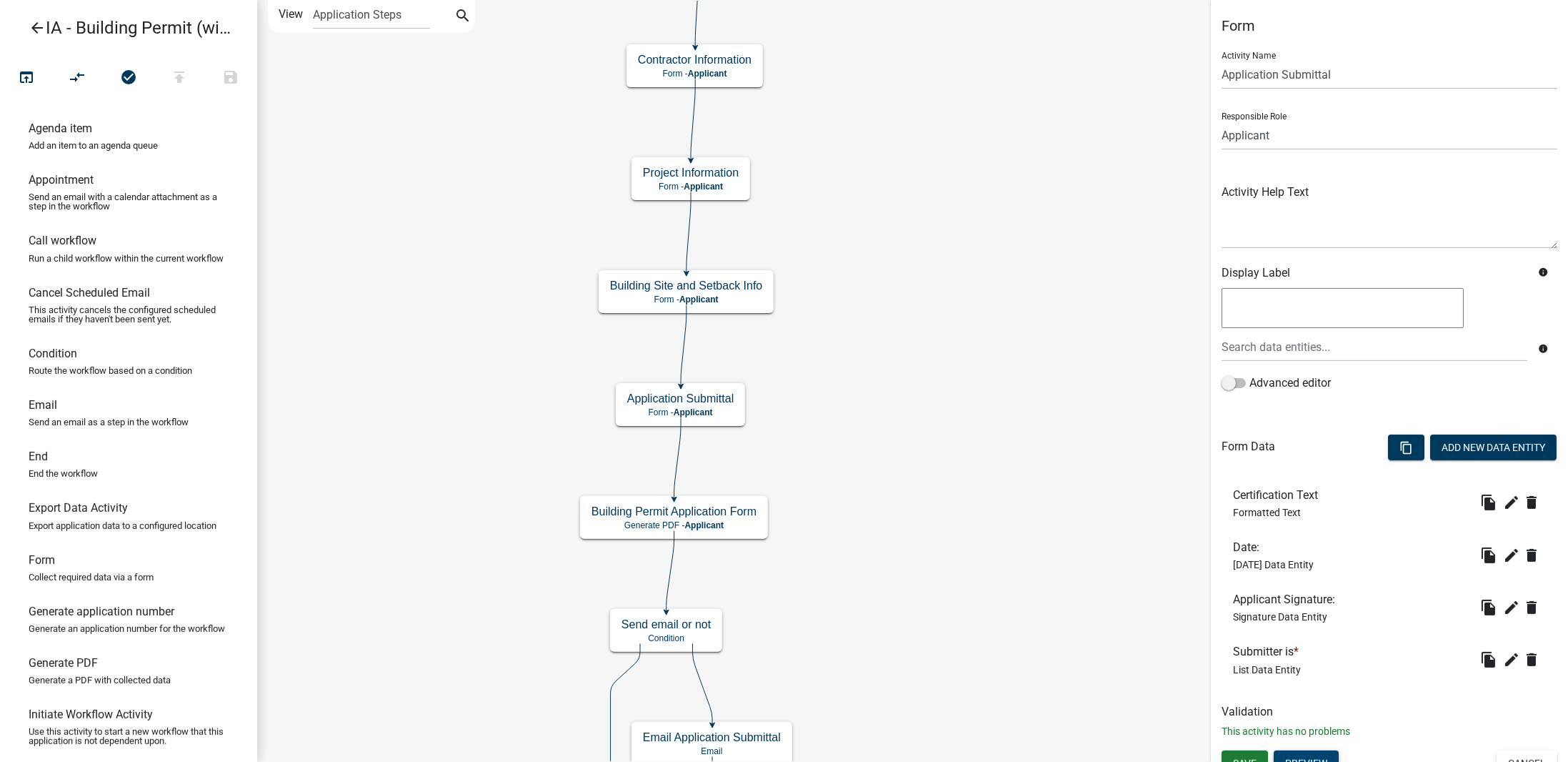
click at [1320, 761] on button "Preview" at bounding box center [1306, 763] width 65 height 26
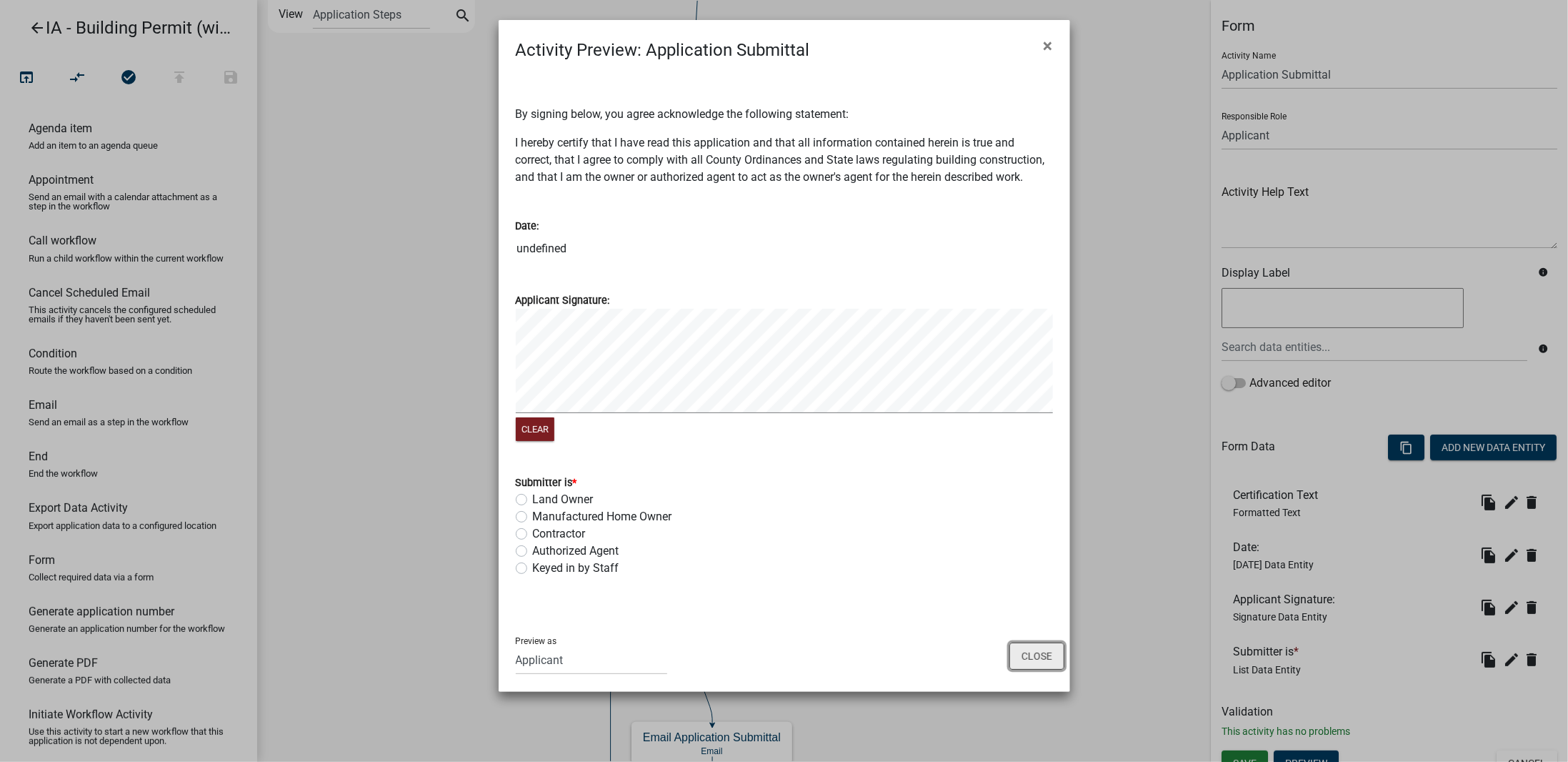
click at [1047, 659] on button "Close" at bounding box center [1036, 655] width 55 height 27
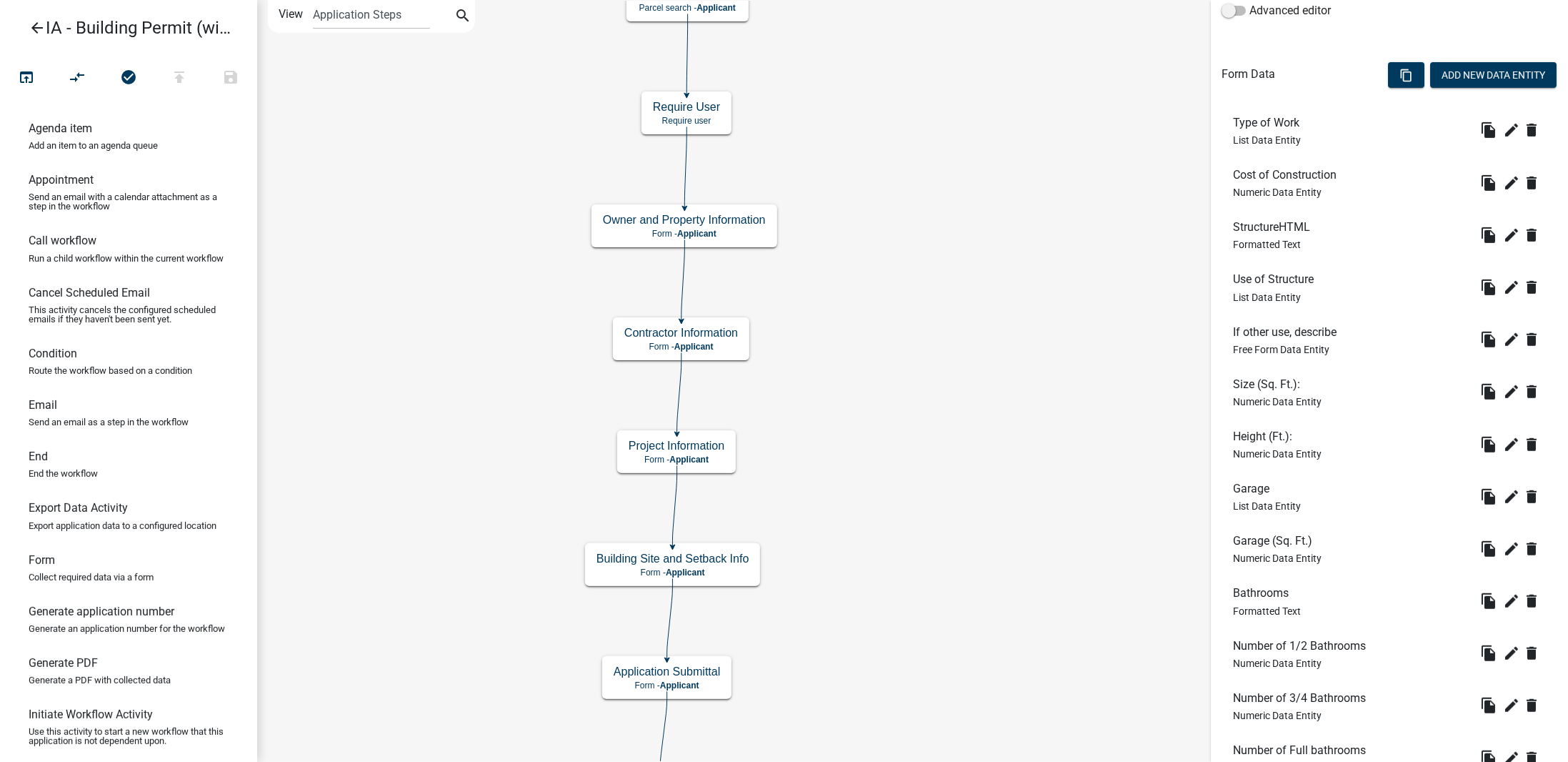
scroll to position [801, 0]
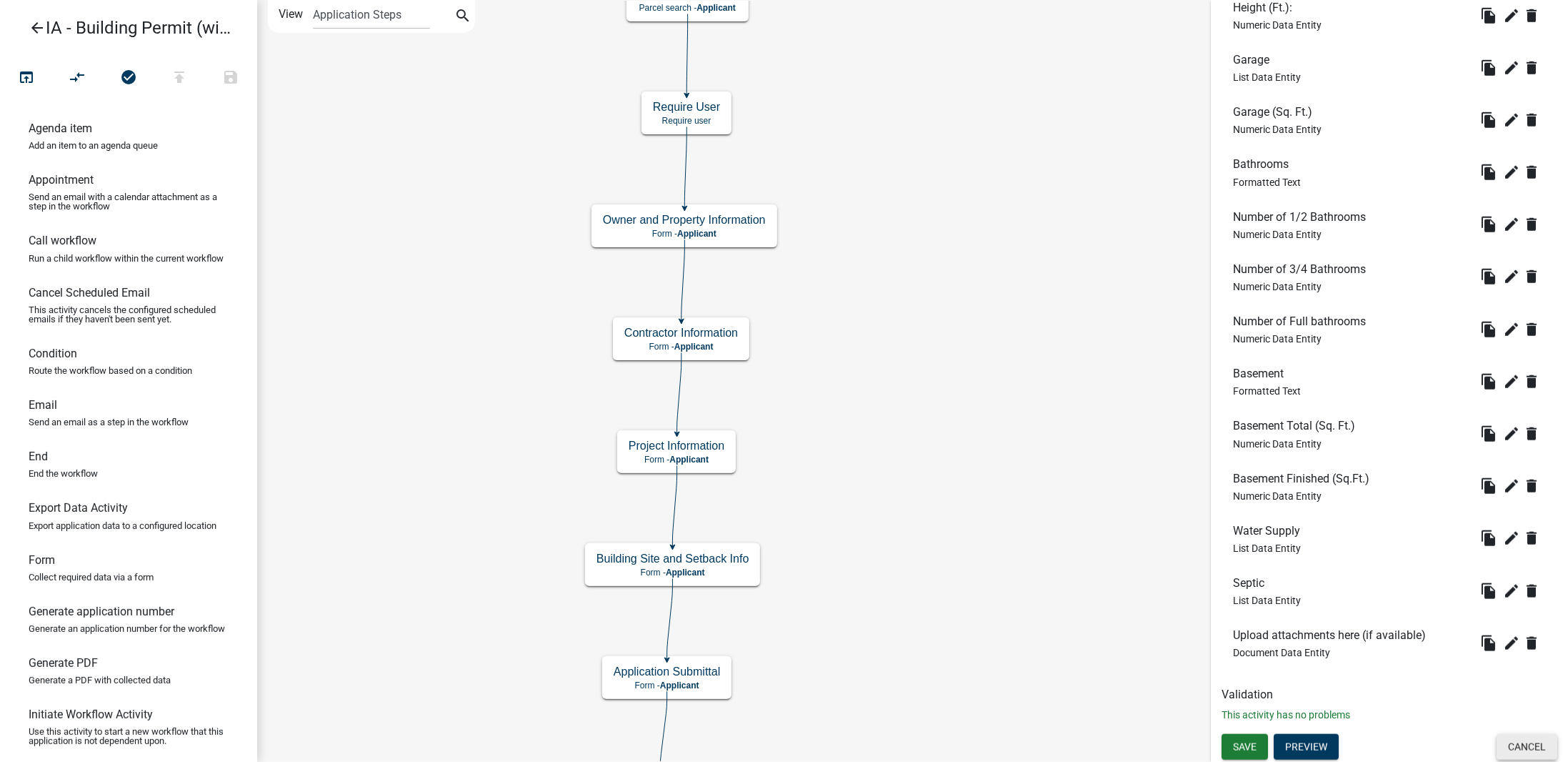
click at [1512, 740] on button "Cancel" at bounding box center [1526, 747] width 61 height 26
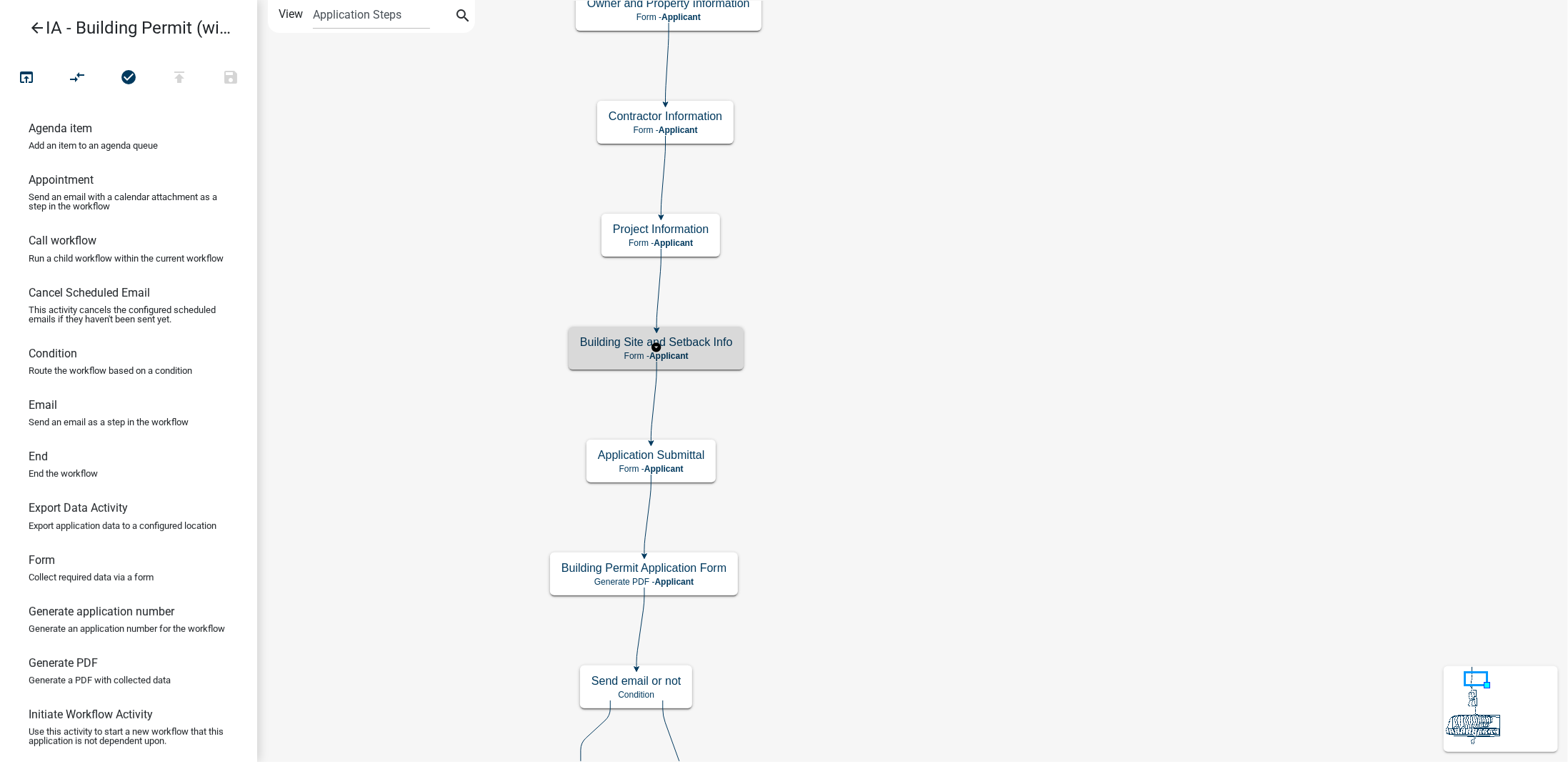
click at [713, 350] on div "Building Site and Setback Info Form - Applicant" at bounding box center [656, 348] width 175 height 43
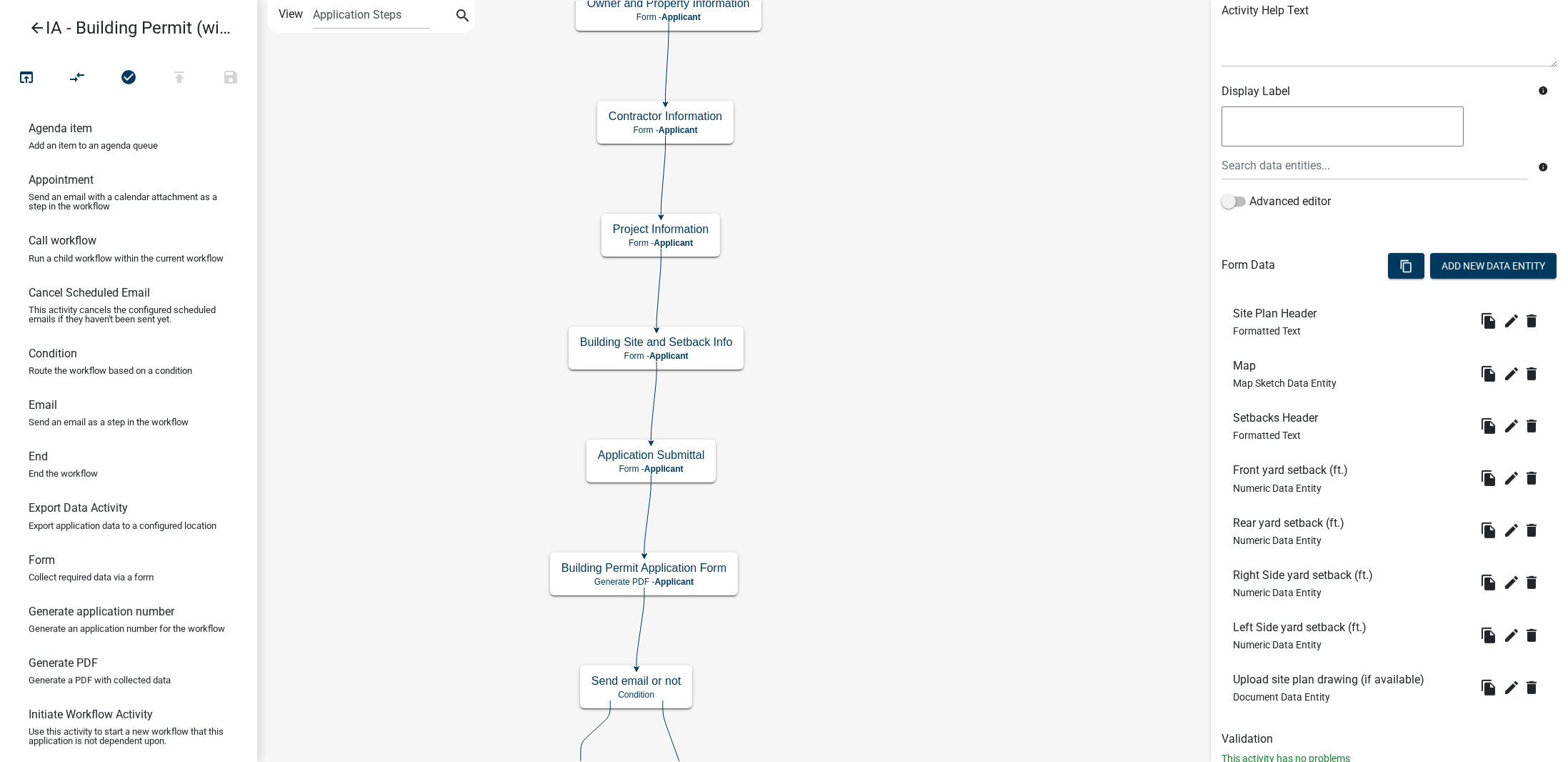
scroll to position [226, 0]
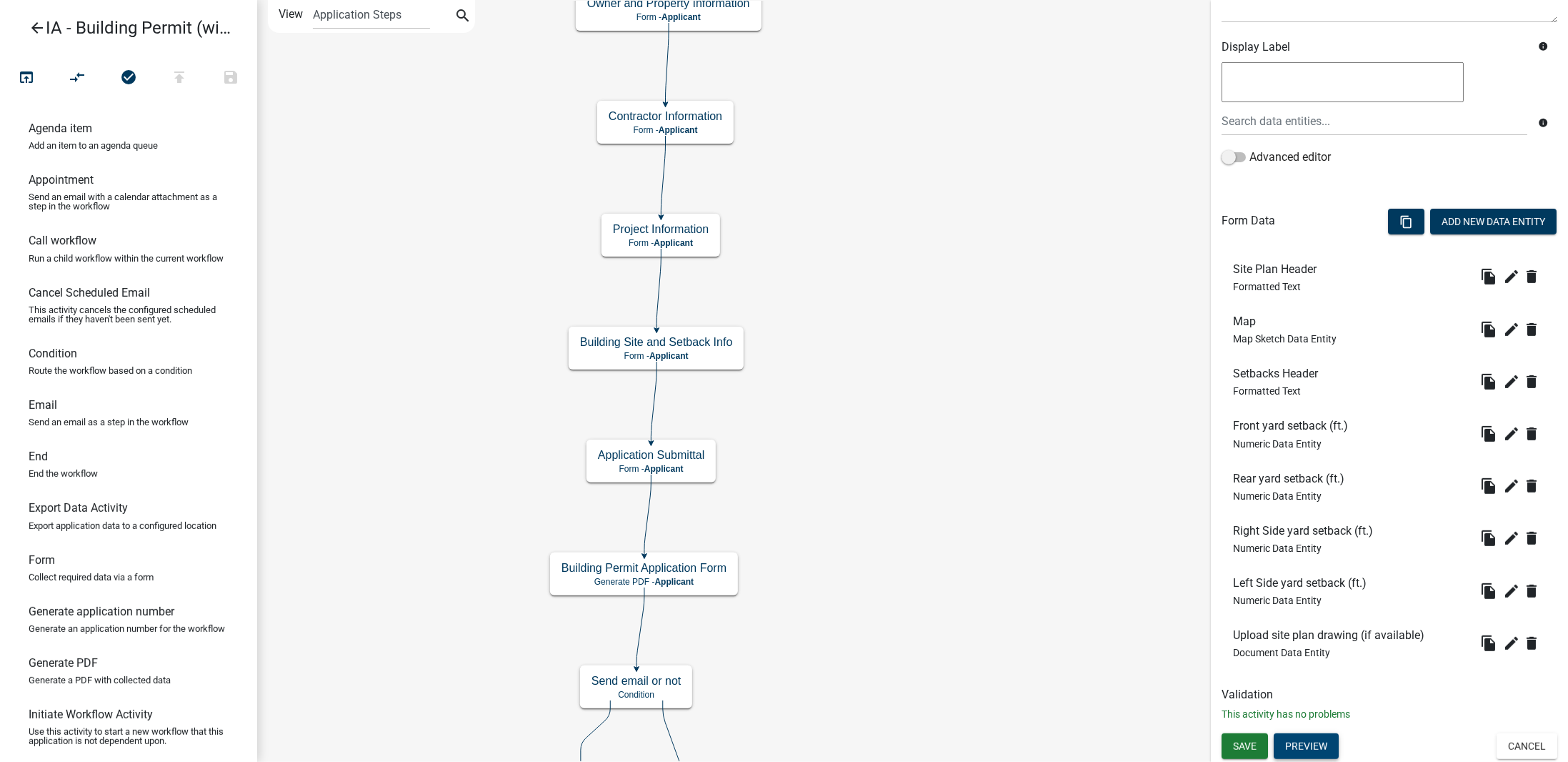
click at [1306, 741] on button "Preview" at bounding box center [1306, 746] width 65 height 26
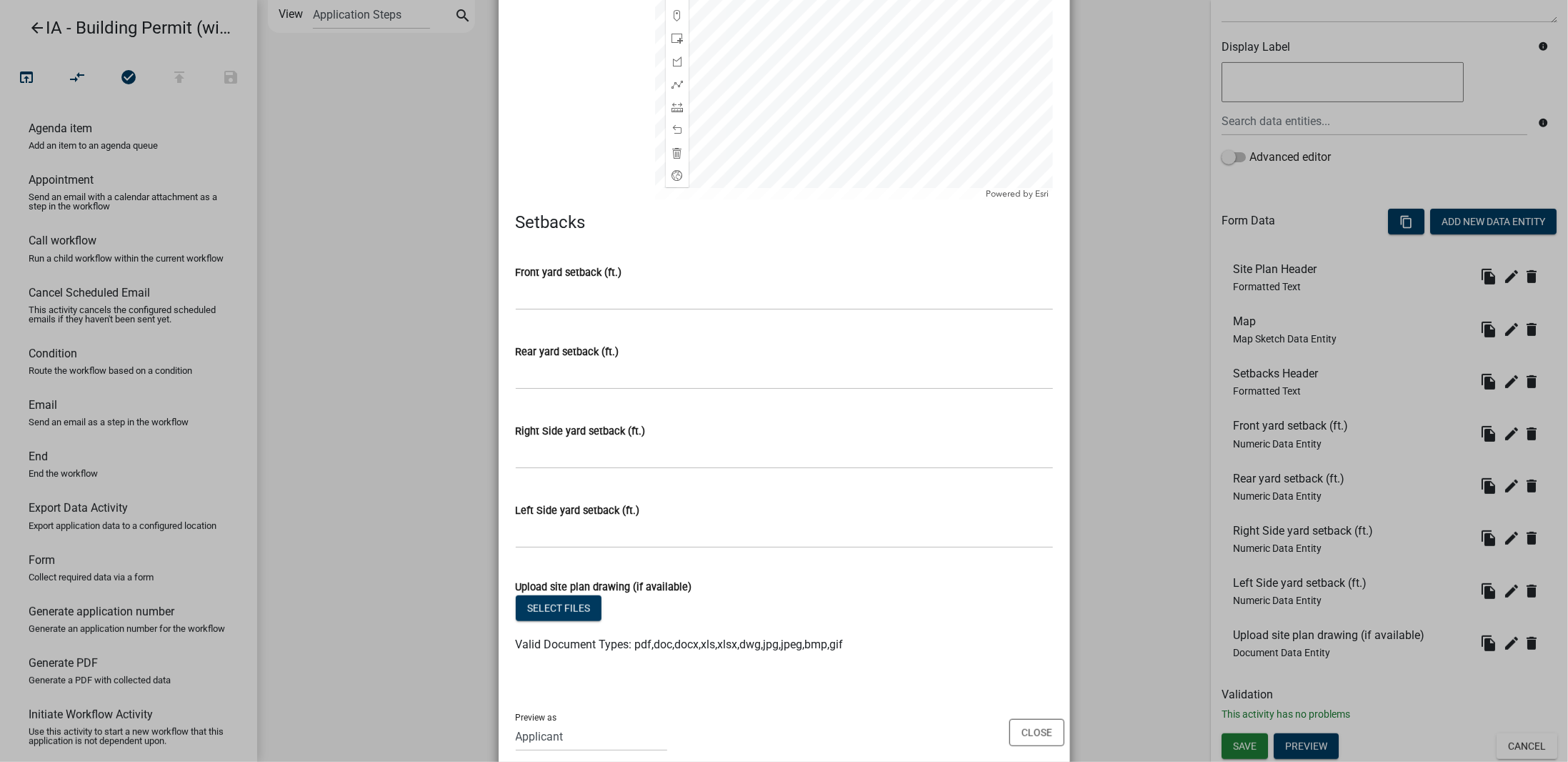
scroll to position [567, 0]
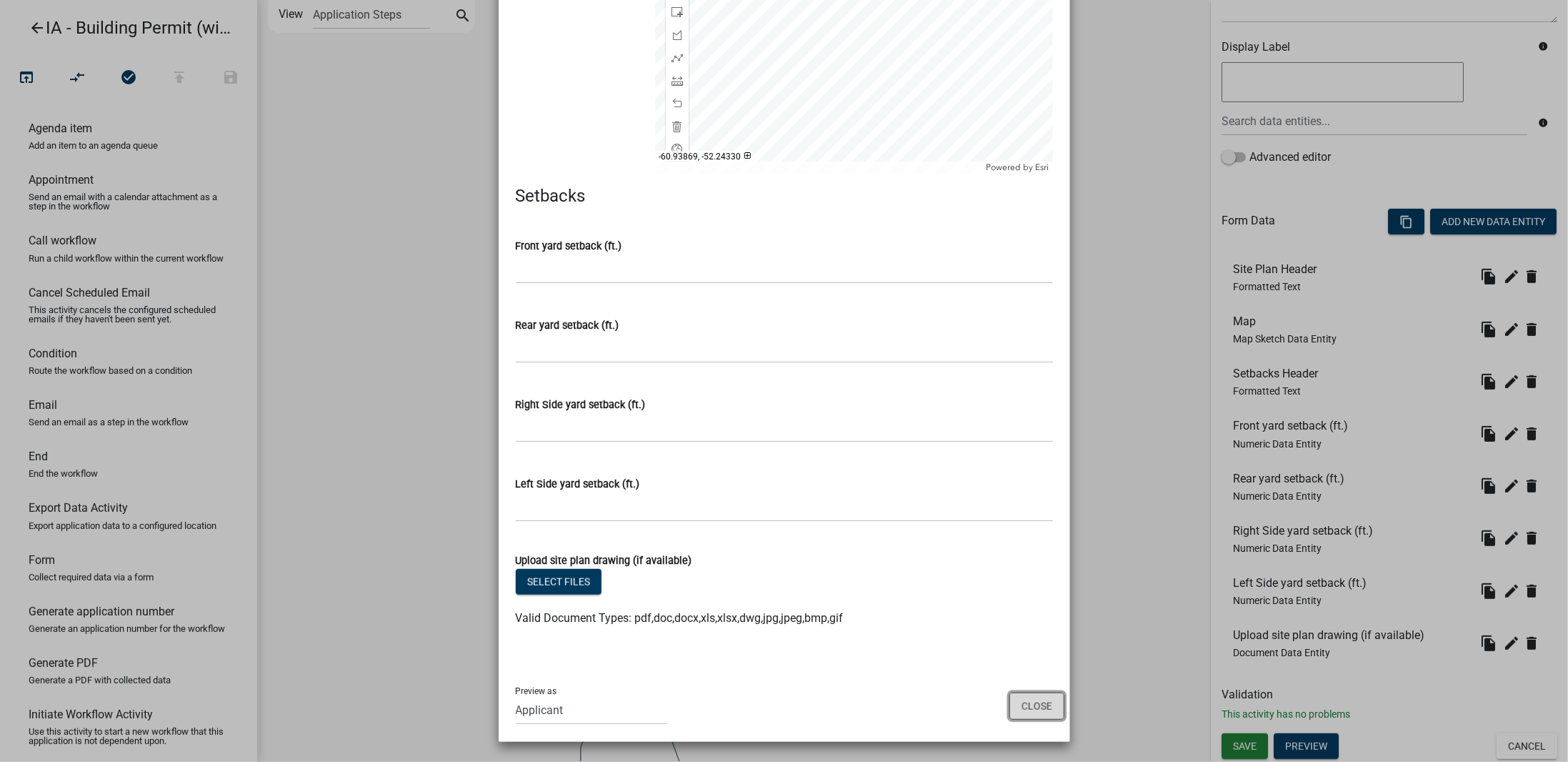
click at [1019, 710] on button "Close" at bounding box center [1036, 705] width 55 height 27
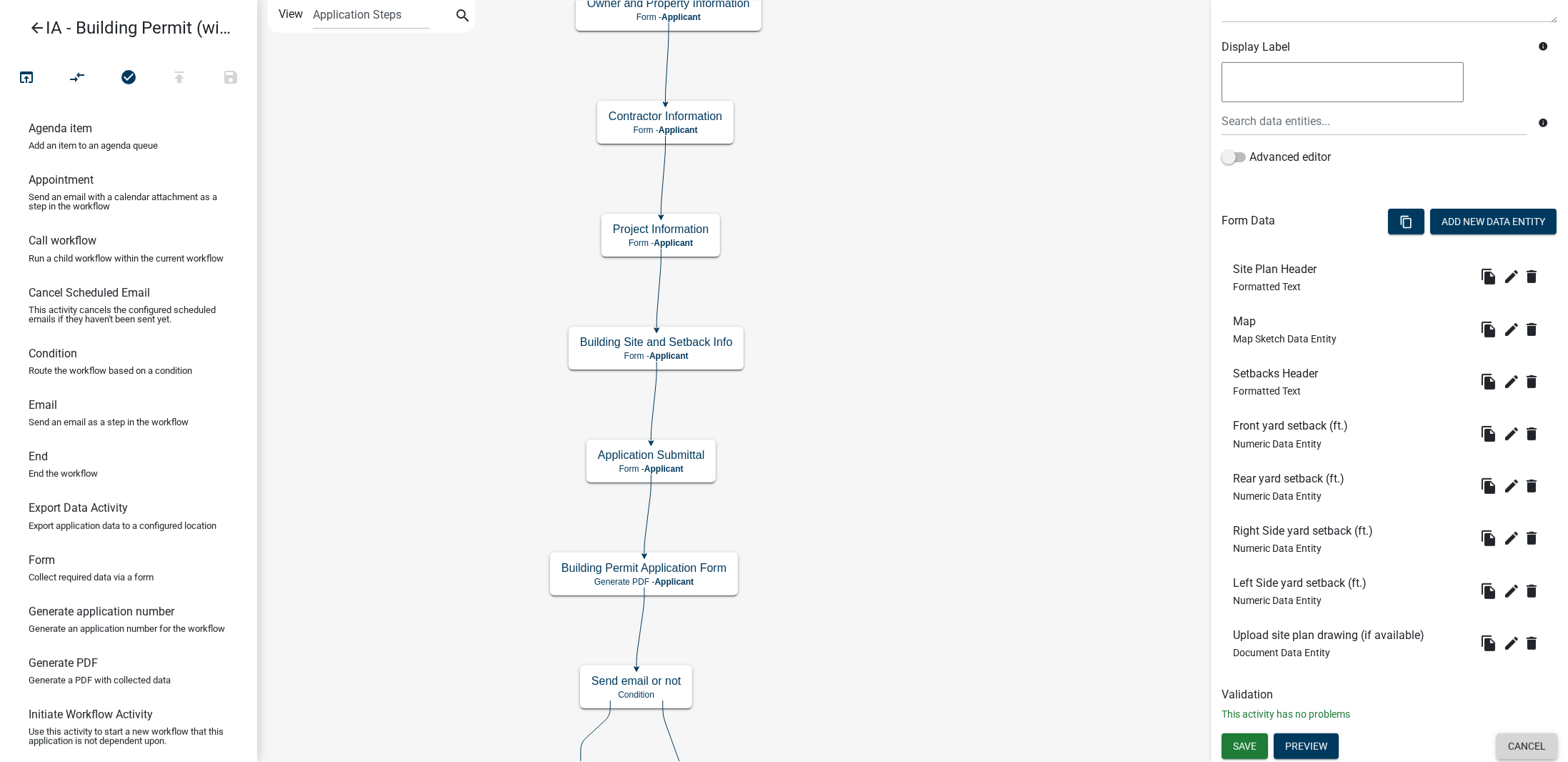
click at [1529, 743] on button "Cancel" at bounding box center [1526, 746] width 61 height 26
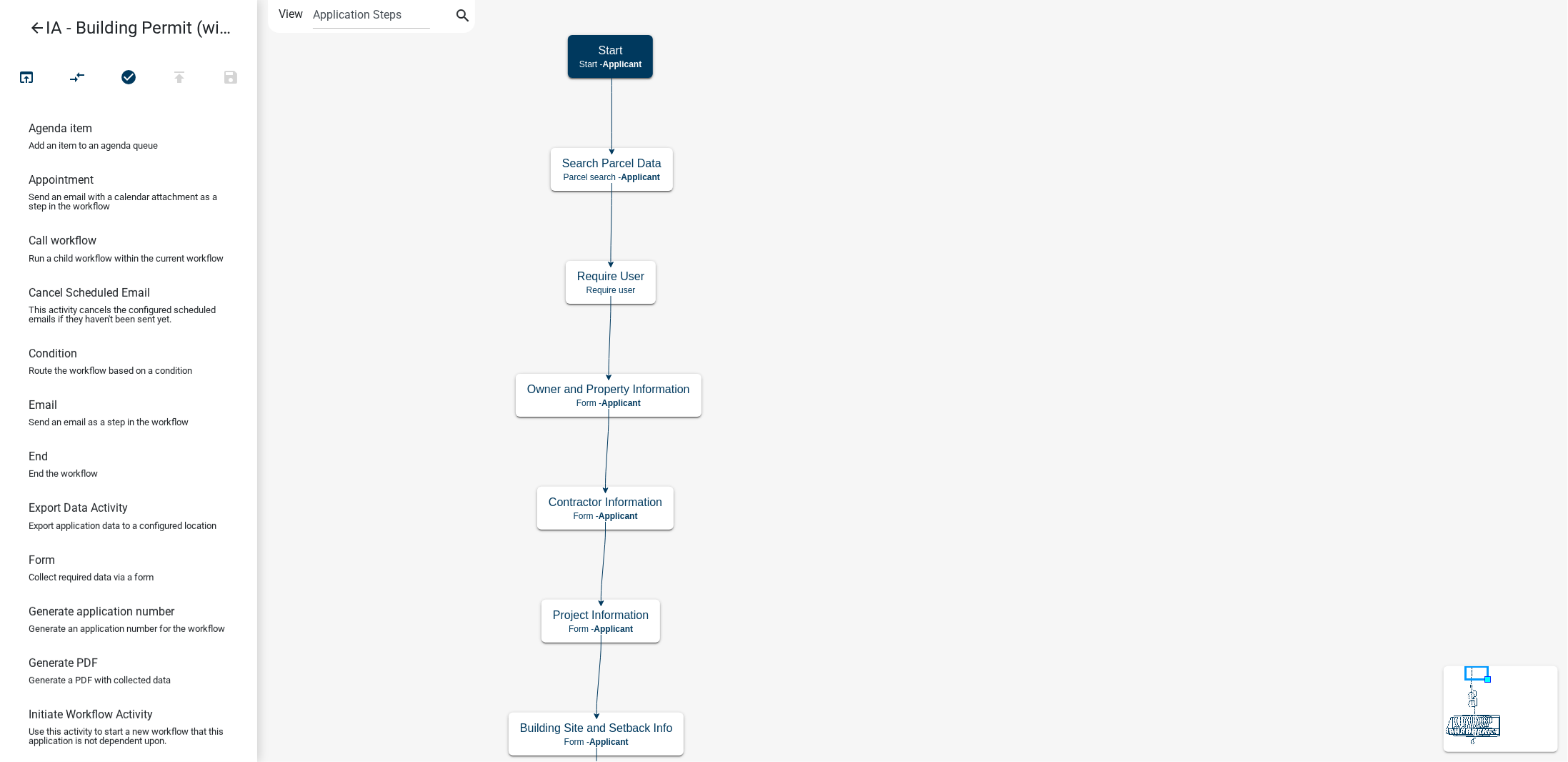
click at [29, 28] on icon "arrow_back" at bounding box center [37, 29] width 17 height 20
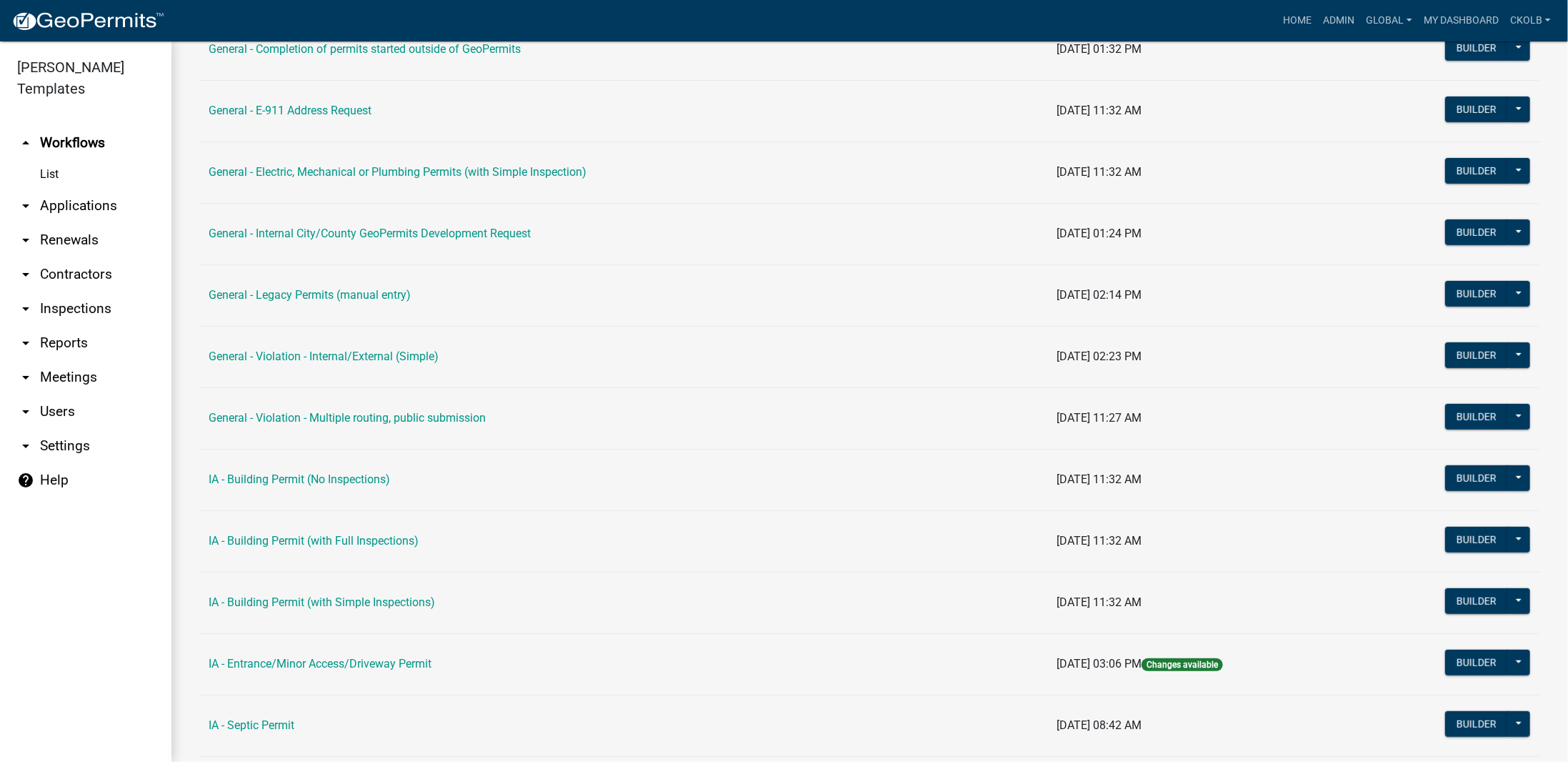
scroll to position [643, 0]
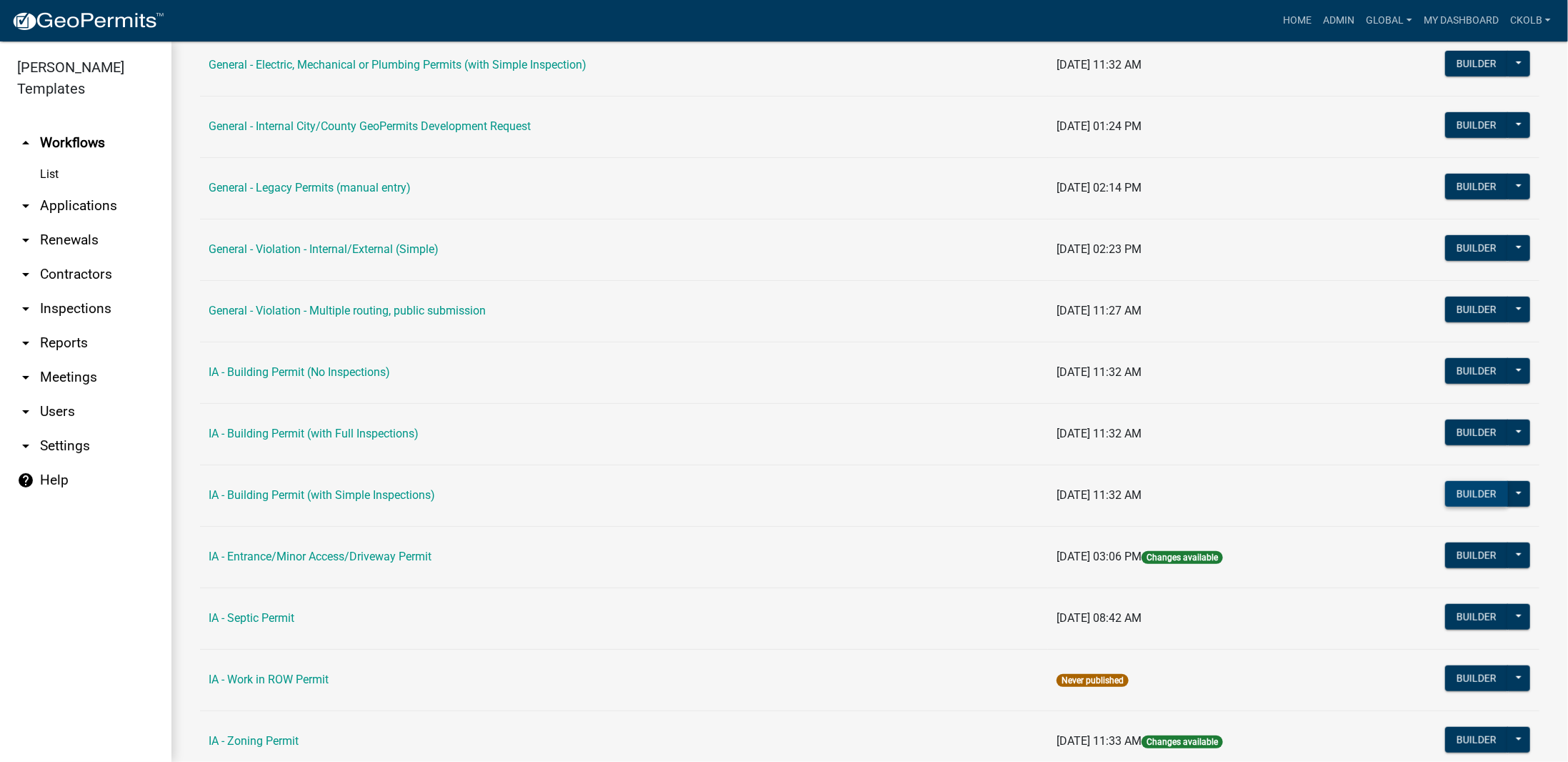
click at [1464, 489] on button "Builder" at bounding box center [1476, 493] width 63 height 26
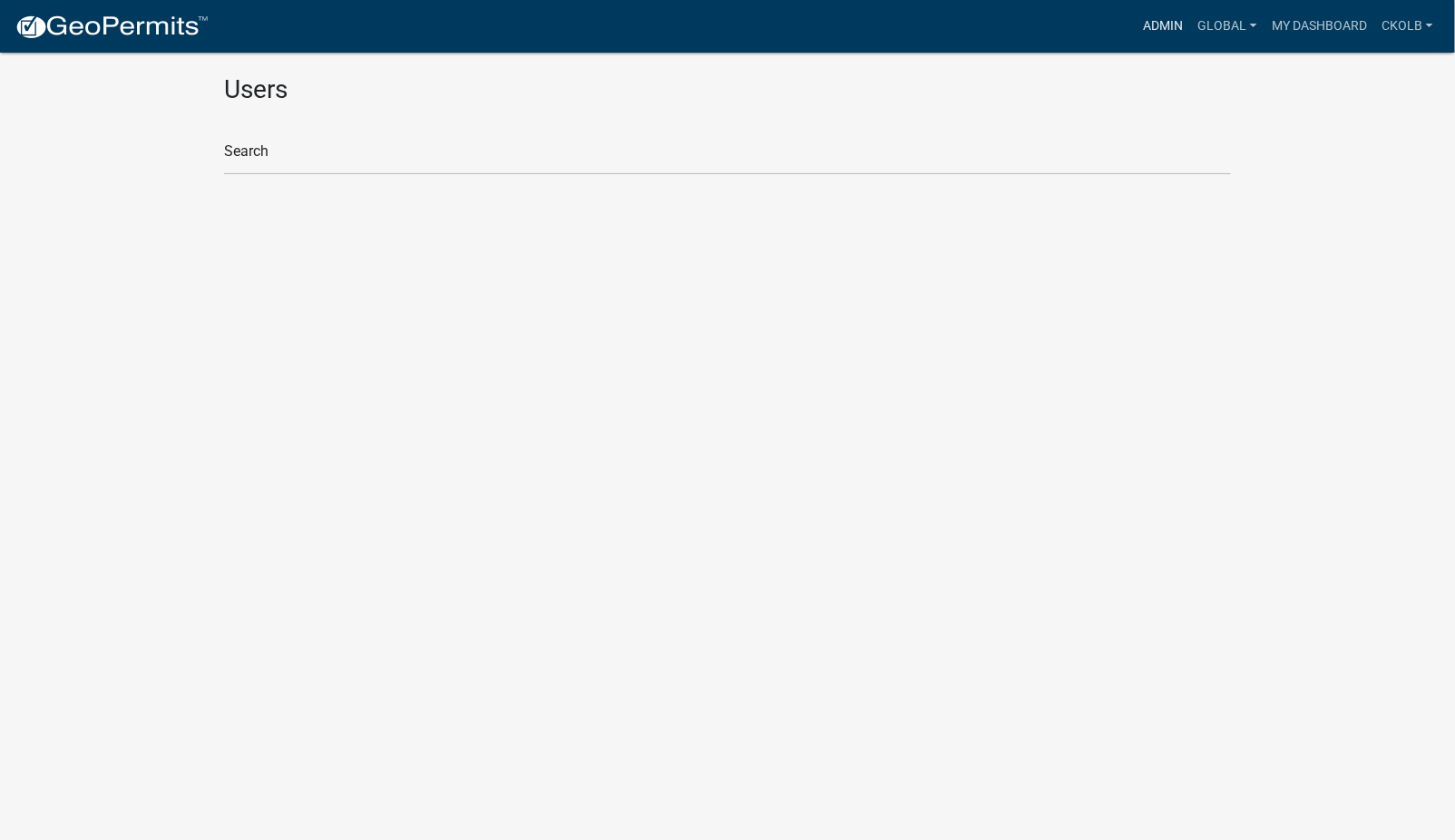
click at [1183, 25] on link "Admin" at bounding box center [1164, 26] width 54 height 34
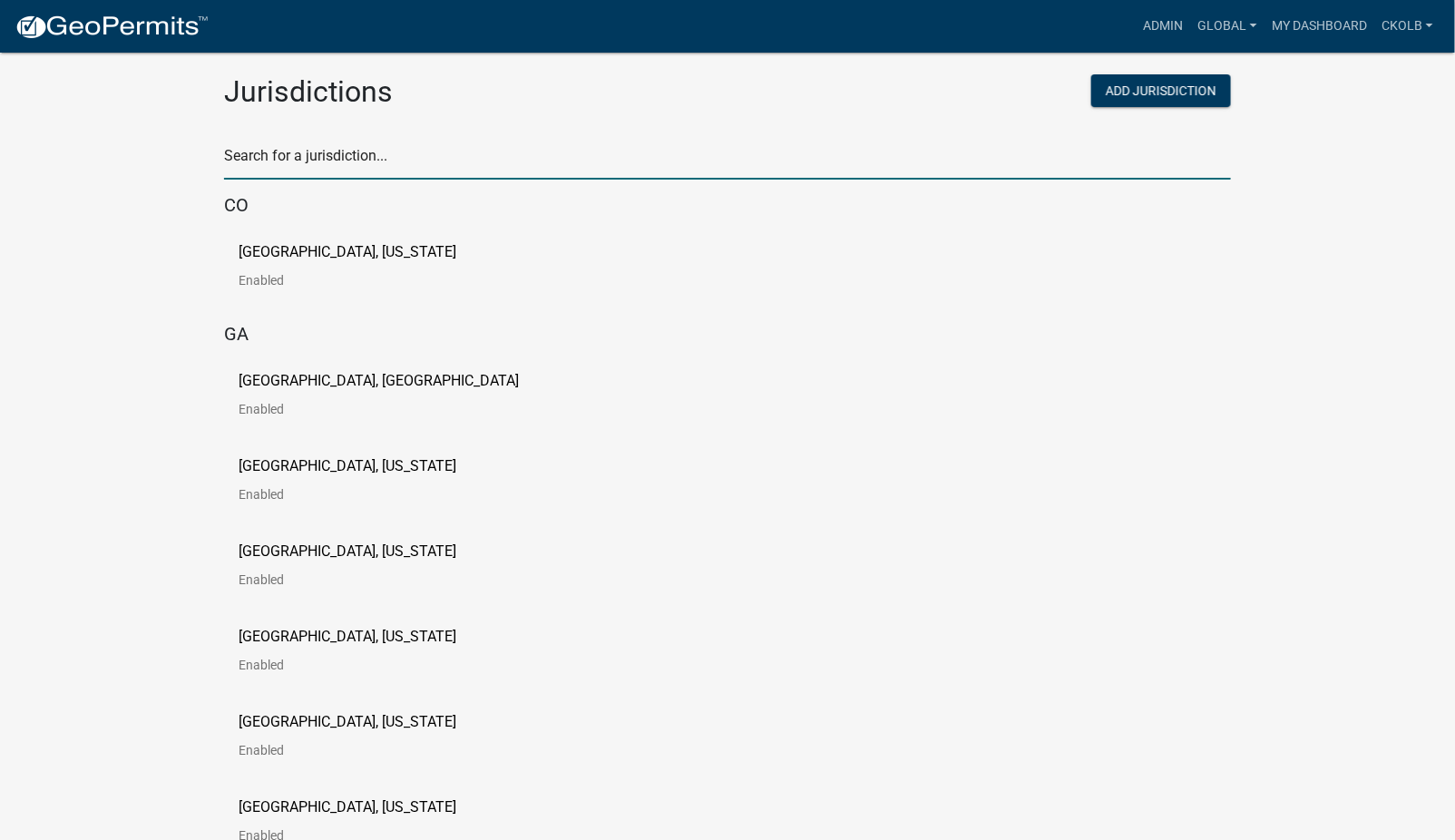
click at [379, 156] on input "text" at bounding box center [727, 161] width 1006 height 37
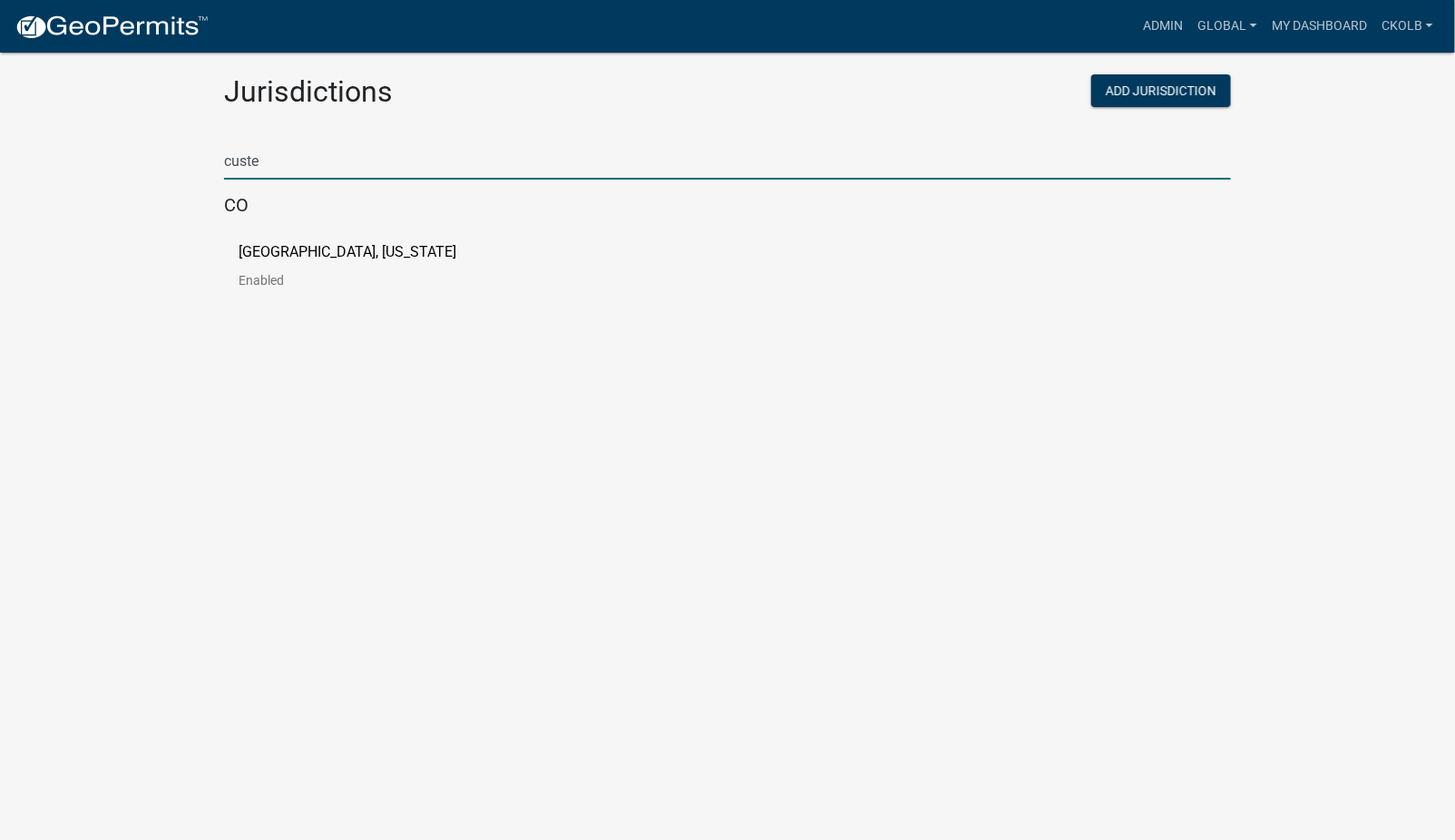
type input "custer"
click at [261, 265] on link "Custer County, Colorado Enabled" at bounding box center [362, 273] width 247 height 56
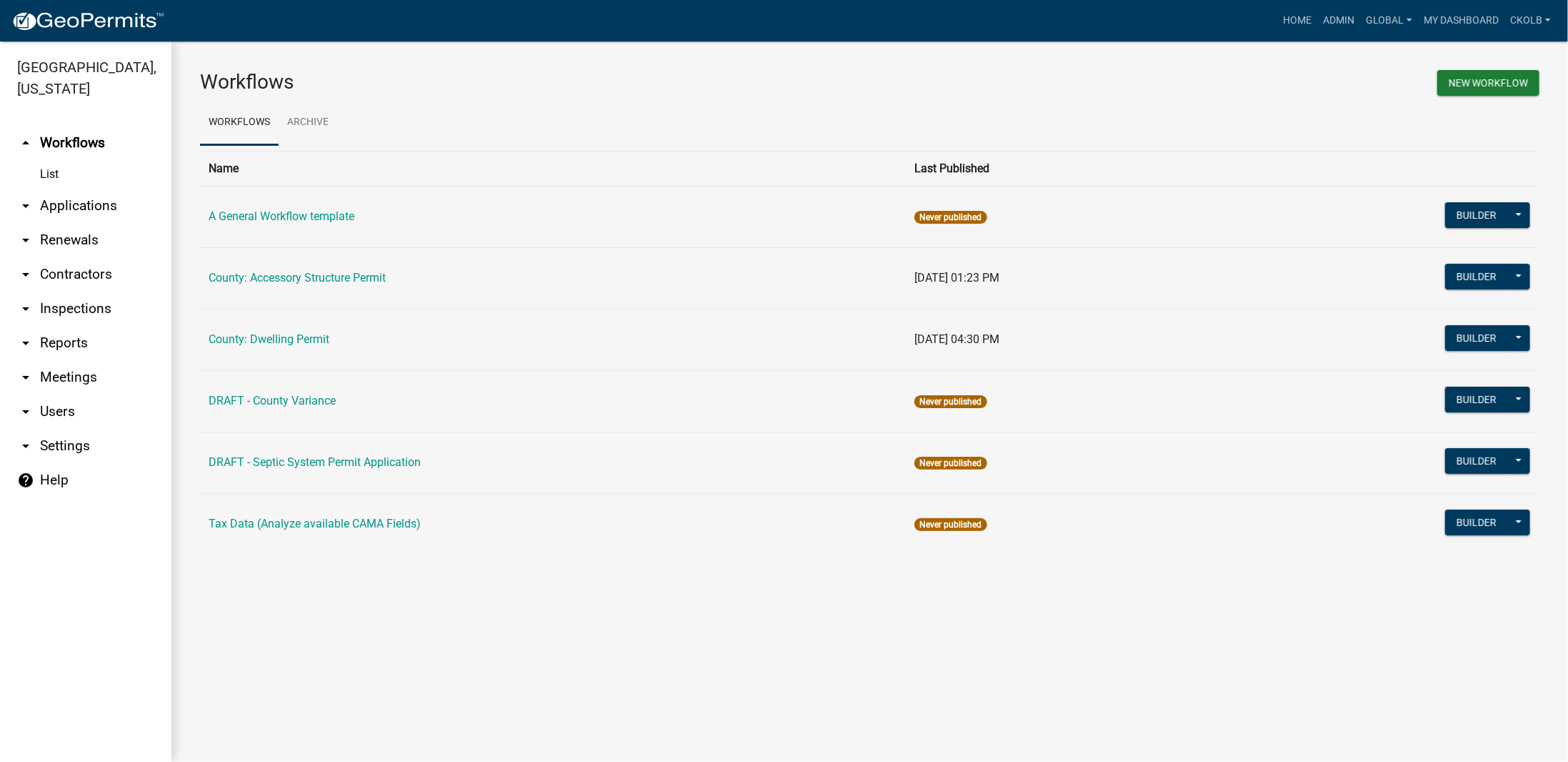
click at [765, 108] on ul "Workflows Archive" at bounding box center [869, 122] width 1339 height 45
click at [1058, 79] on div "New Workflow" at bounding box center [1210, 85] width 681 height 30
click at [546, 90] on h3 "Workflows" at bounding box center [530, 82] width 660 height 24
click at [344, 563] on div "Workflows New Workflow Workflows Archive Name Last Published A General Workflow…" at bounding box center [869, 317] width 1396 height 553
click at [389, 610] on main "Workflows New Workflow Workflows Archive Name Last Published A General Workflow…" at bounding box center [869, 401] width 1396 height 720
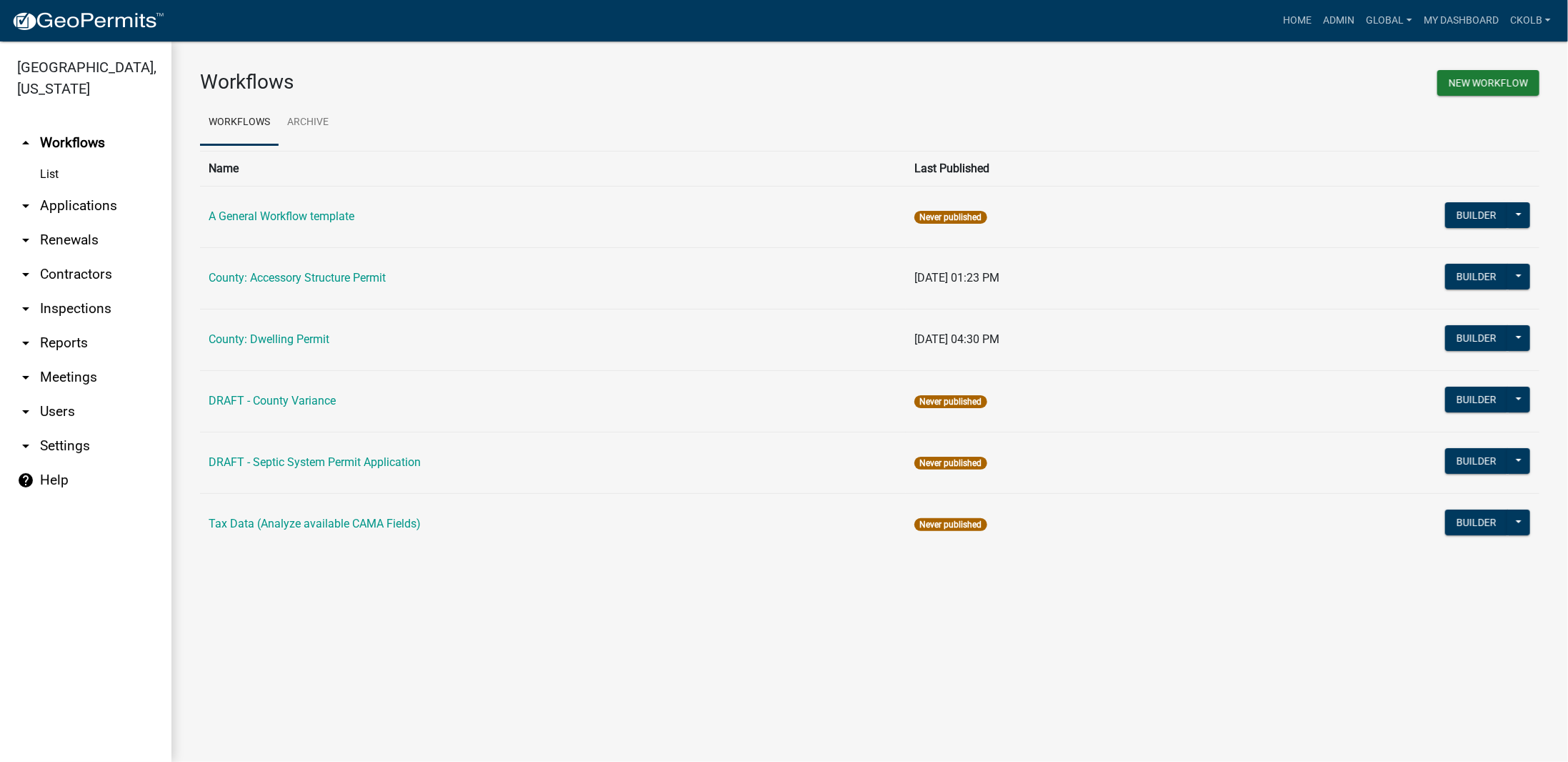
click at [386, 569] on div "Workflows New Workflow Workflows Archive Name Last Published A General Workflow…" at bounding box center [869, 317] width 1396 height 553
click at [61, 417] on link "arrow_drop_down Users" at bounding box center [85, 411] width 171 height 35
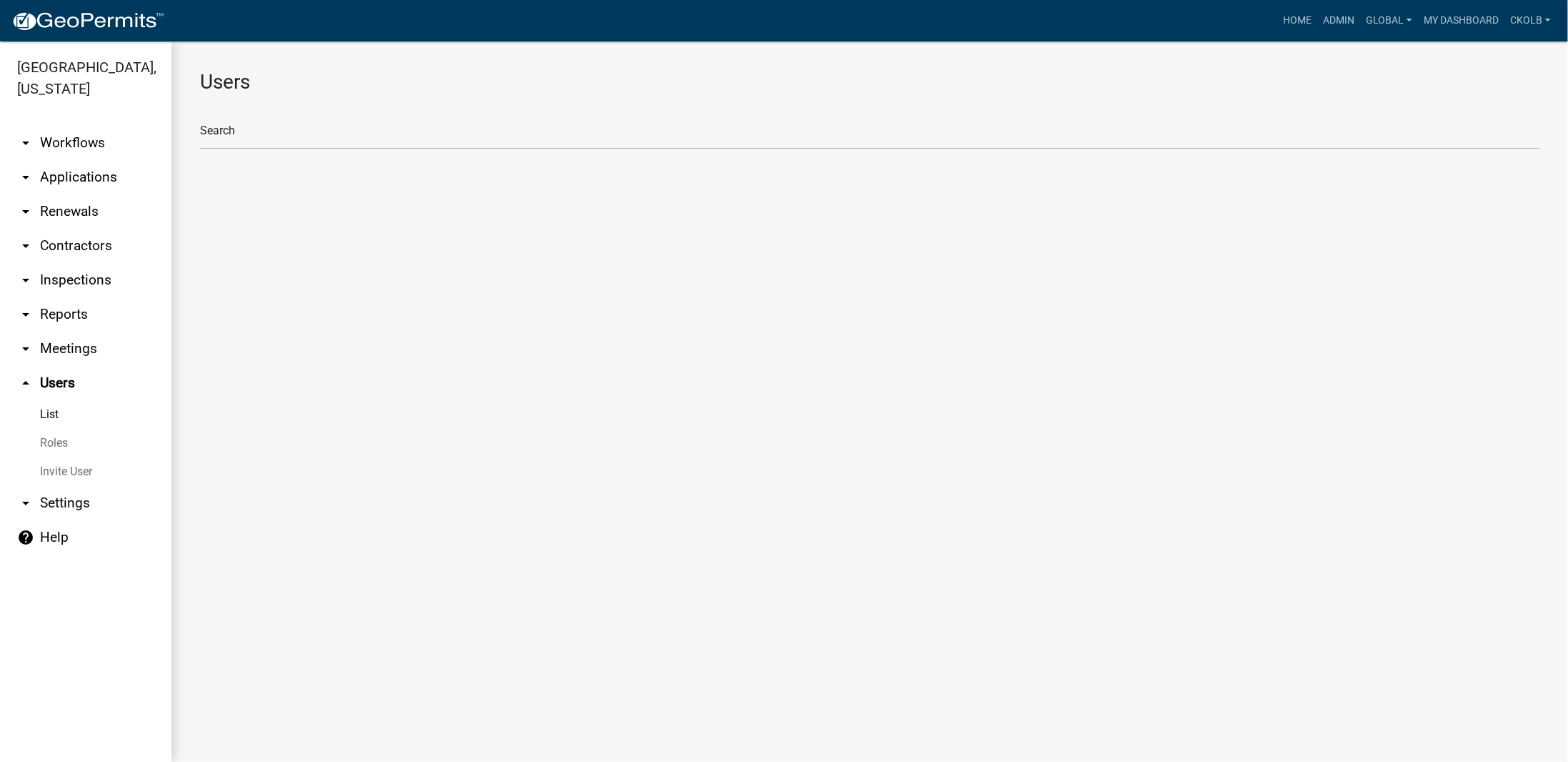
click at [60, 442] on link "Roles" at bounding box center [85, 442] width 171 height 29
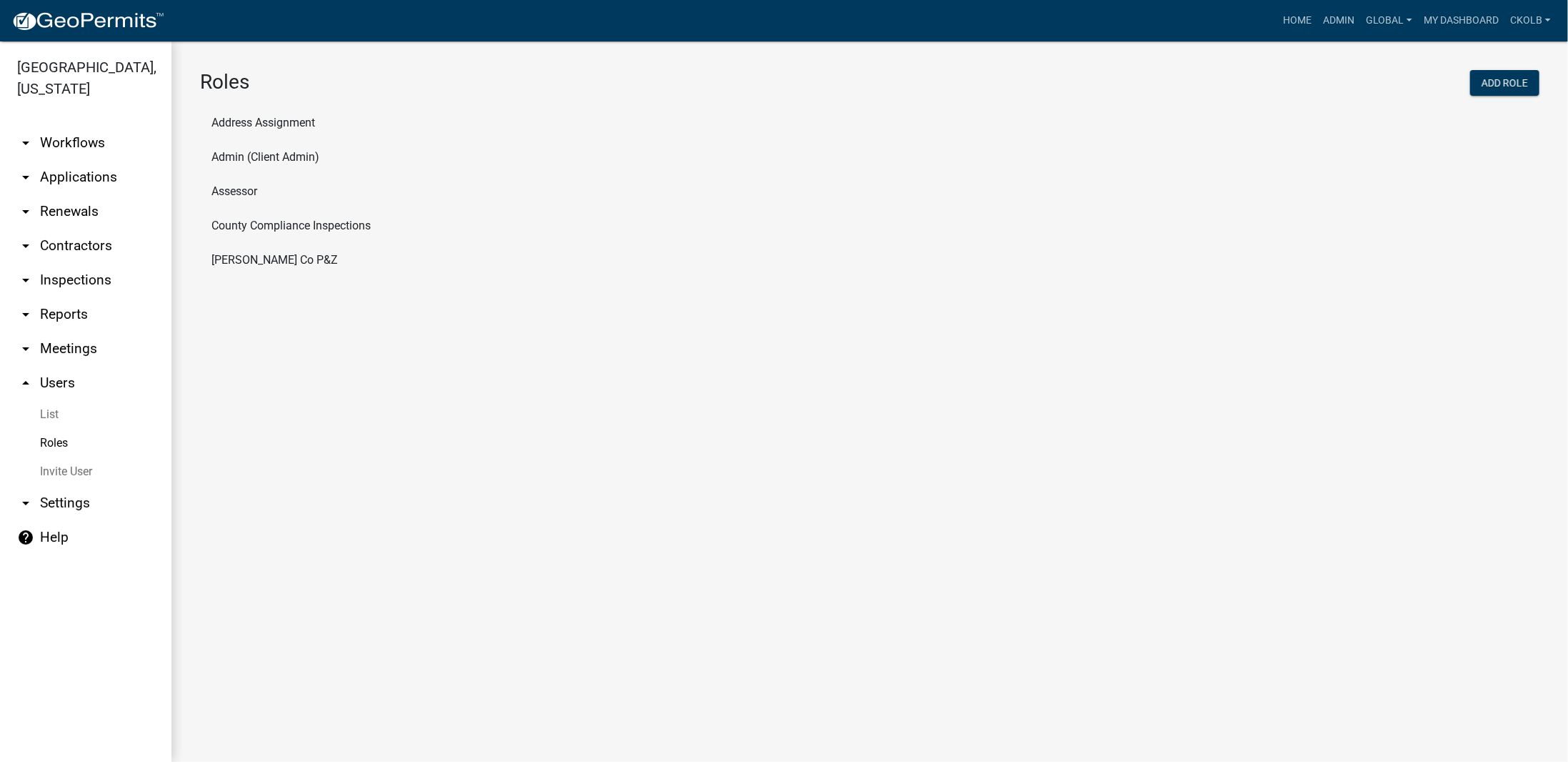
click at [235, 251] on li "Custer Co P&Z" at bounding box center [869, 260] width 1339 height 35
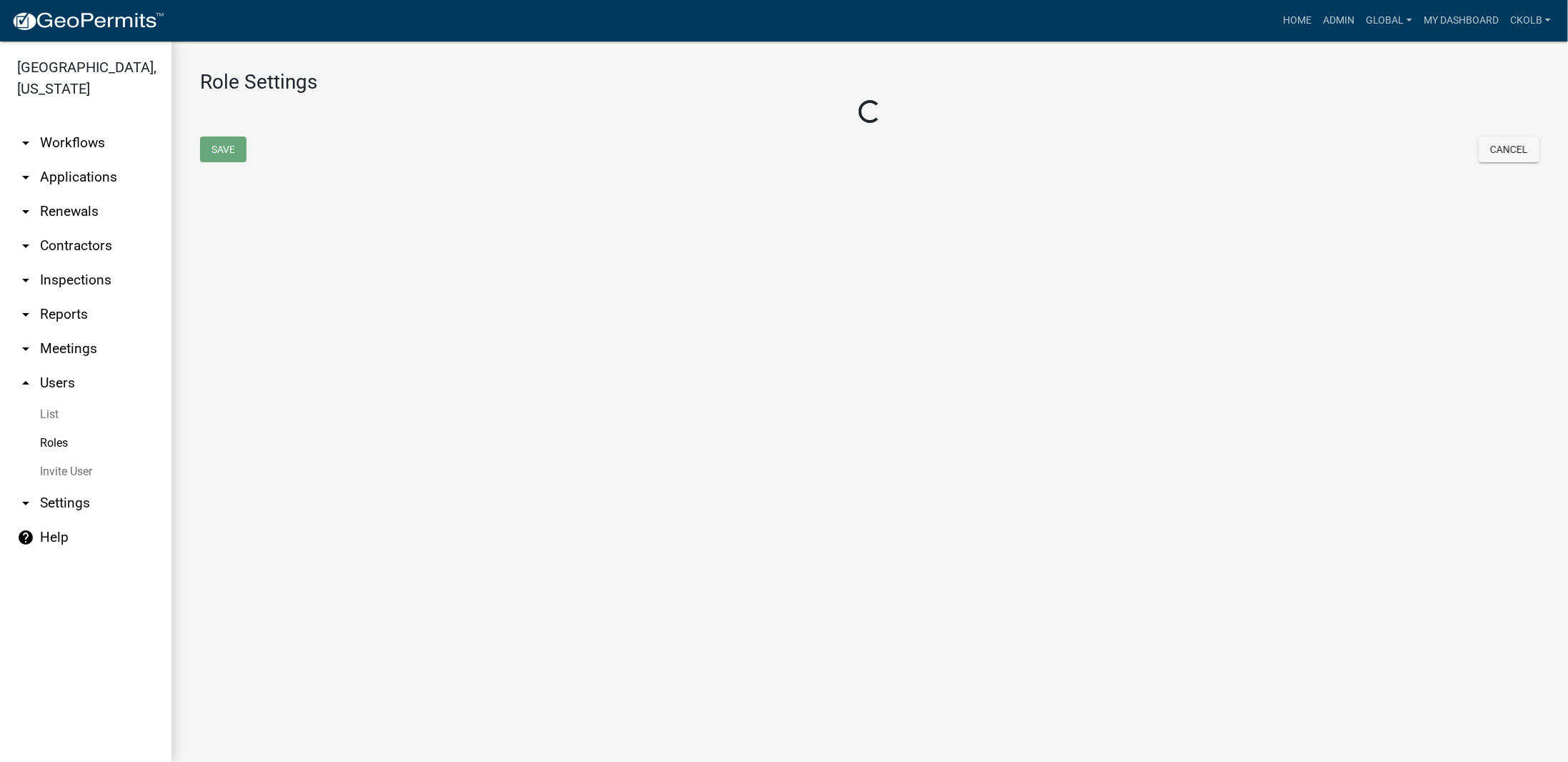
select select "3: orange"
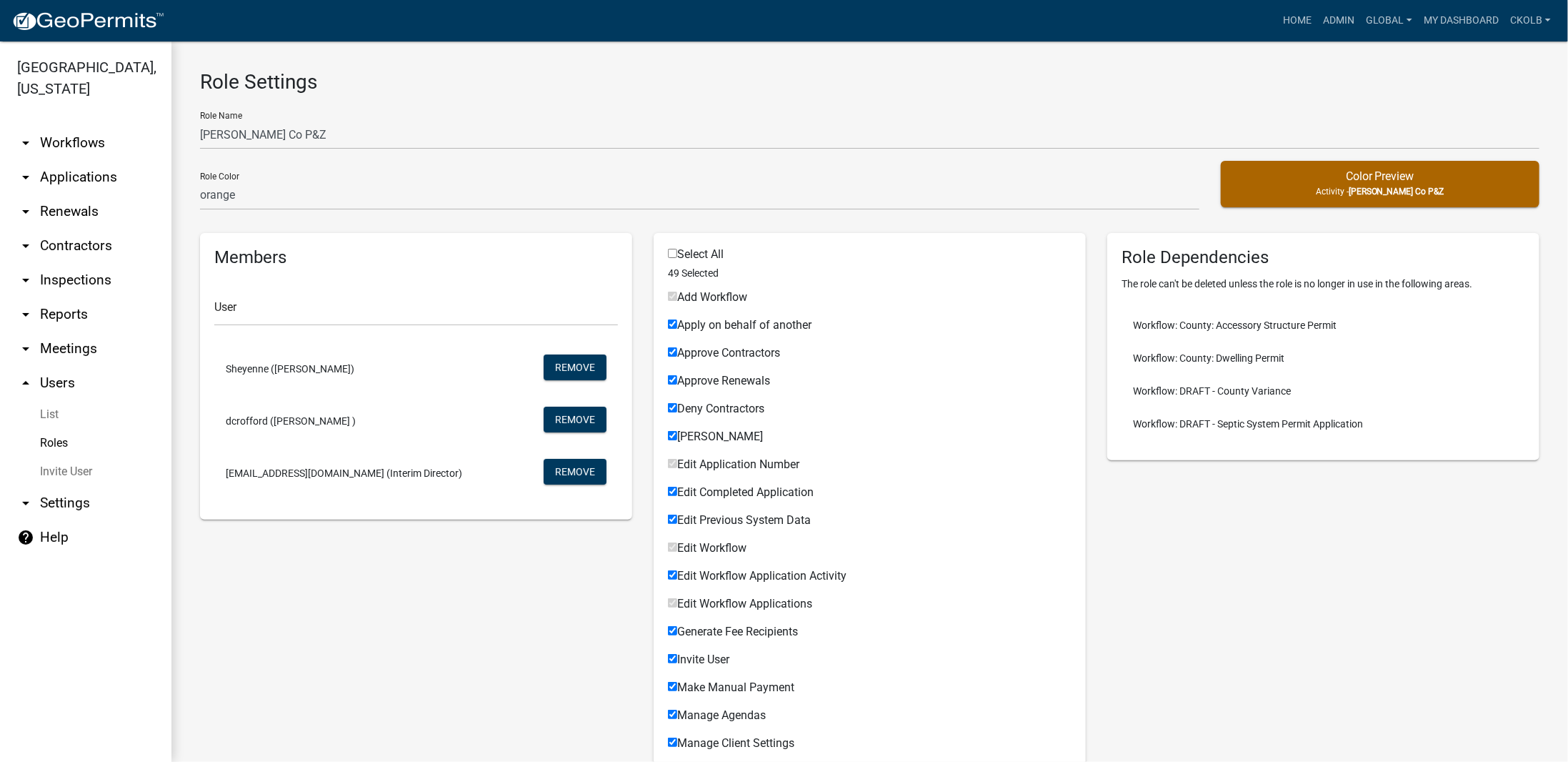
click at [65, 447] on link "Roles" at bounding box center [85, 442] width 171 height 29
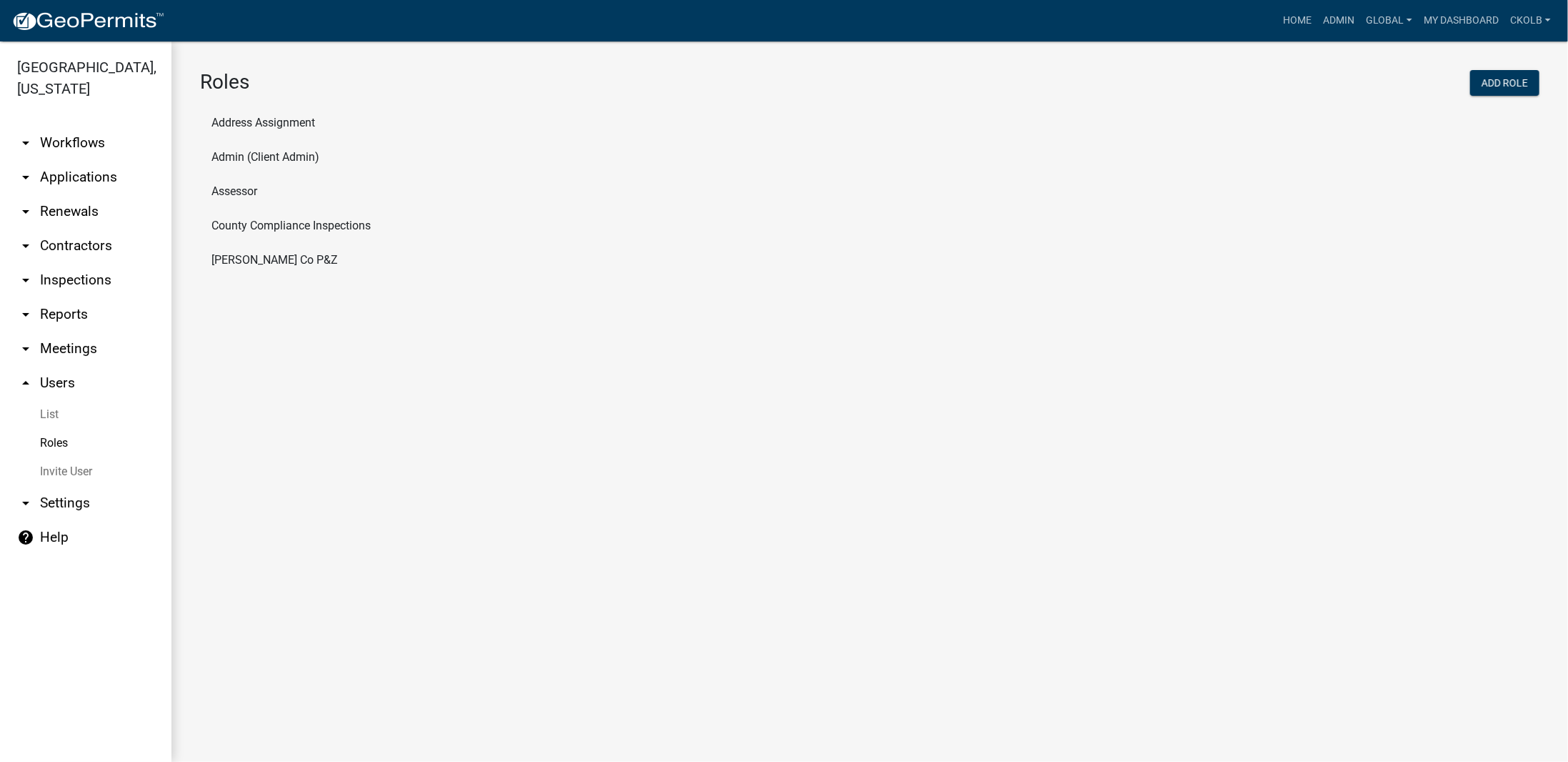
click at [240, 333] on main "Roles Add Role Address Assignment Admin (Client Admin) Assessor County Complian…" at bounding box center [869, 401] width 1396 height 720
click at [86, 143] on link "arrow_drop_down Workflows" at bounding box center [85, 143] width 171 height 35
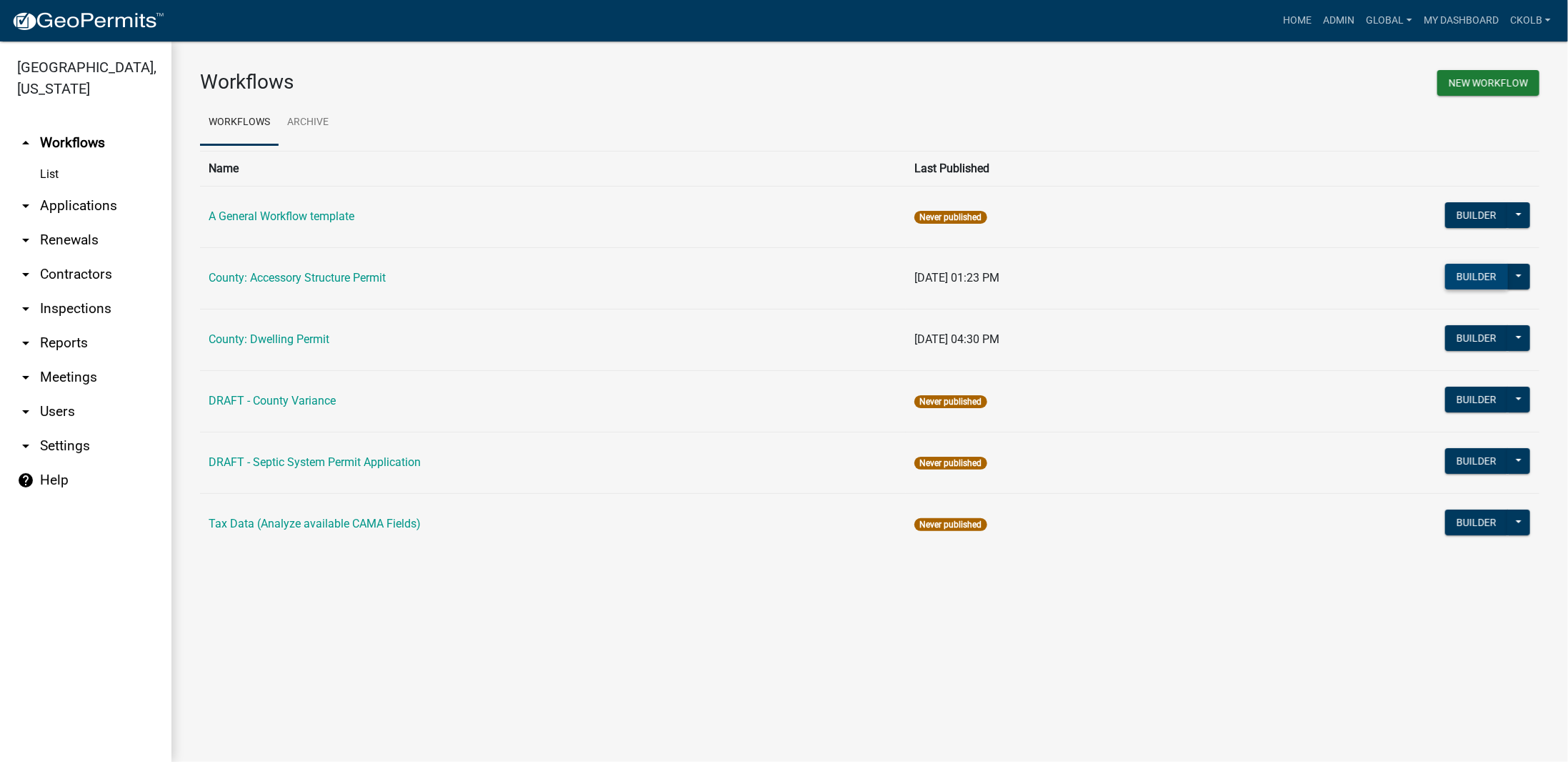
click at [1145, 282] on button "Builder" at bounding box center [1476, 276] width 63 height 26
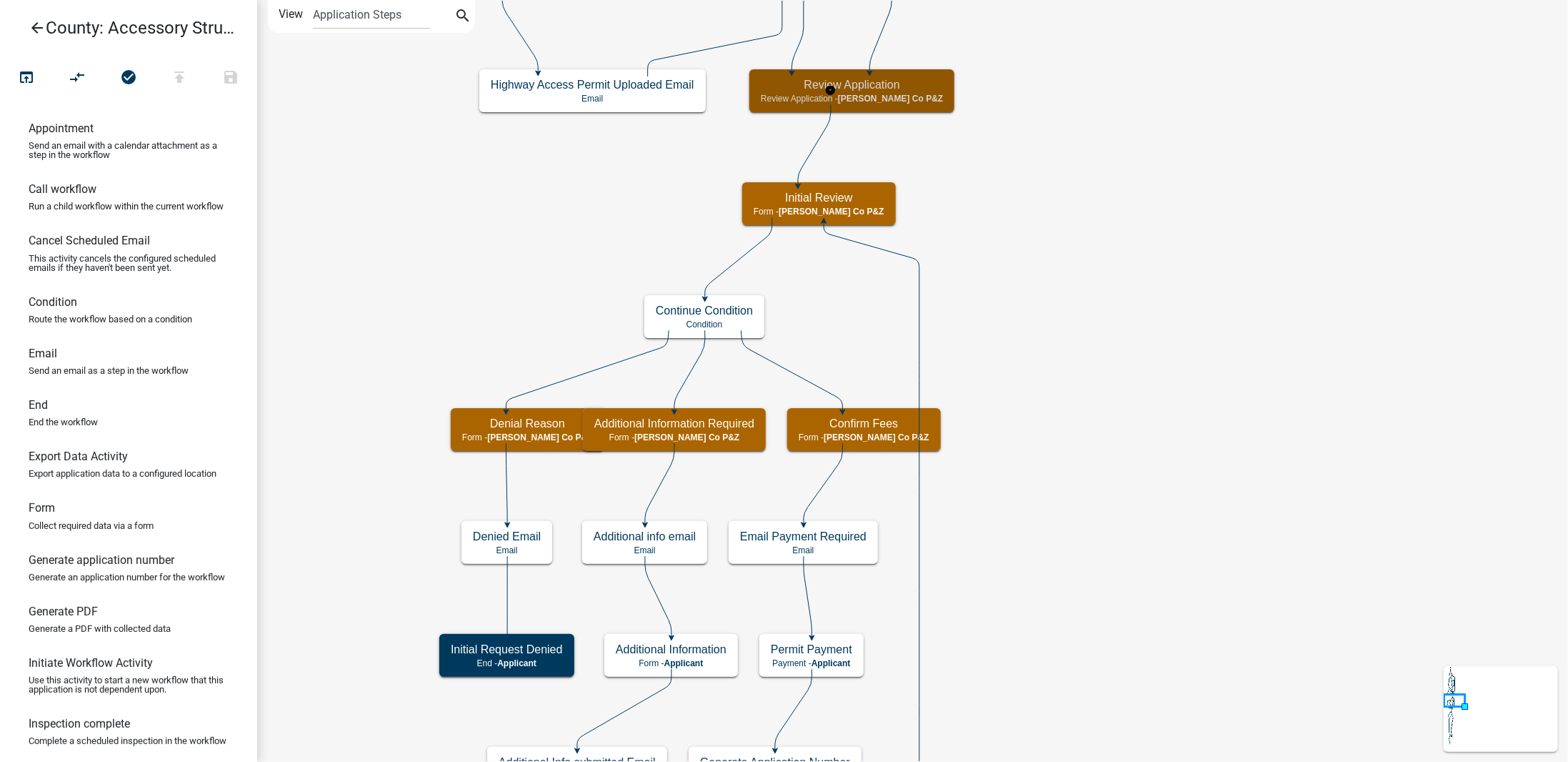
click at [878, 84] on h5 "Review Application" at bounding box center [852, 85] width 182 height 13
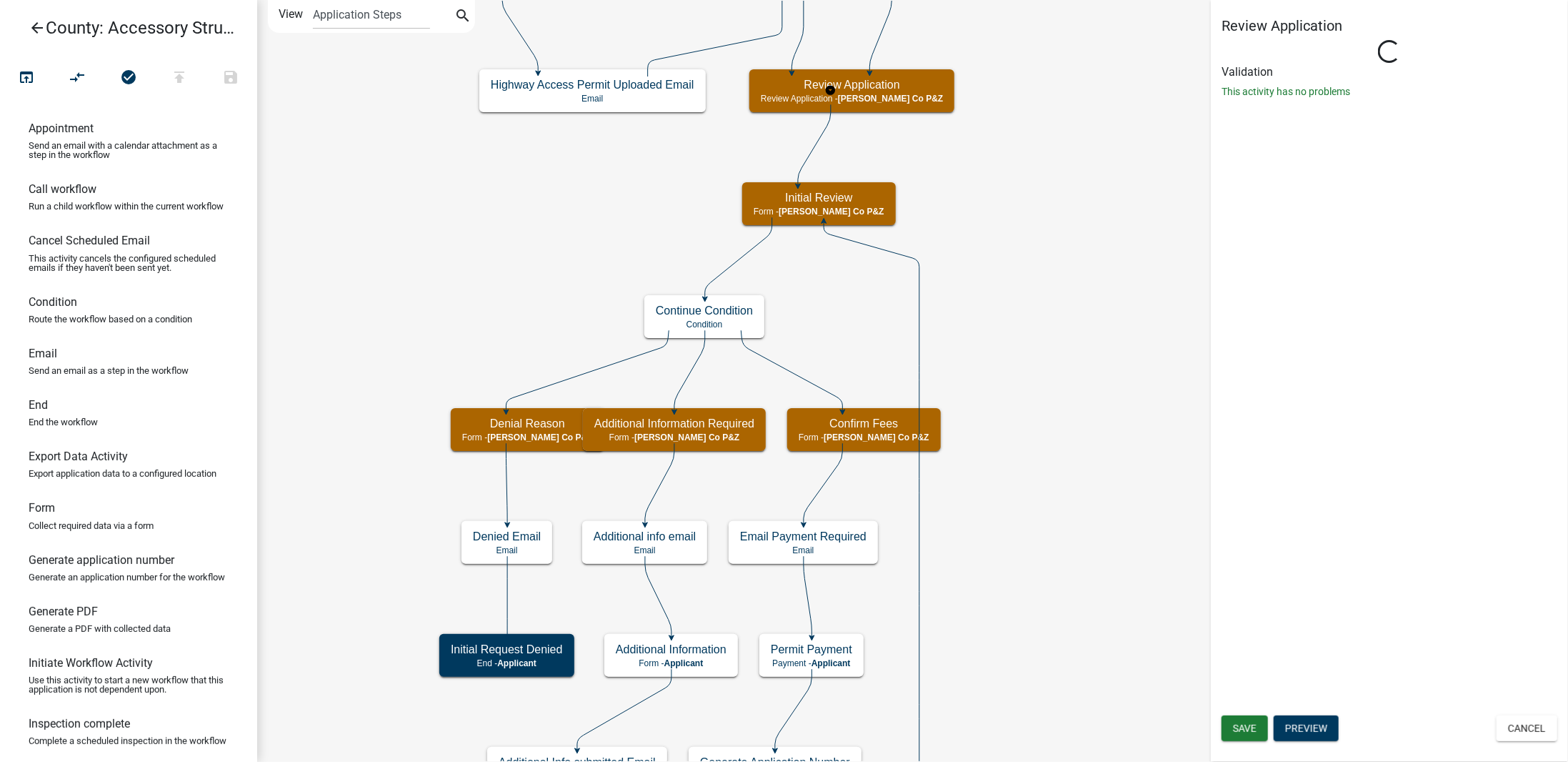
select select "B3E84EC0-883C-481A-8D59-088E472D2E94"
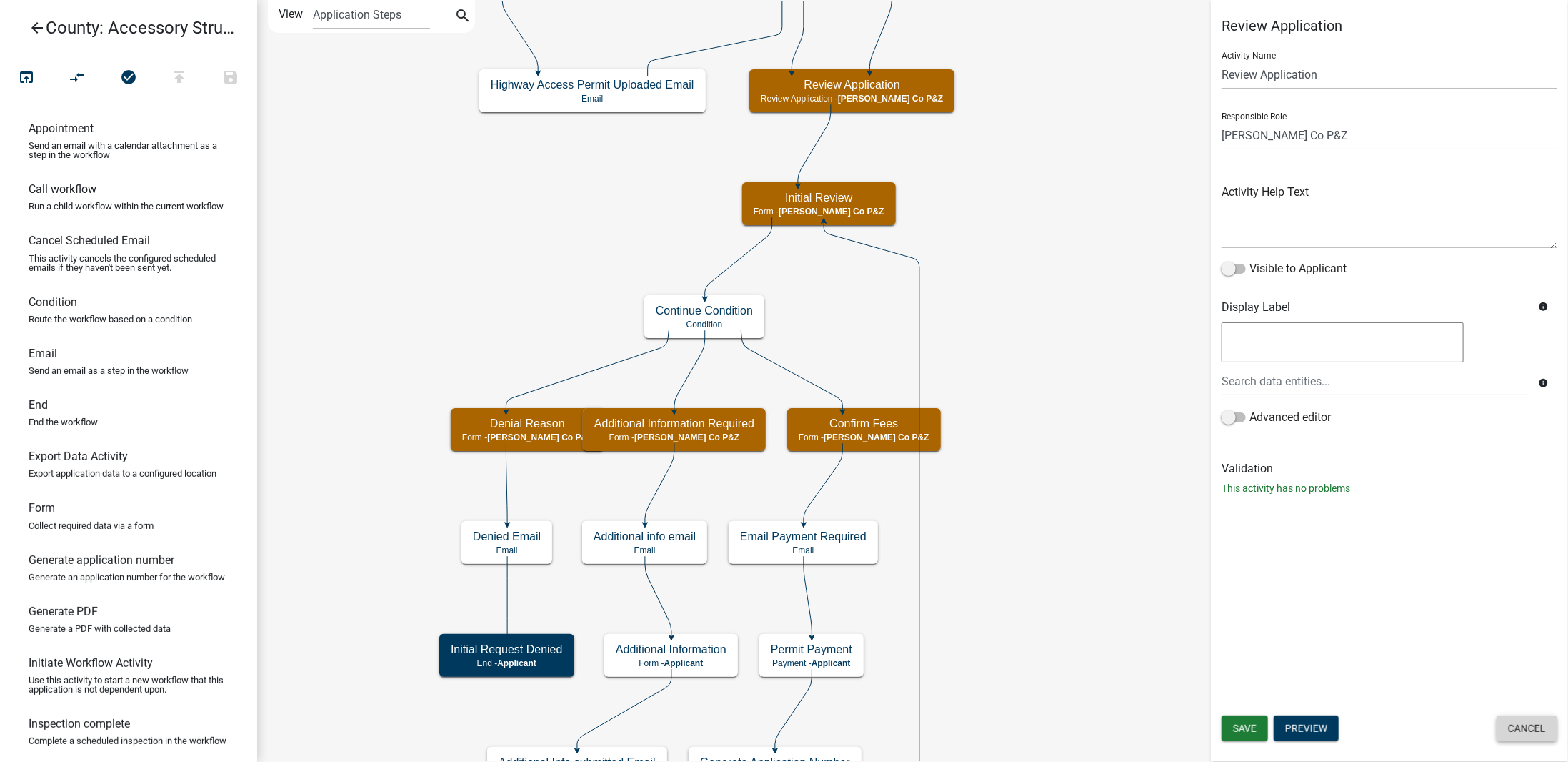
click at [1145, 661] on button "Cancel" at bounding box center [1526, 727] width 61 height 26
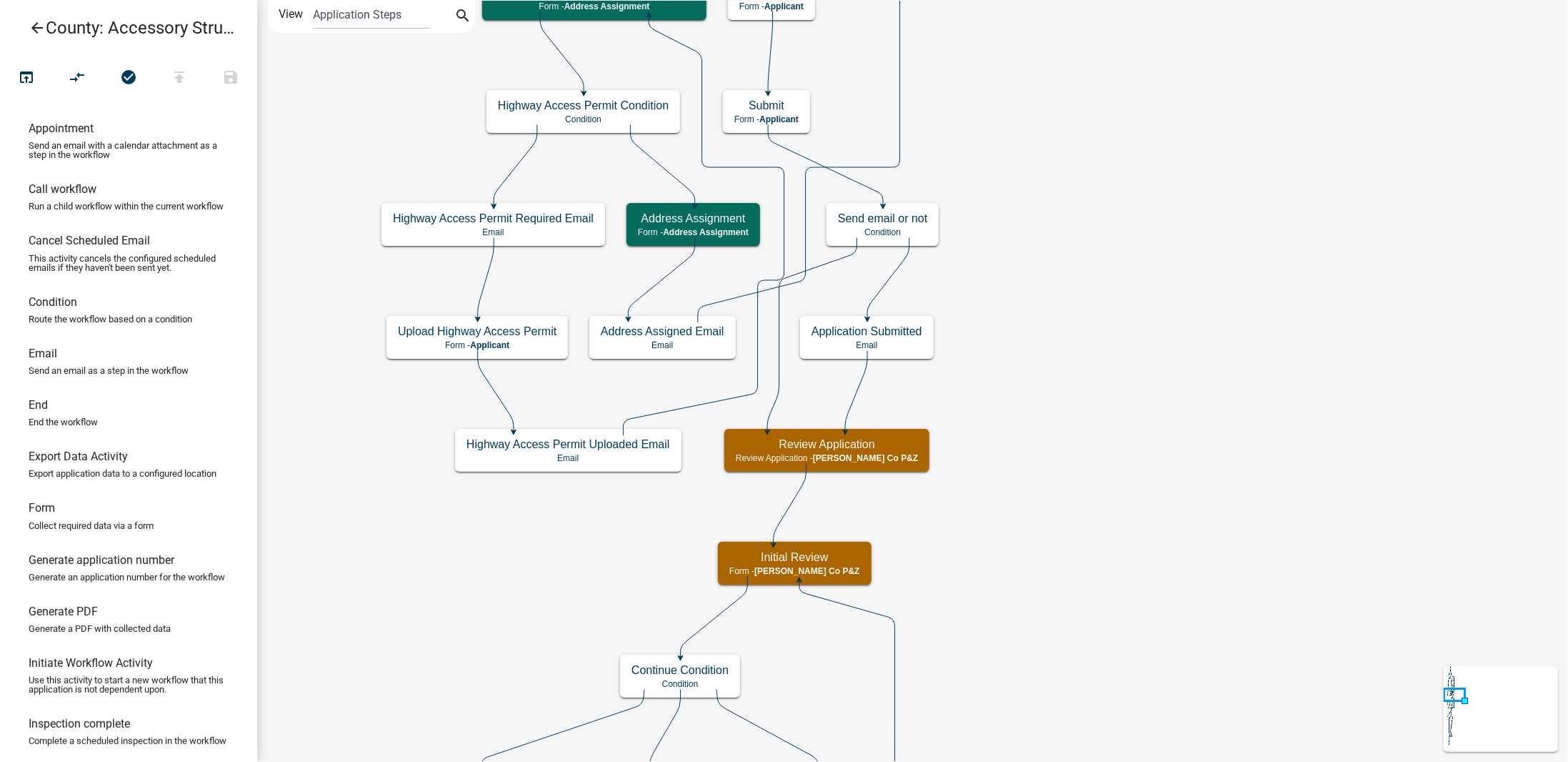
click at [40, 23] on icon "arrow_back" at bounding box center [37, 29] width 17 height 20
